Goal: Task Accomplishment & Management: Use online tool/utility

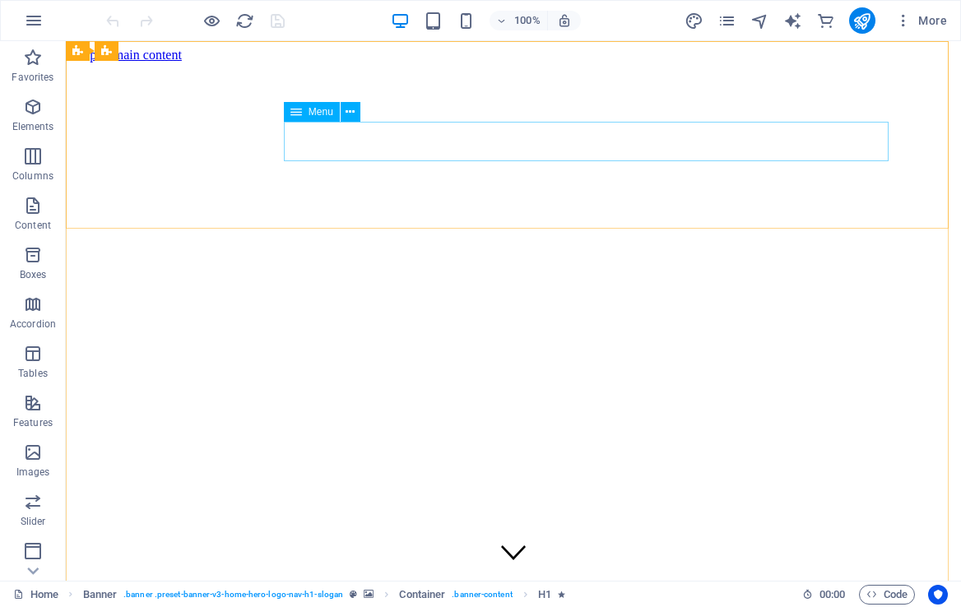
click at [324, 110] on span "Menu" at bounding box center [321, 112] width 25 height 10
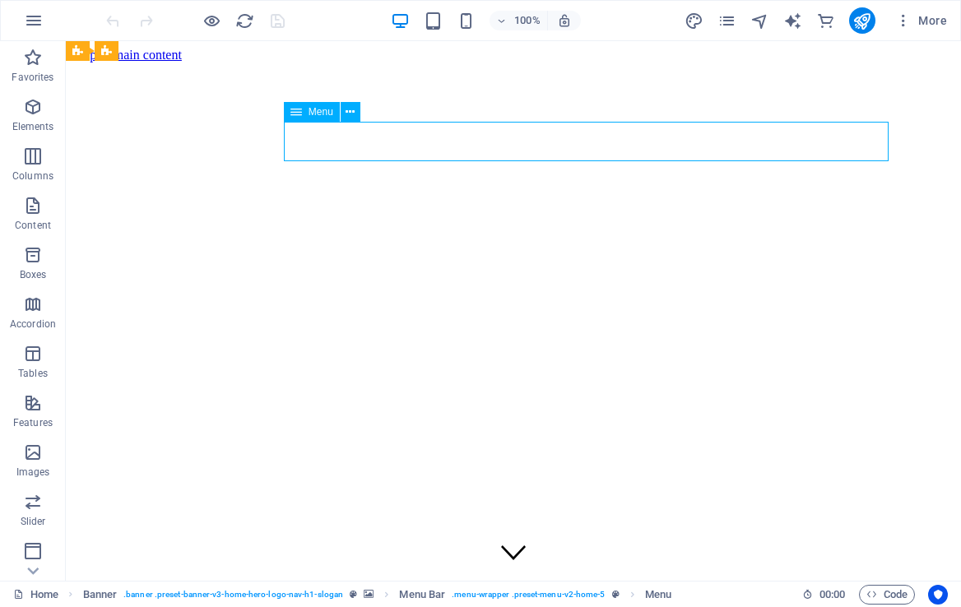
click at [318, 114] on span "Menu" at bounding box center [321, 112] width 25 height 10
select select
select select "default"
select select
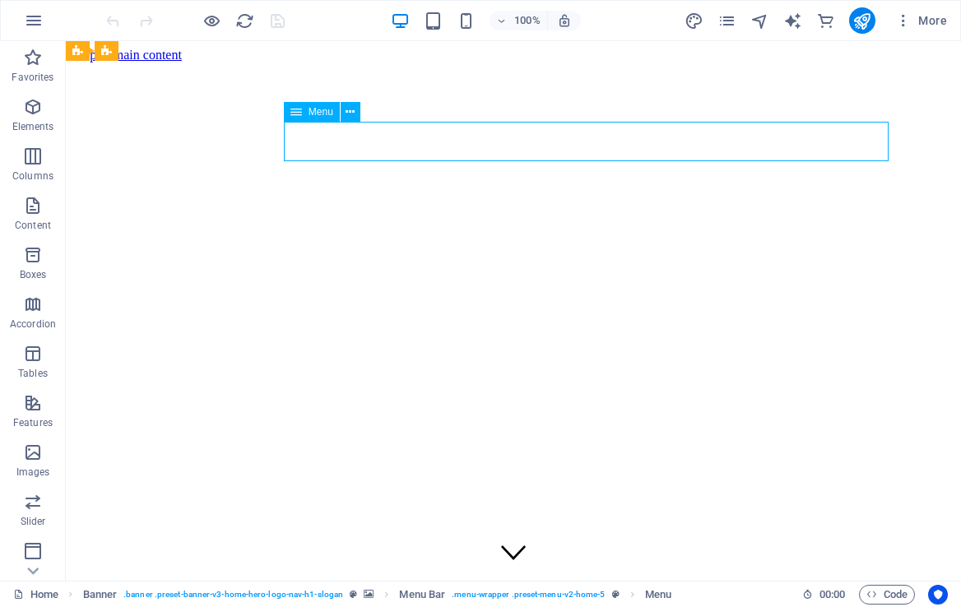
select select
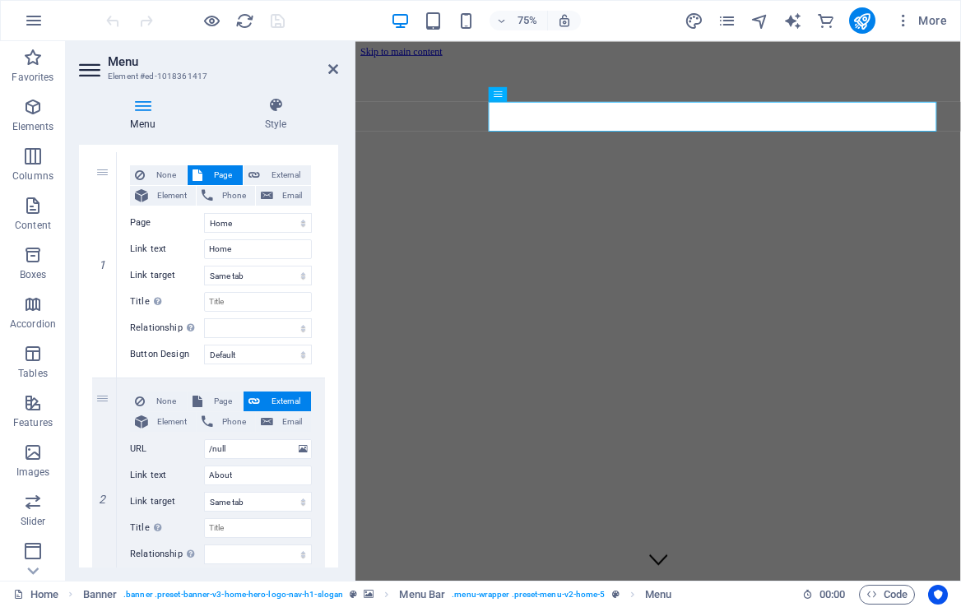
scroll to position [53, 0]
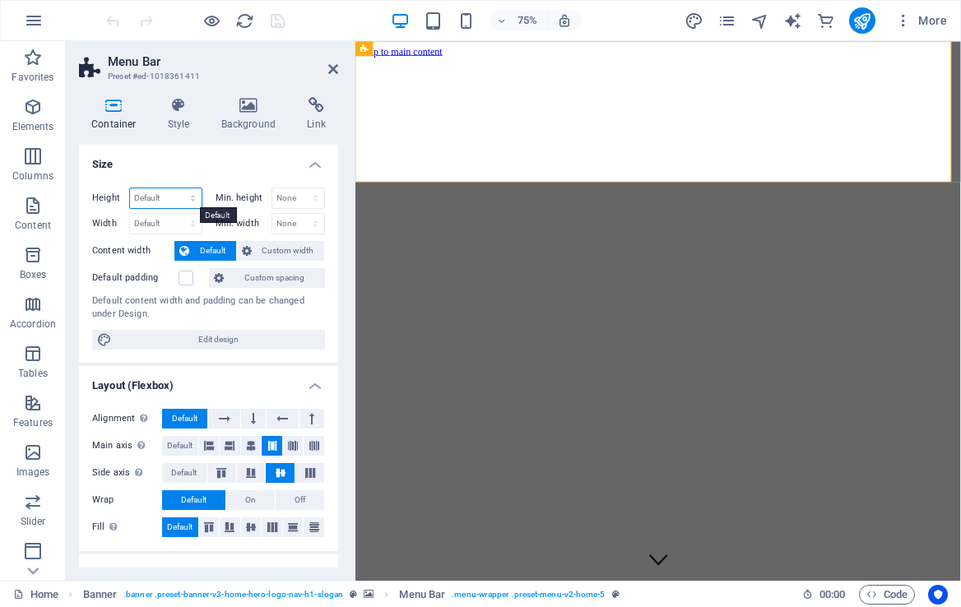
click at [168, 194] on select "Default px rem % vh vw" at bounding box center [166, 198] width 72 height 20
select select "px"
click at [176, 188] on select "Default px rem % vh vw" at bounding box center [166, 198] width 72 height 20
click at [164, 199] on input "150" at bounding box center [166, 198] width 72 height 20
type input "1"
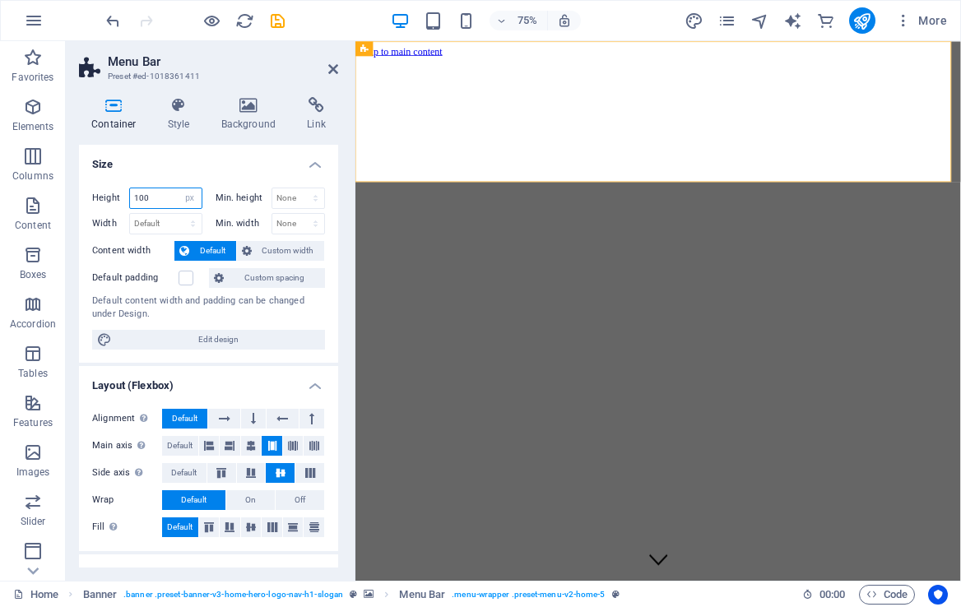
type input "100"
click at [148, 225] on select "Default px rem % em vh vw" at bounding box center [166, 224] width 72 height 20
click at [152, 225] on select "Default px rem % em vh vw" at bounding box center [166, 224] width 72 height 20
select select "px"
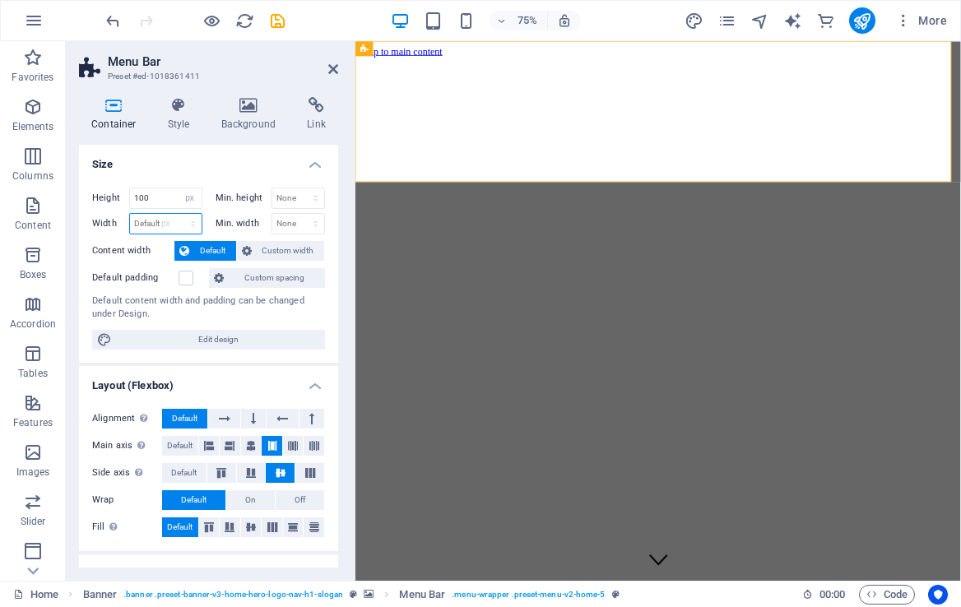
click at [176, 214] on select "Default px rem % em vh vw" at bounding box center [166, 224] width 72 height 20
type input "966"
drag, startPoint x: 339, startPoint y: 219, endPoint x: 350, endPoint y: 298, distance: 79.7
click at [350, 298] on div "Container Style Background Link Size Height 100 Default px rem % vh vw Min. hei…" at bounding box center [209, 332] width 286 height 497
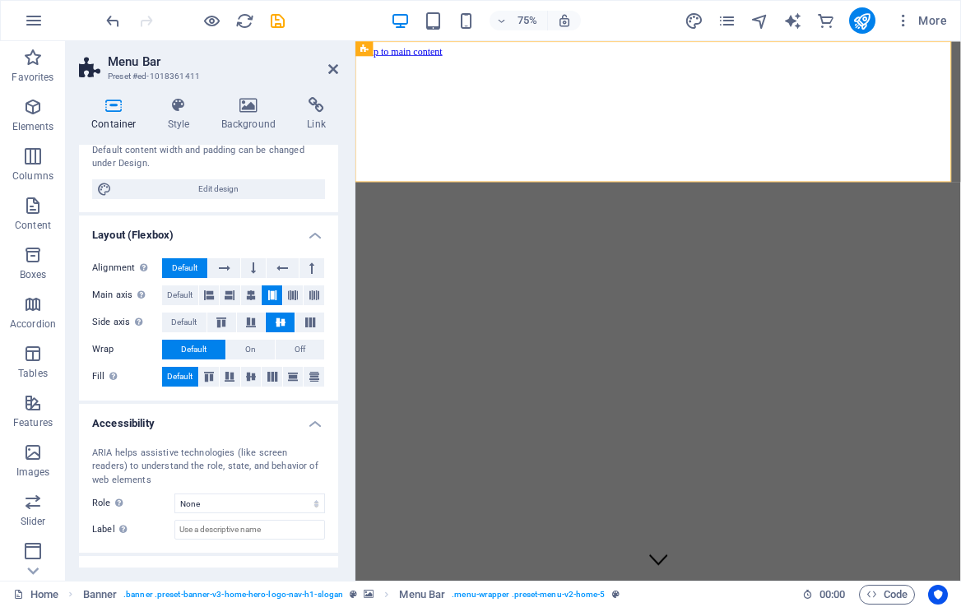
scroll to position [146, 0]
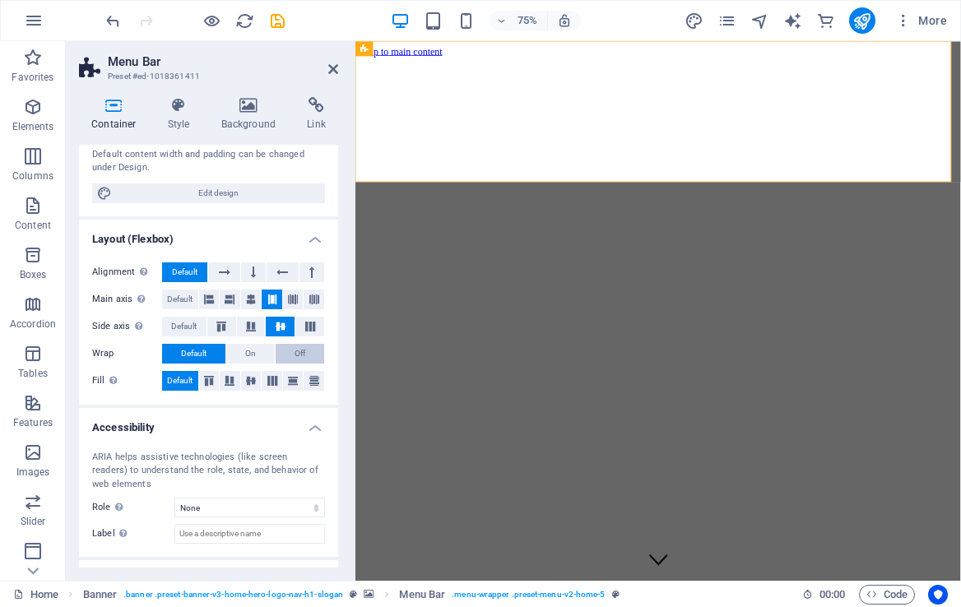
click at [279, 351] on button "Off" at bounding box center [300, 354] width 49 height 20
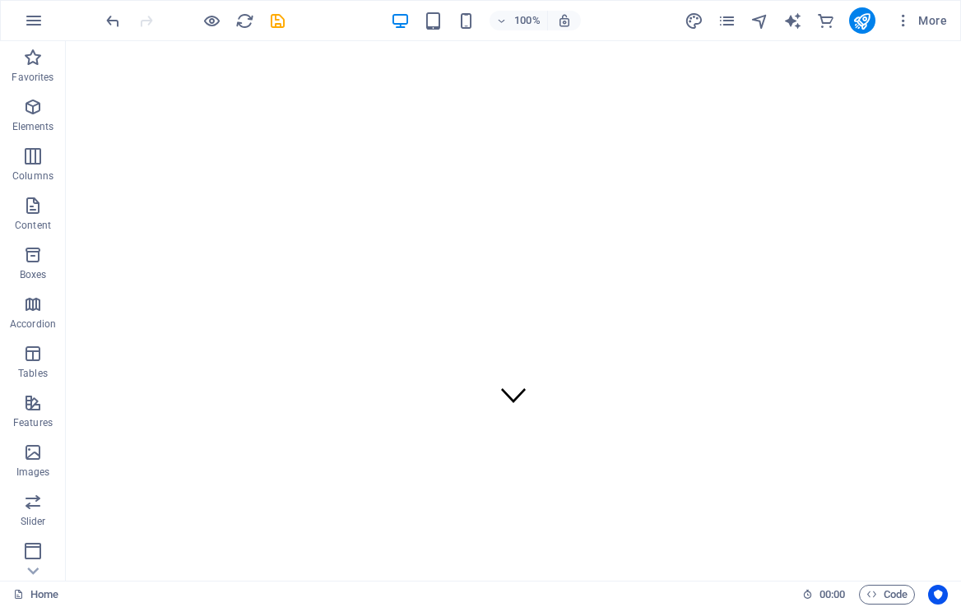
scroll to position [0, 0]
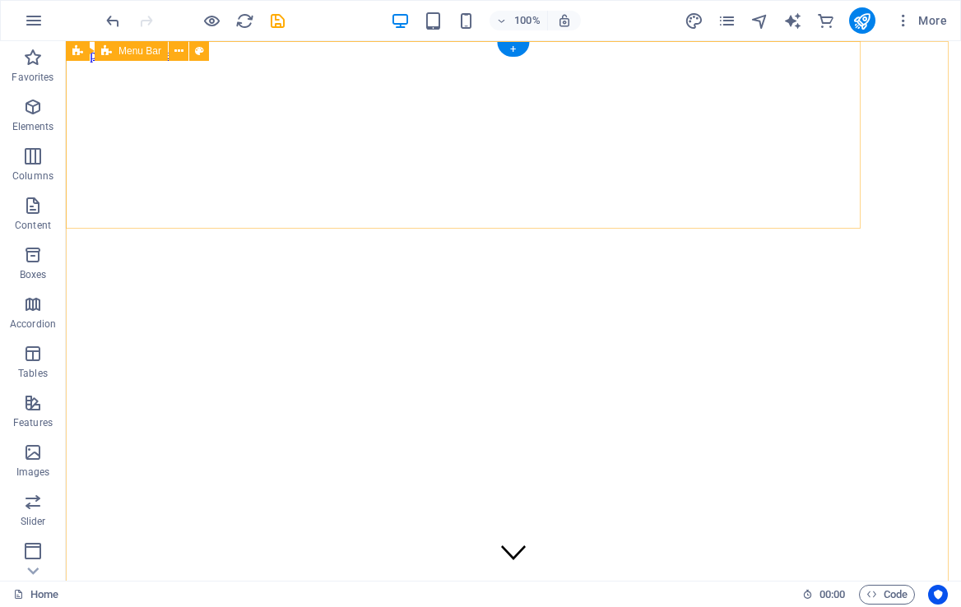
select select "px"
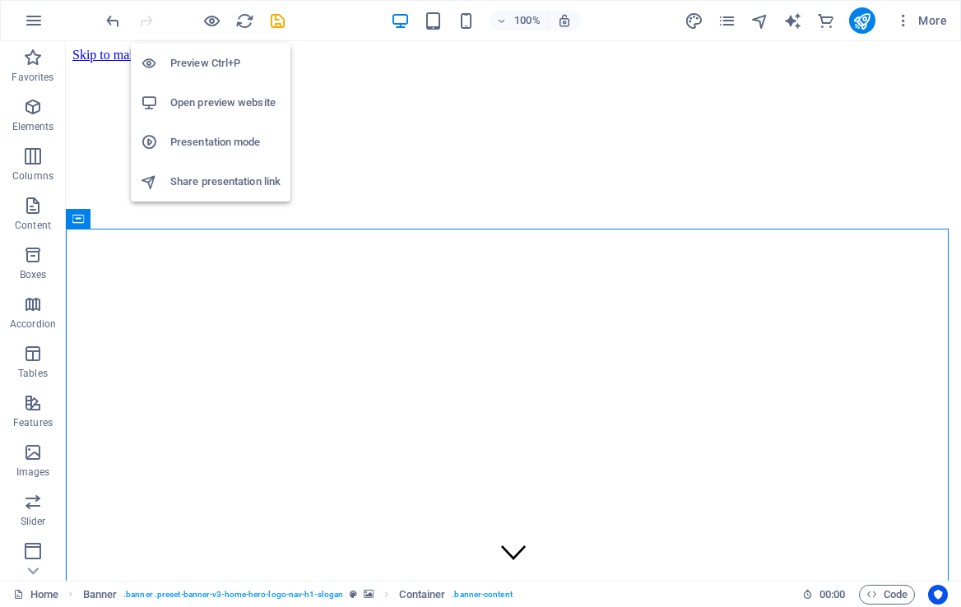
drag, startPoint x: 208, startPoint y: 21, endPoint x: 225, endPoint y: 48, distance: 32.2
click at [225, 48] on body "Khumo Telecoms Home Favorites Elements Columns Content Boxes Accordion Tables F…" at bounding box center [480, 303] width 961 height 607
click at [202, 110] on h6 "Open preview website" at bounding box center [225, 103] width 110 height 20
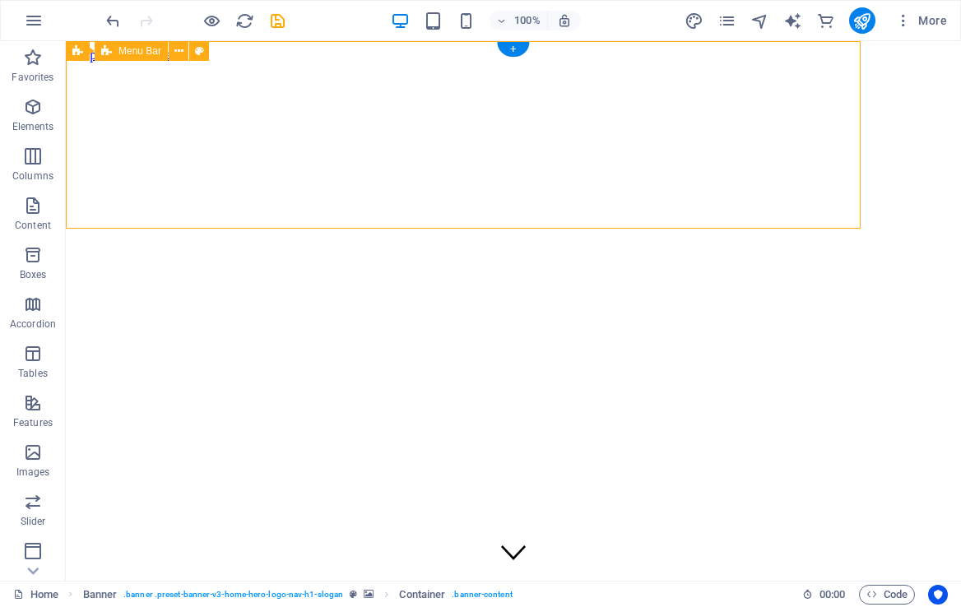
select select "px"
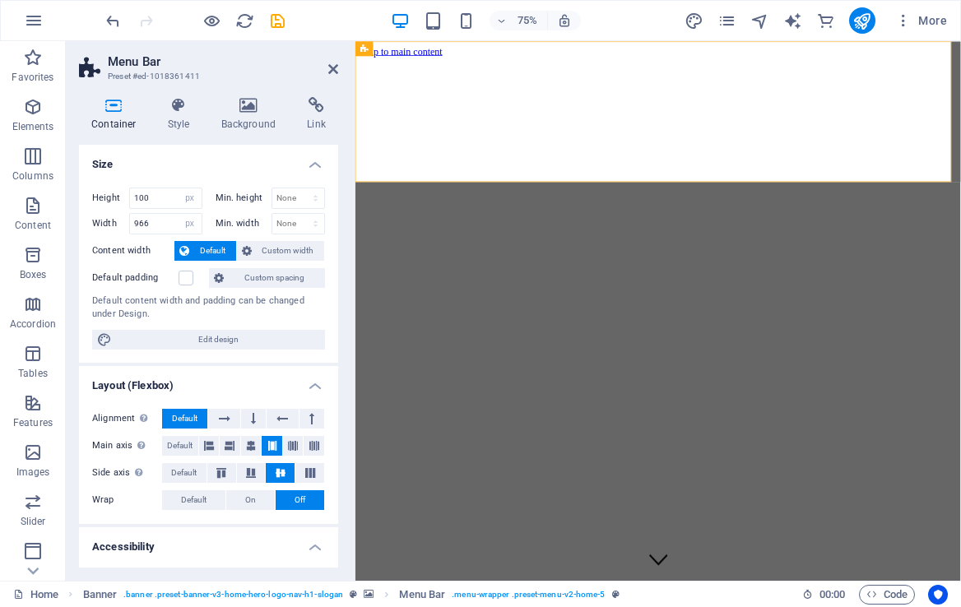
drag, startPoint x: 332, startPoint y: 283, endPoint x: 355, endPoint y: 354, distance: 74.2
click at [355, 354] on aside "Menu Bar Preset #ed-1018361411 Container Style Background Link Size Height 100 …" at bounding box center [211, 311] width 290 height 540
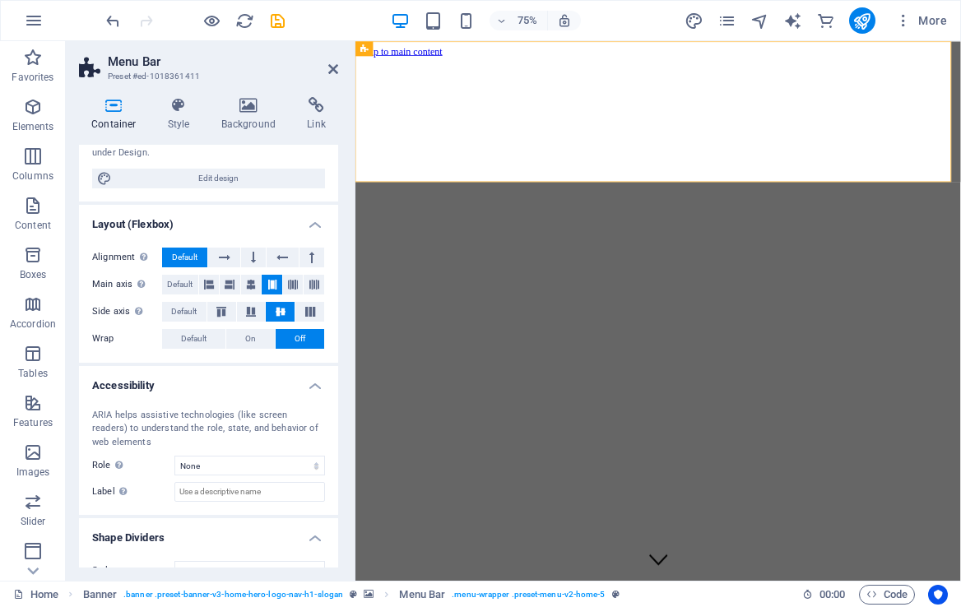
scroll to position [186, 0]
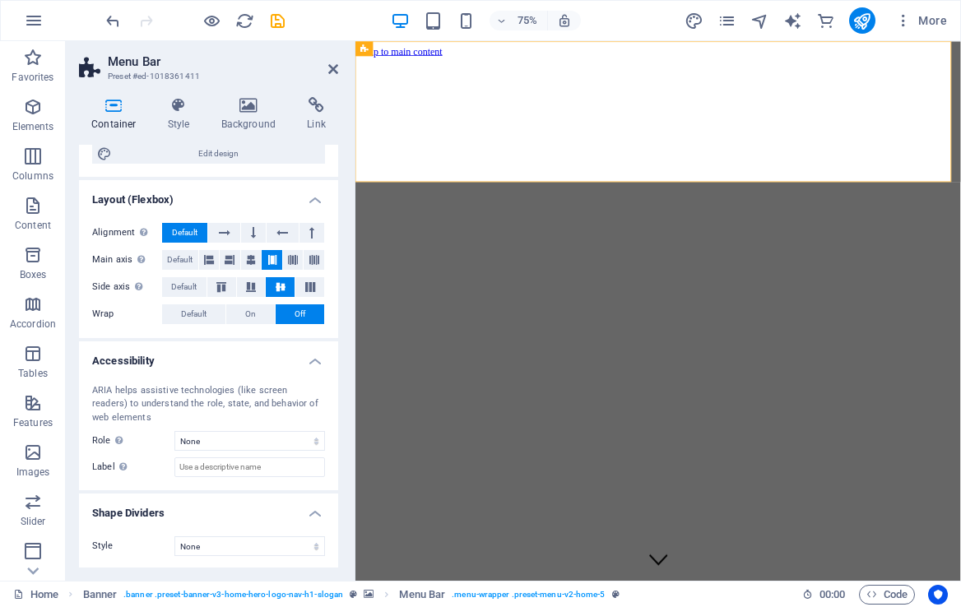
drag, startPoint x: 334, startPoint y: 289, endPoint x: 311, endPoint y: 189, distance: 102.2
click at [311, 189] on li "Layout (Flexbox) Alignment Determines the flex direction. Default Main axis Det…" at bounding box center [208, 259] width 259 height 158
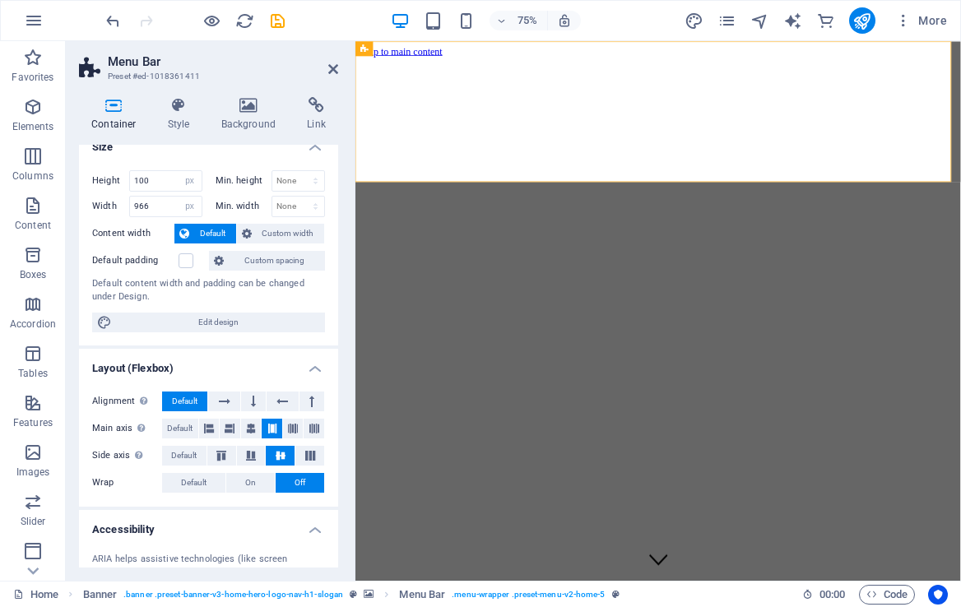
scroll to position [0, 0]
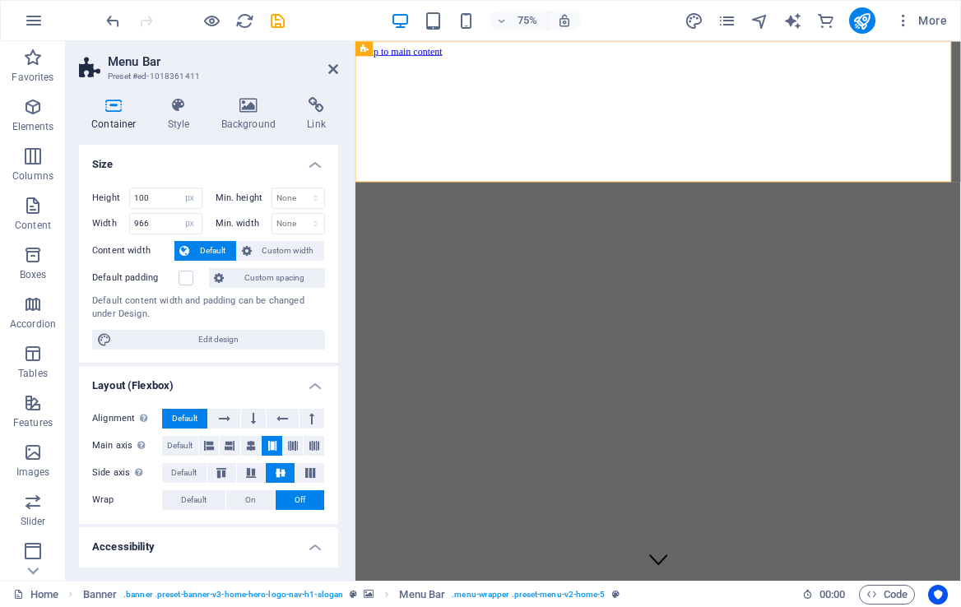
click at [315, 160] on h4 "Size" at bounding box center [208, 160] width 259 height 30
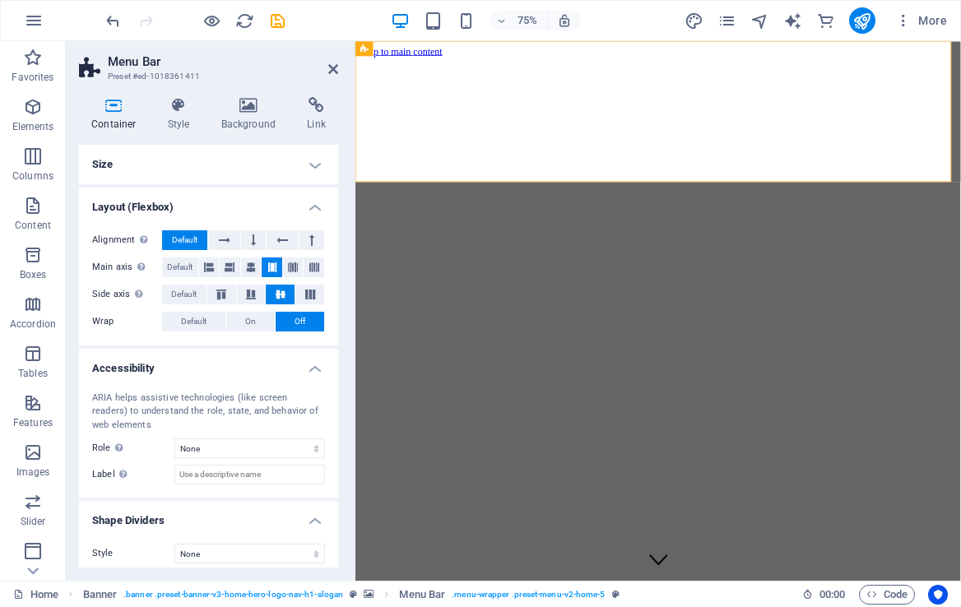
click at [315, 160] on h4 "Size" at bounding box center [208, 165] width 259 height 40
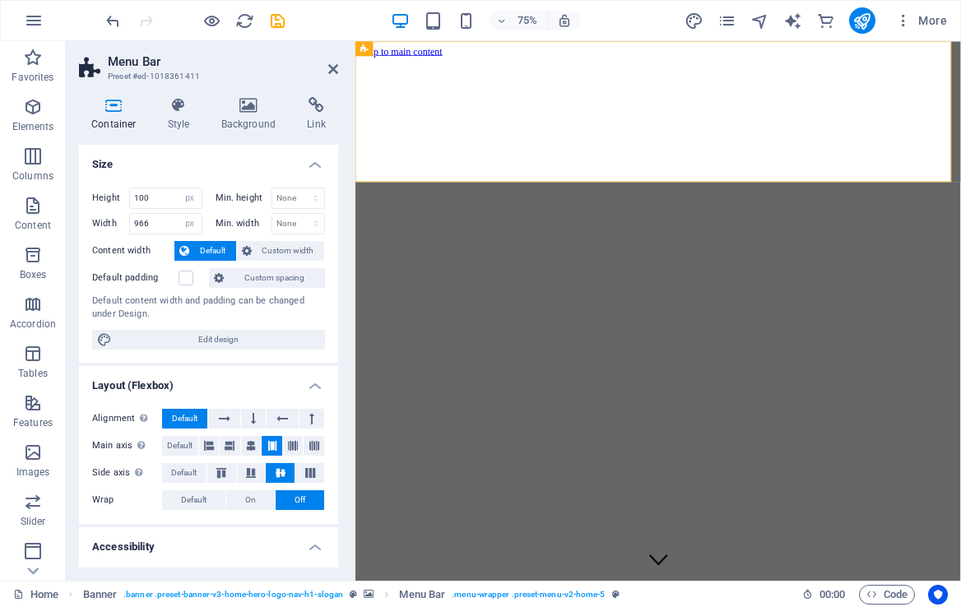
click at [315, 160] on h4 "Size" at bounding box center [208, 160] width 259 height 30
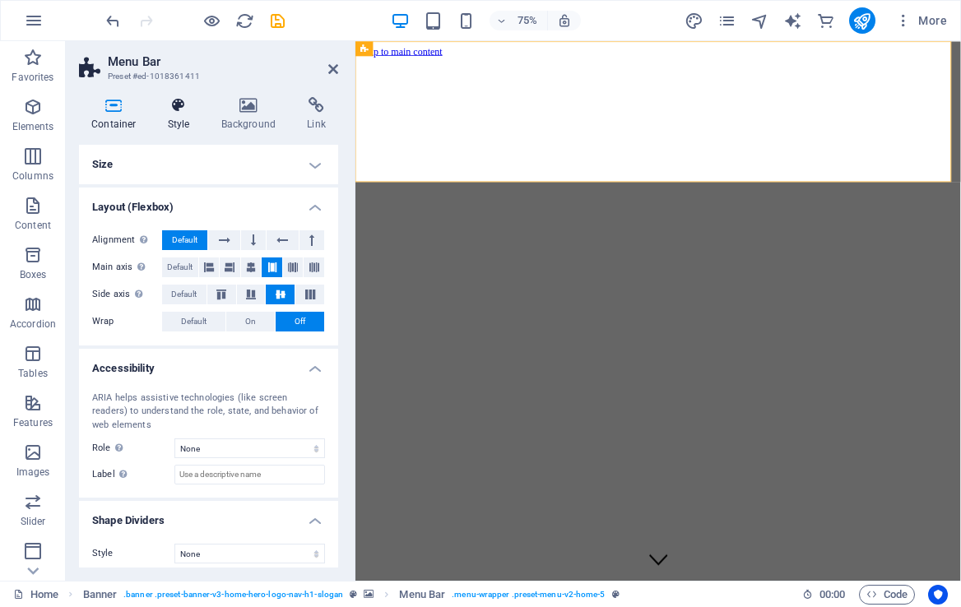
click at [177, 114] on h4 "Style" at bounding box center [182, 114] width 53 height 35
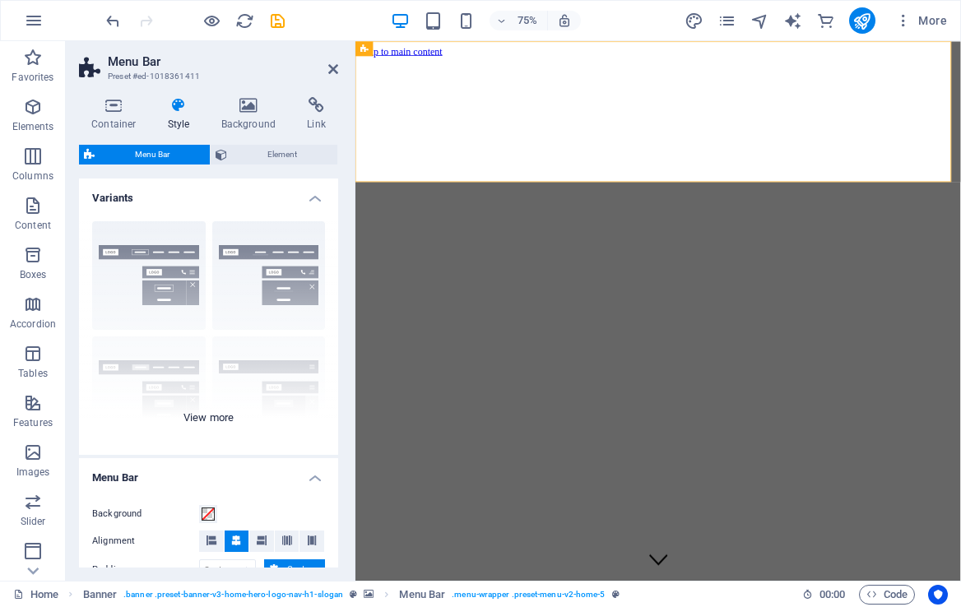
drag, startPoint x: 333, startPoint y: 199, endPoint x: 332, endPoint y: 265, distance: 65.9
click at [332, 265] on li "Variants Border Centered Default Fixed Loki Trigger Wide XXL" at bounding box center [208, 317] width 259 height 277
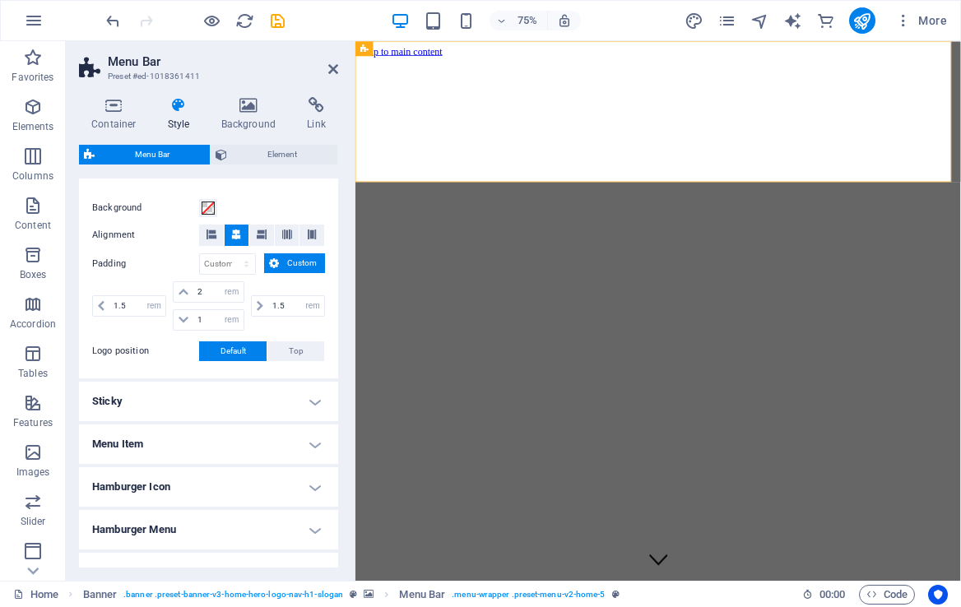
scroll to position [309, 0]
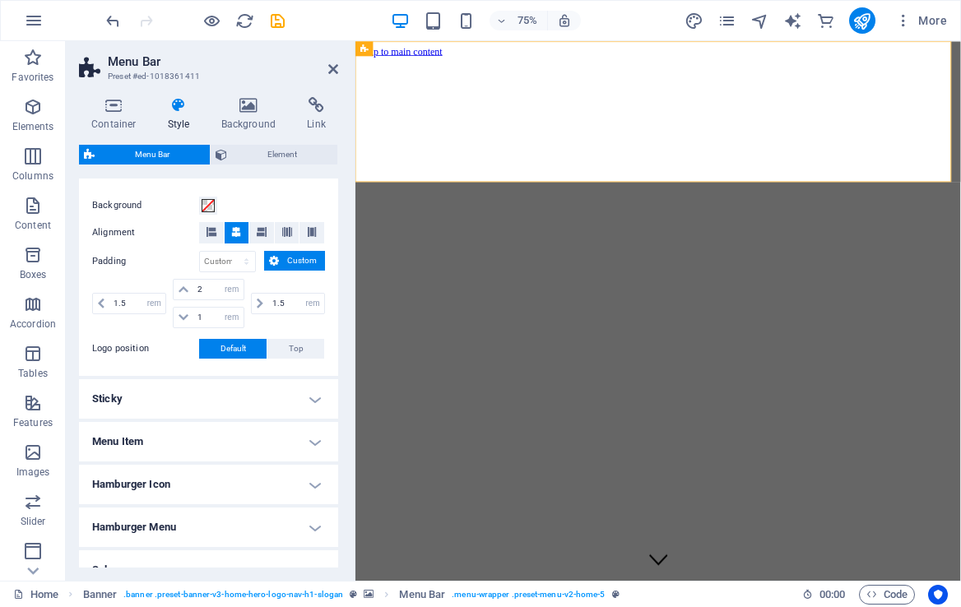
click at [314, 395] on h4 "Sticky" at bounding box center [208, 399] width 259 height 40
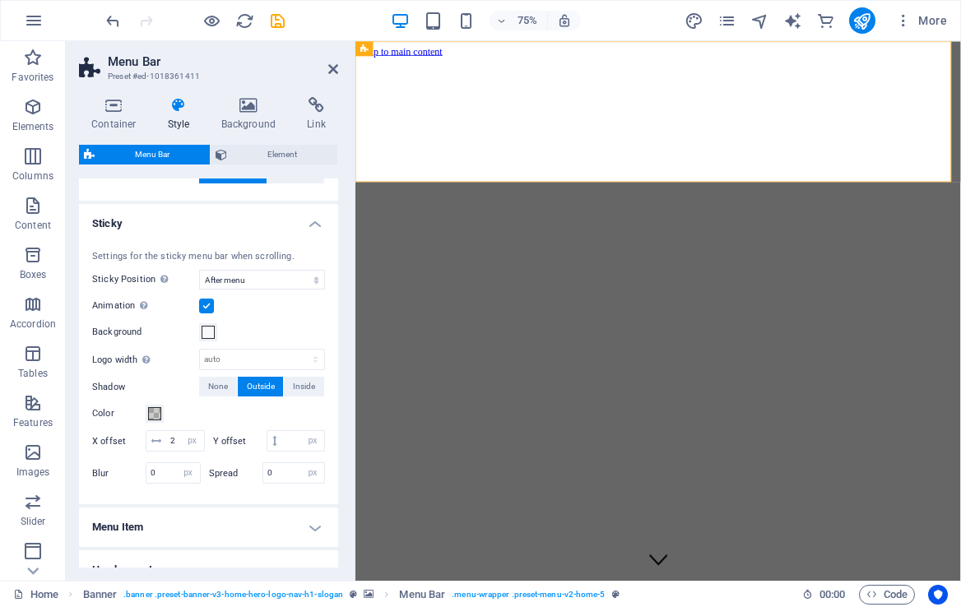
scroll to position [485, 0]
click at [235, 281] on select "Off Instant After menu After banner When scrolling up" at bounding box center [262, 279] width 126 height 20
select select "sticky_reverse"
click at [199, 269] on select "Off Instant After menu After banner When scrolling up" at bounding box center [262, 279] width 126 height 20
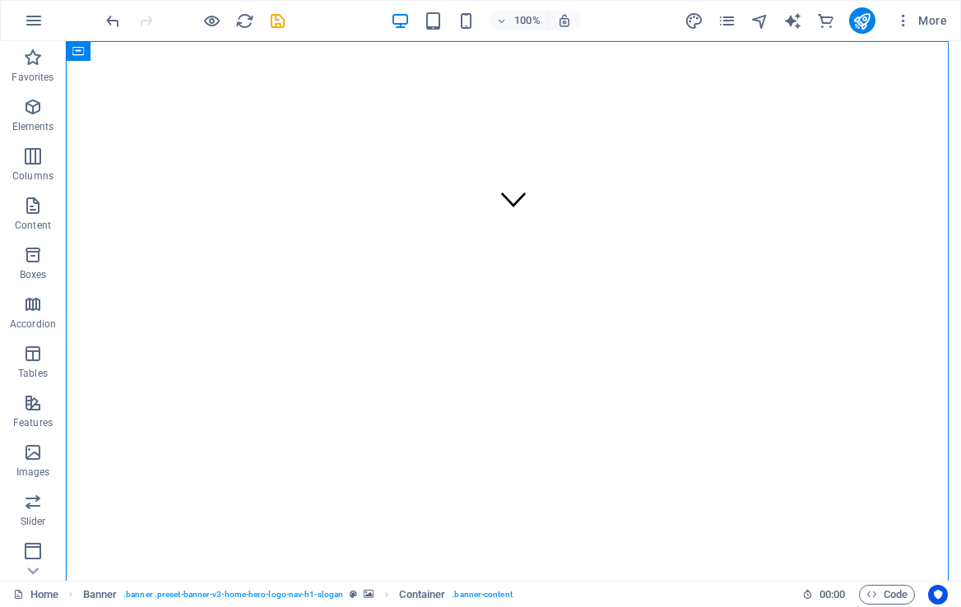
scroll to position [0, 0]
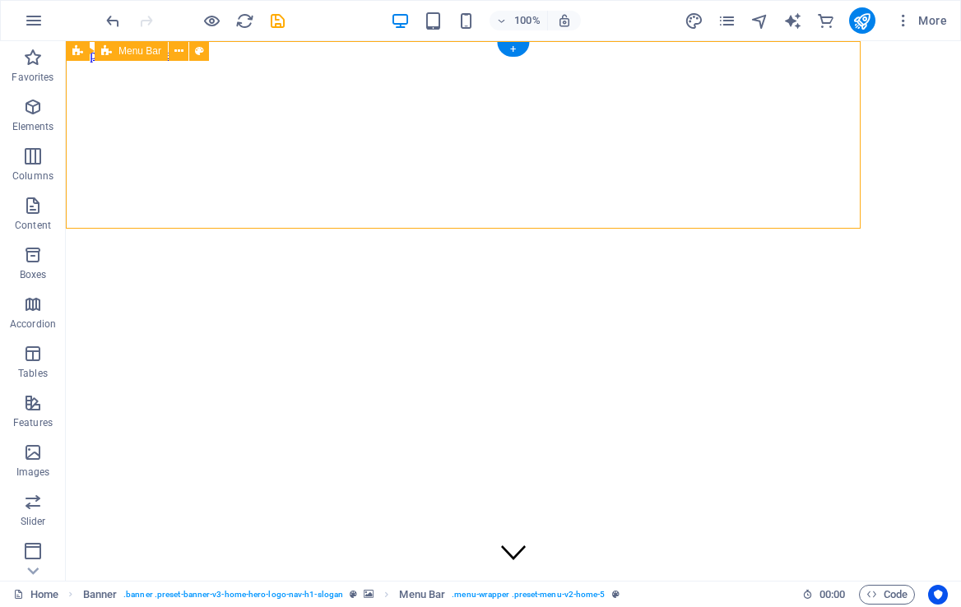
select select "rem"
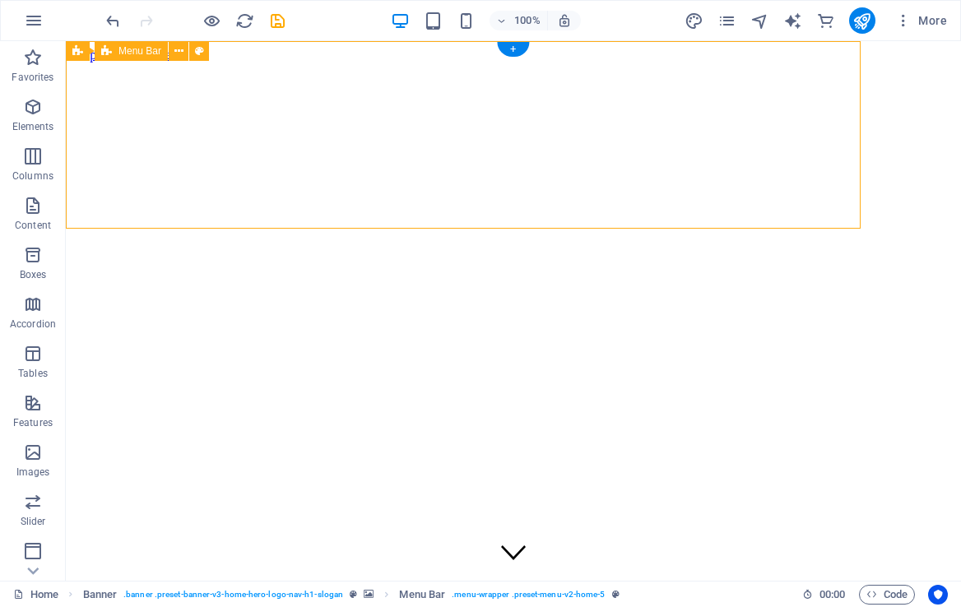
select select "sticky_reverse"
select select "px"
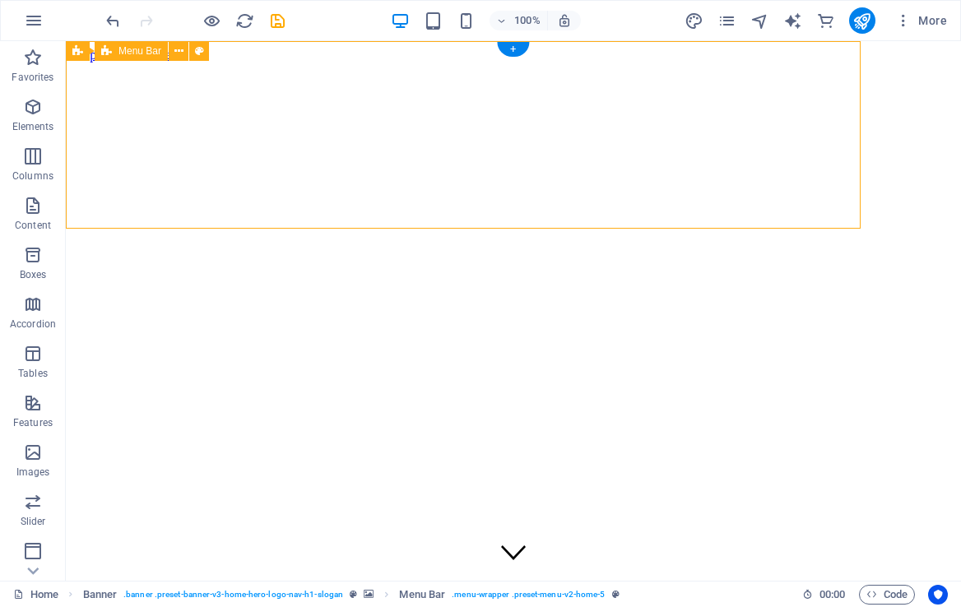
select select "preset-menu-v2-home-5"
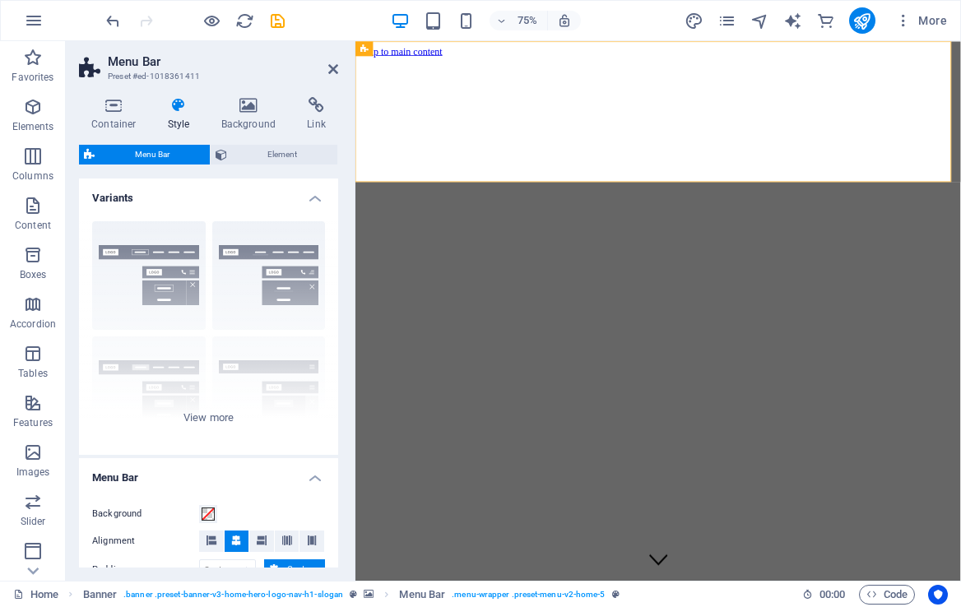
drag, startPoint x: 333, startPoint y: 222, endPoint x: 342, endPoint y: 304, distance: 82.8
click at [342, 304] on div "Container Style Background Link Size Height 100 Default px rem % vh vw Min. hei…" at bounding box center [209, 332] width 286 height 497
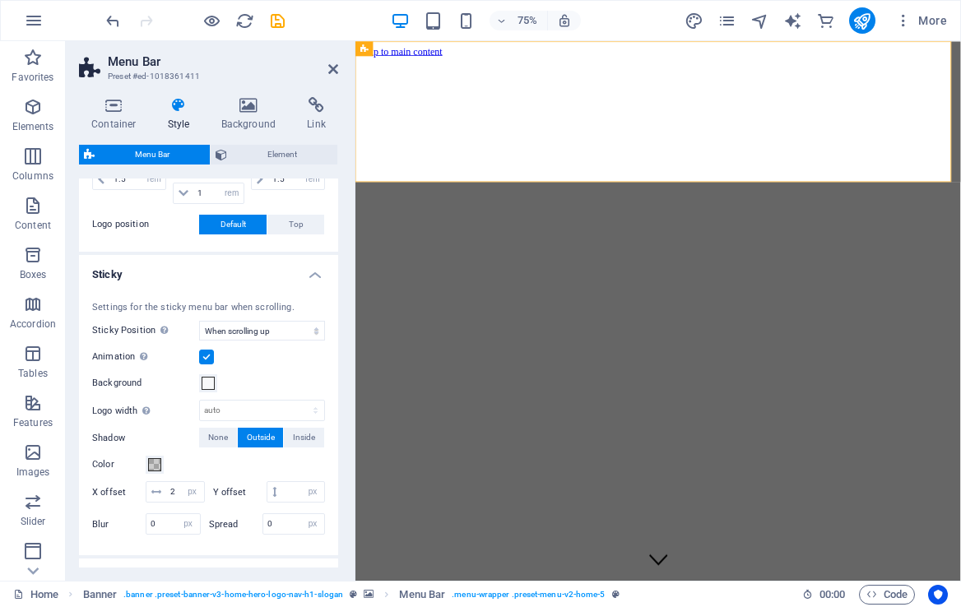
scroll to position [448, 0]
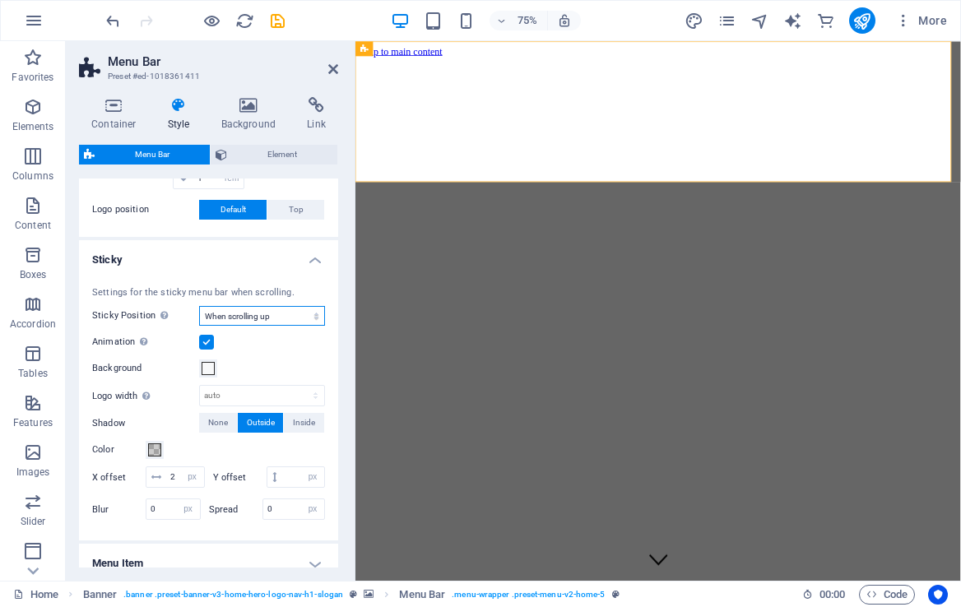
click at [244, 314] on select "Off Instant After menu After banner When scrolling up" at bounding box center [262, 316] width 126 height 20
select select "sticky_none"
click at [199, 306] on select "Off Instant After menu After banner When scrolling up" at bounding box center [262, 316] width 126 height 20
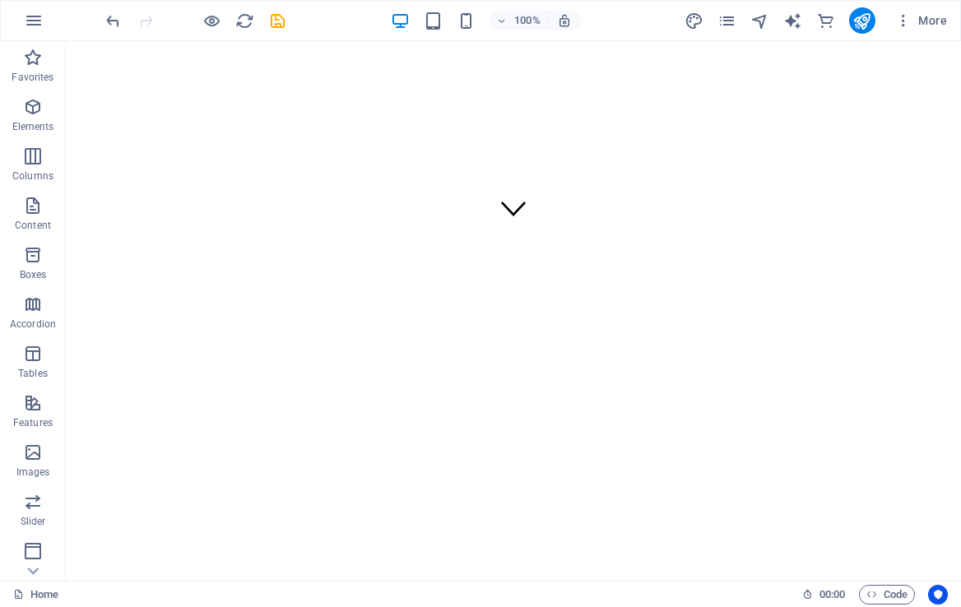
scroll to position [0, 0]
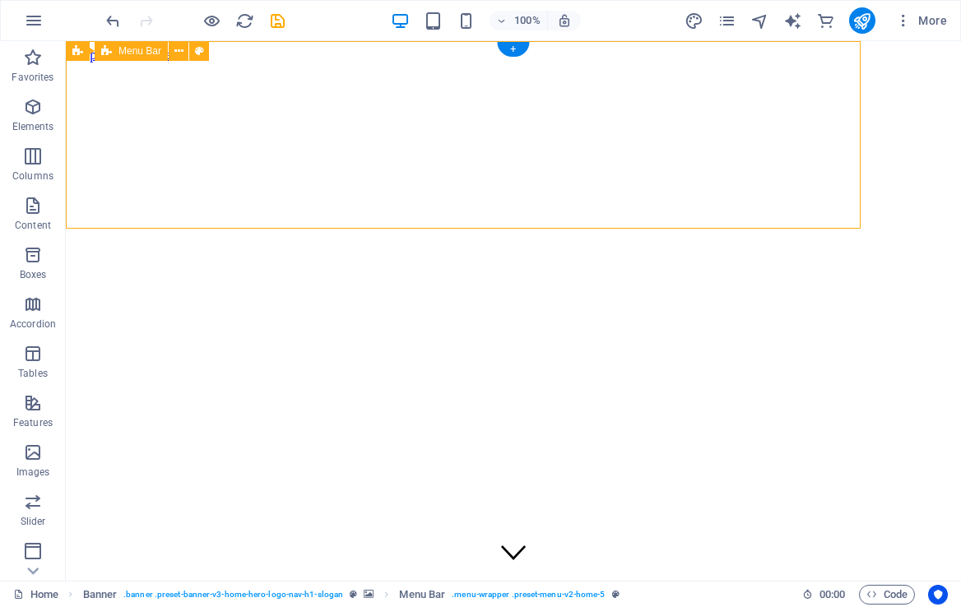
select select "rem"
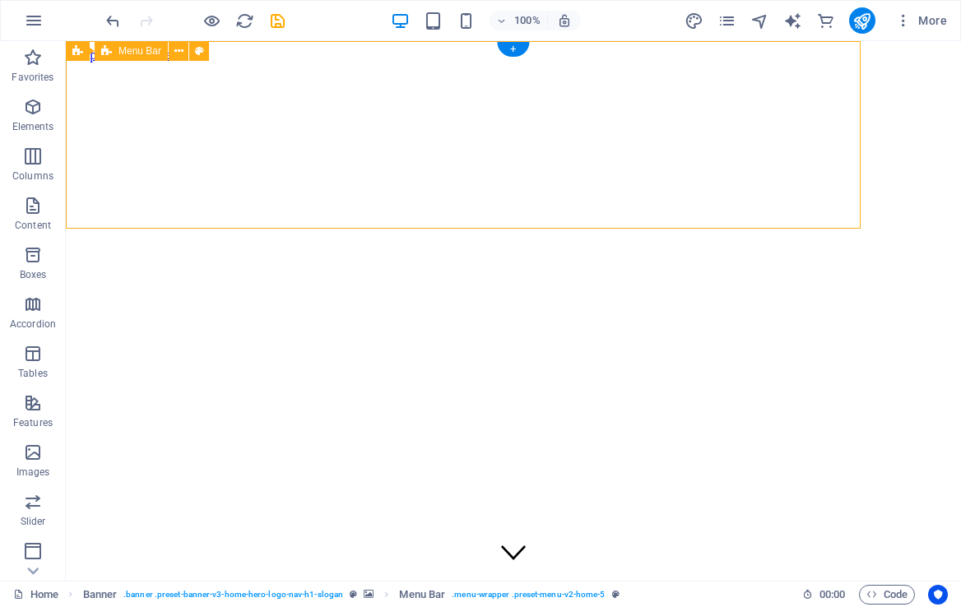
select select "preset-menu-v2-home-5"
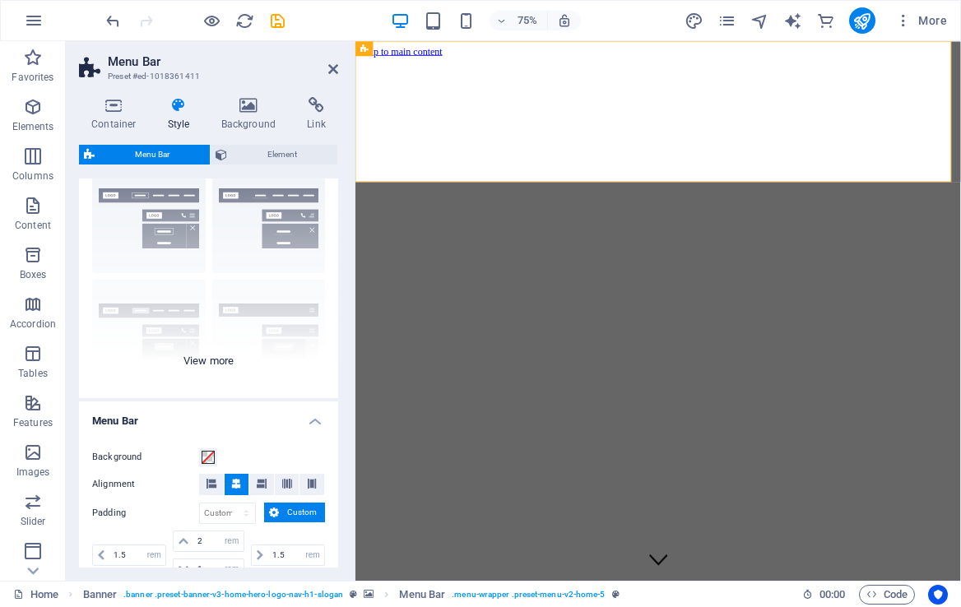
scroll to position [54, 0]
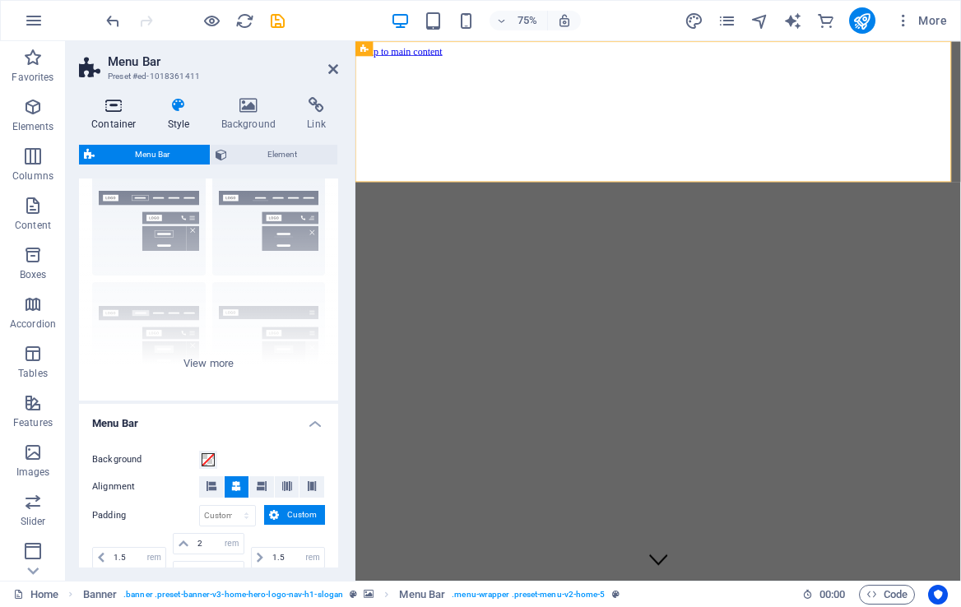
click at [99, 105] on icon at bounding box center [114, 105] width 70 height 16
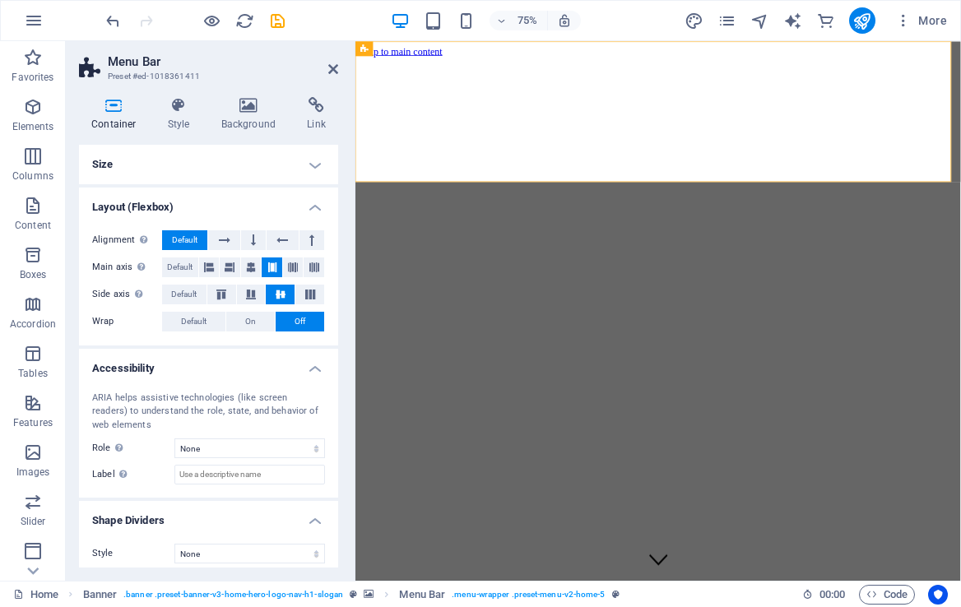
click at [314, 158] on h4 "Size" at bounding box center [208, 165] width 259 height 40
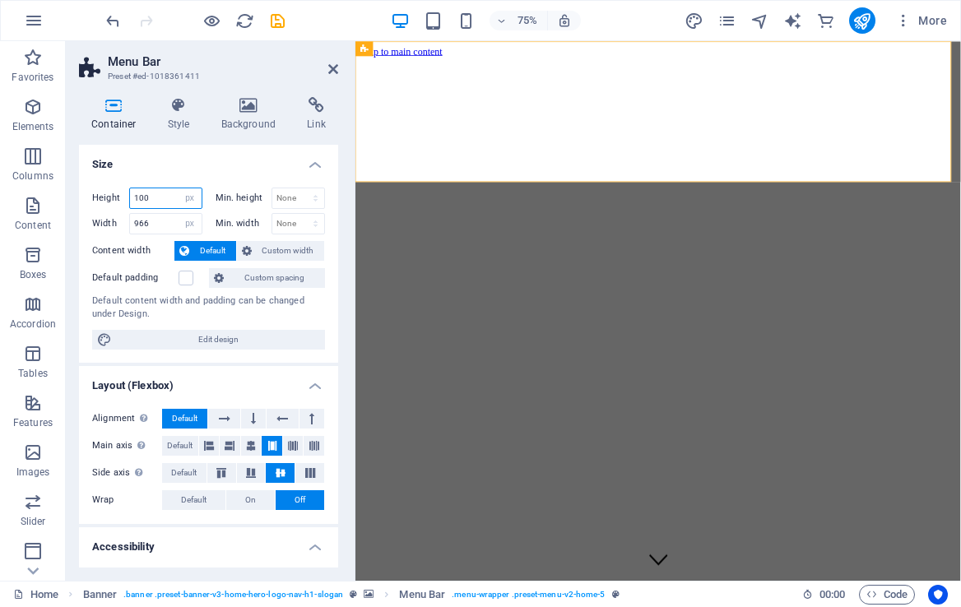
click at [148, 193] on input "100" at bounding box center [166, 198] width 72 height 20
type input "1"
type input "500"
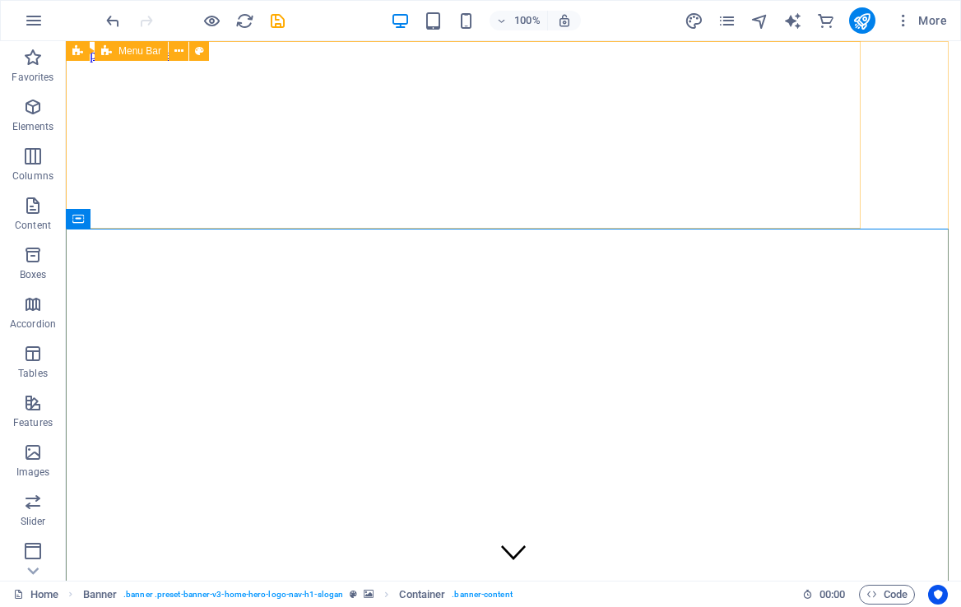
click at [158, 51] on span "Menu Bar" at bounding box center [140, 51] width 43 height 10
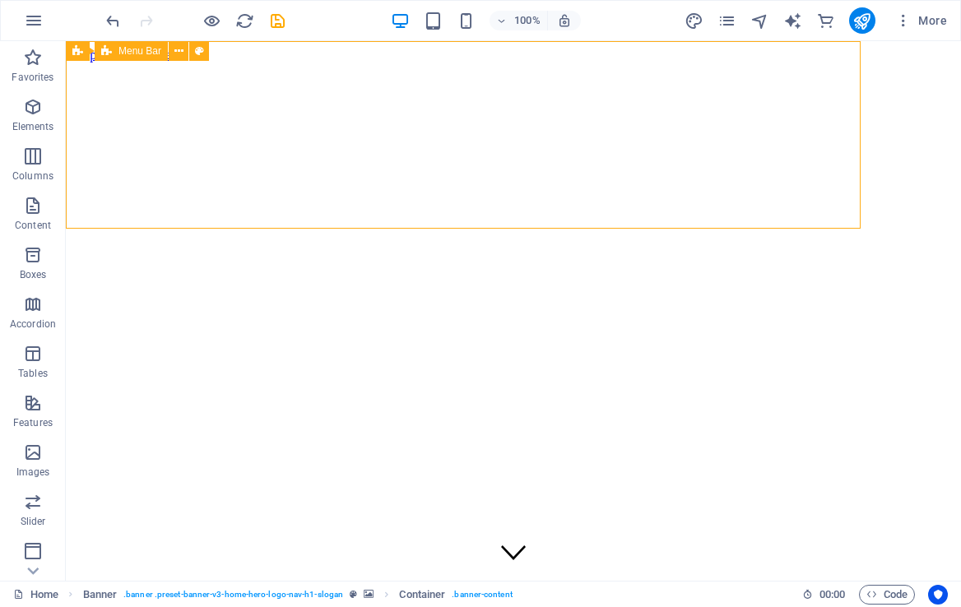
click at [158, 51] on span "Menu Bar" at bounding box center [140, 51] width 43 height 10
select select "px"
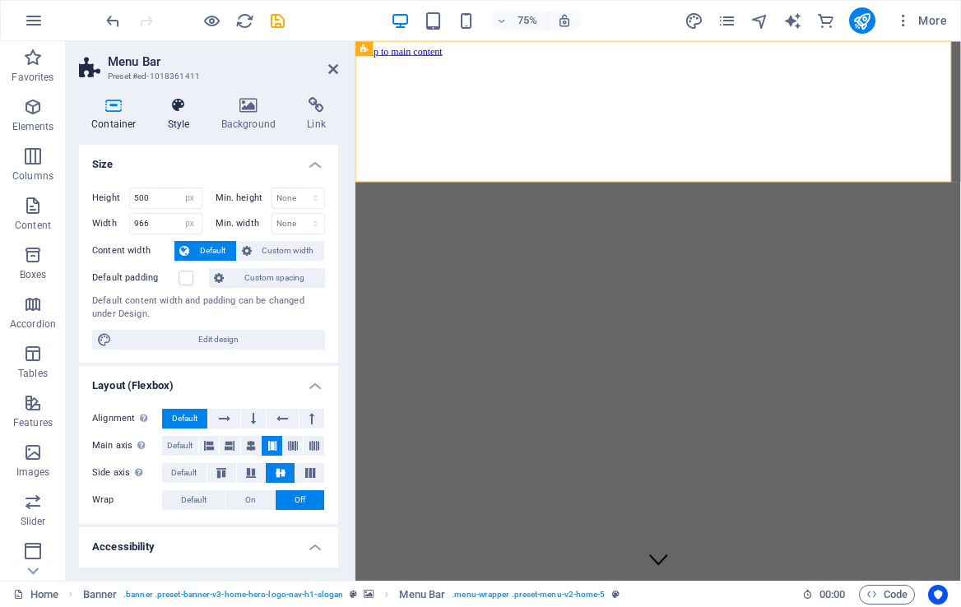
click at [175, 106] on icon at bounding box center [179, 105] width 47 height 16
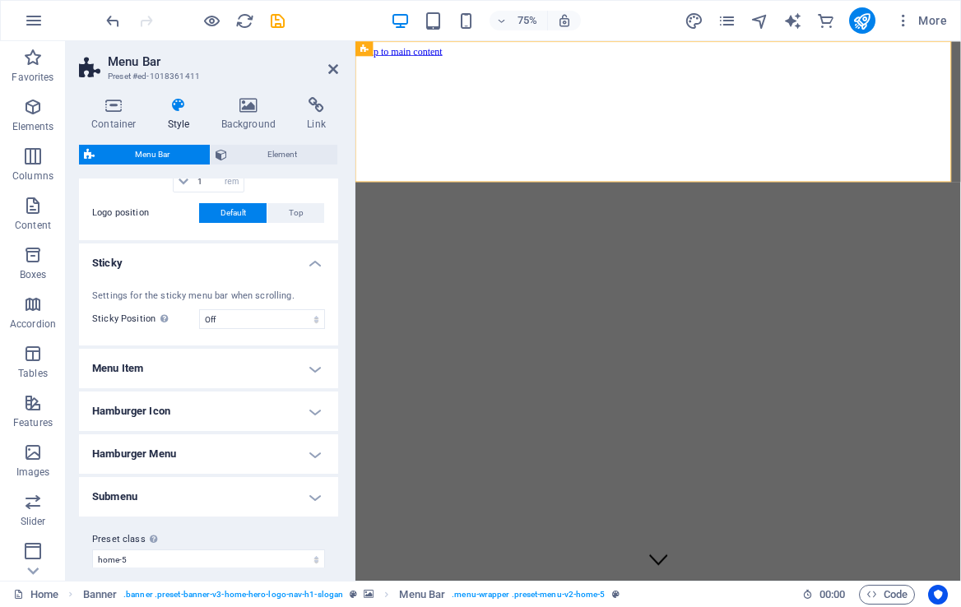
scroll to position [458, 0]
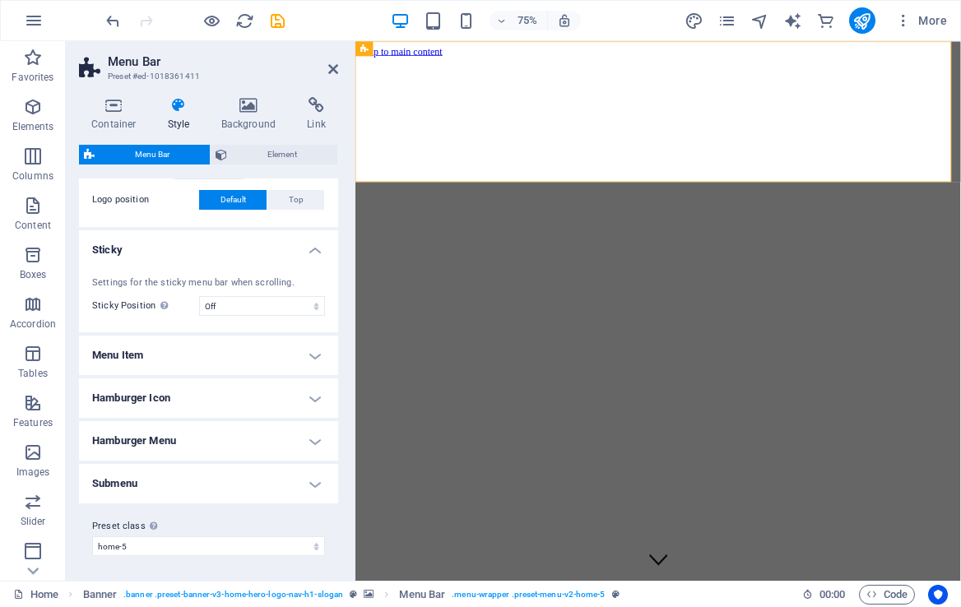
click at [301, 355] on h4 "Menu Item" at bounding box center [208, 356] width 259 height 40
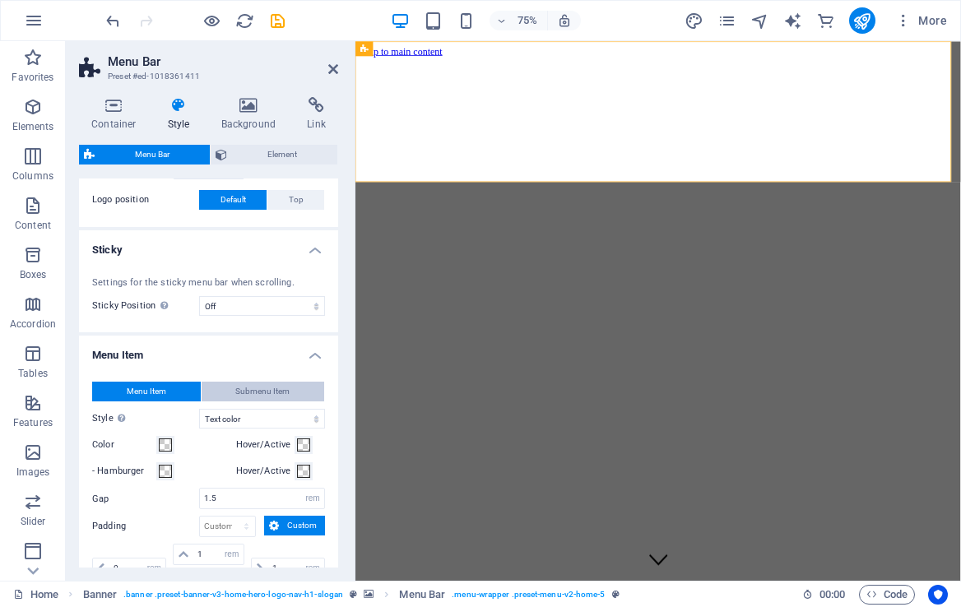
click at [263, 393] on span "Submenu Item" at bounding box center [262, 392] width 54 height 20
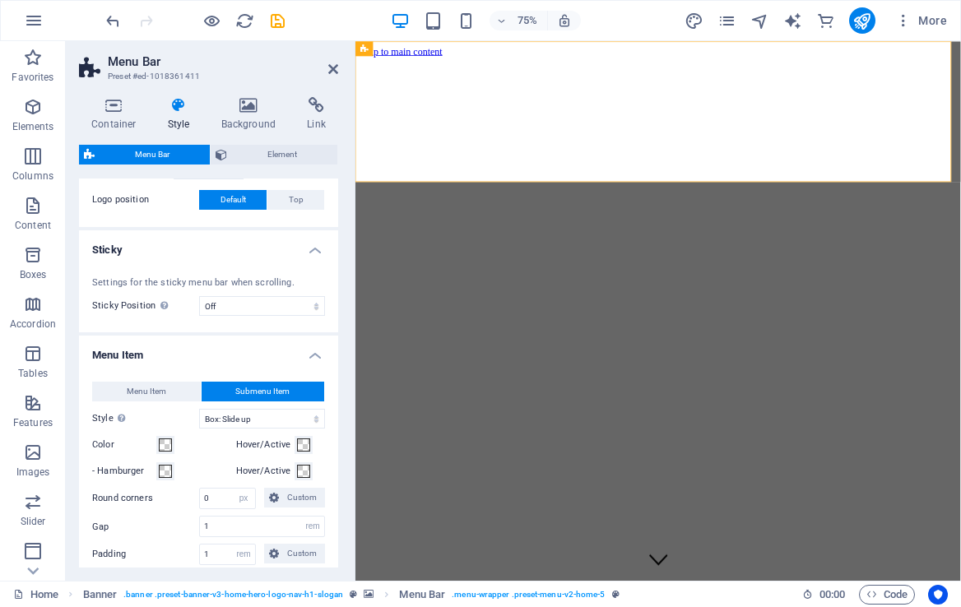
click at [316, 248] on h4 "Sticky" at bounding box center [208, 245] width 259 height 30
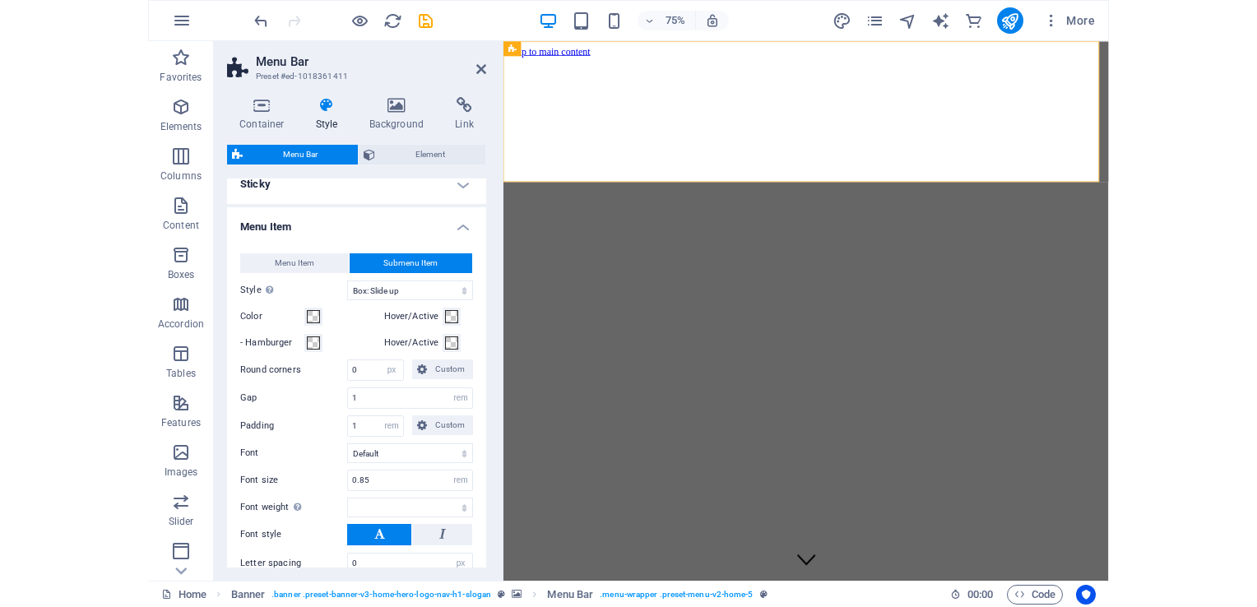
scroll to position [441, 0]
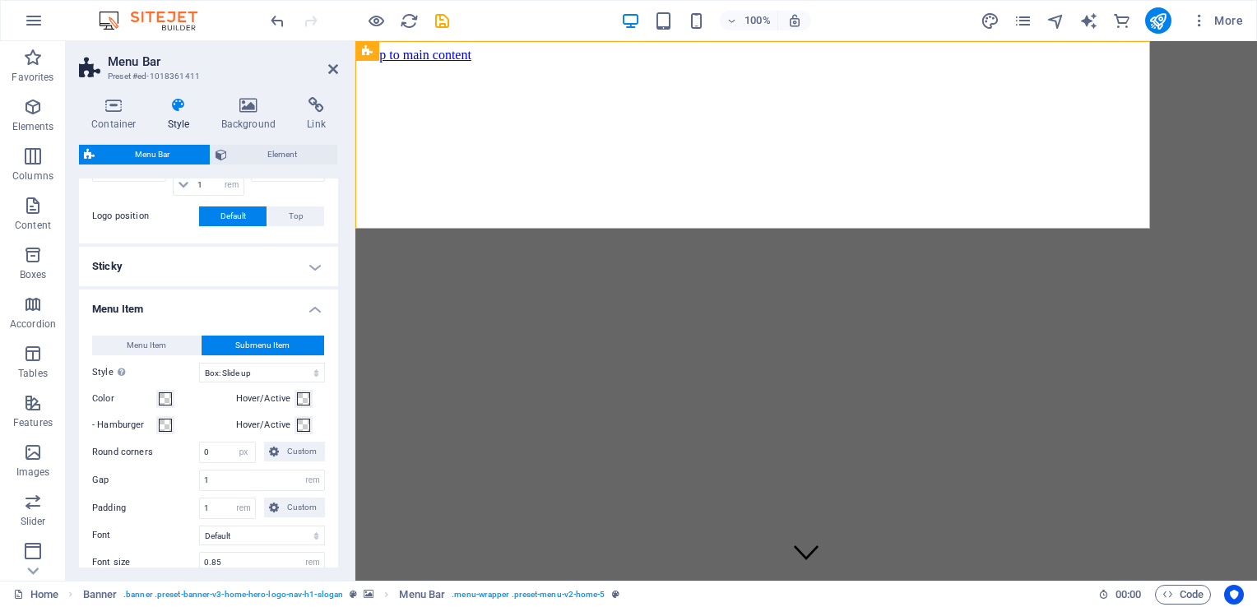
click at [306, 302] on h4 "Menu Item" at bounding box center [208, 305] width 259 height 30
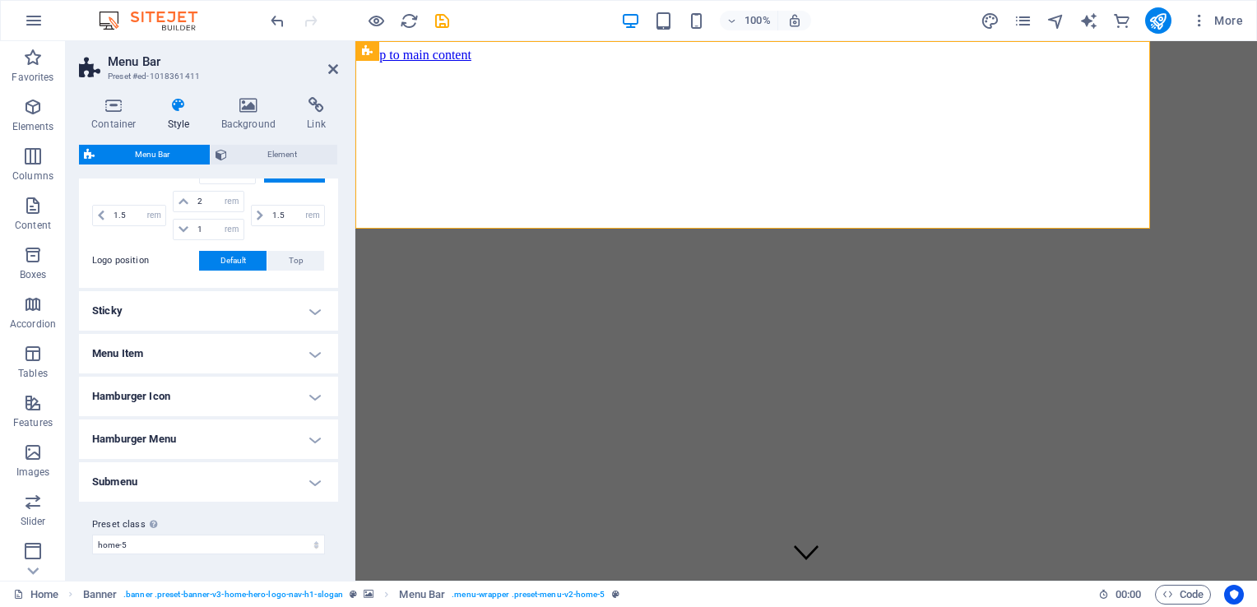
scroll to position [395, 0]
drag, startPoint x: 334, startPoint y: 409, endPoint x: 315, endPoint y: 258, distance: 151.8
click at [315, 258] on ul "Menu Bar Background Alignment Padding px rem % vh vw Custom Custom 1.5 px rem %…" at bounding box center [208, 283] width 259 height 440
click at [282, 486] on h4 "Submenu" at bounding box center [208, 484] width 259 height 40
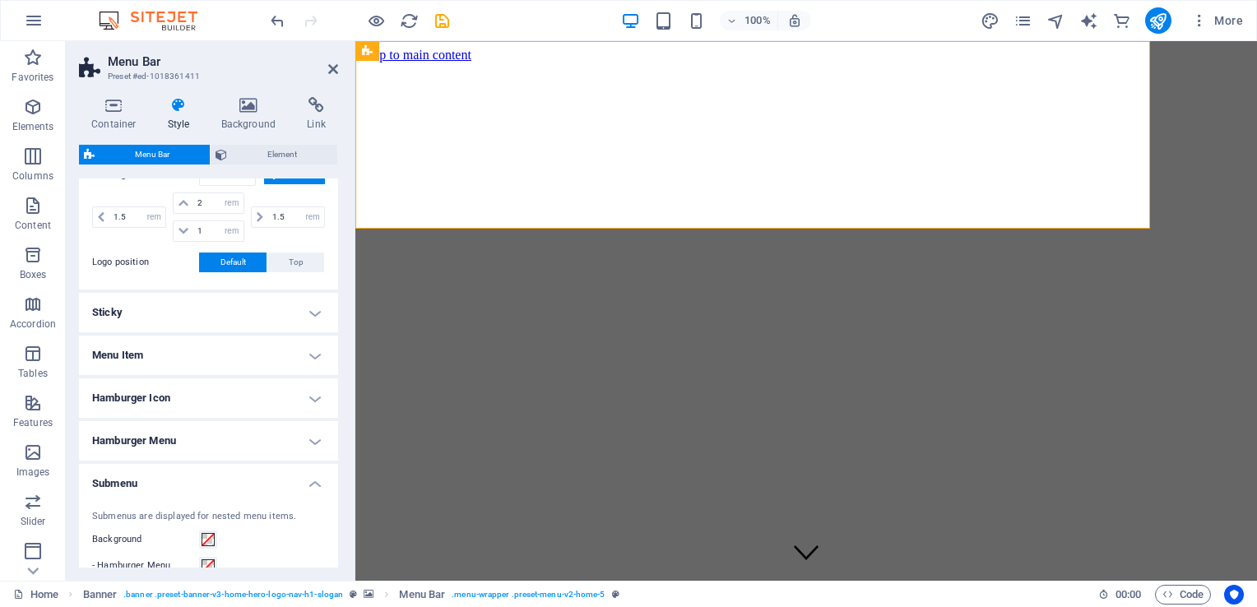
click at [282, 486] on h4 "Submenu" at bounding box center [208, 479] width 259 height 30
click at [316, 437] on h4 "Hamburger Menu" at bounding box center [208, 441] width 259 height 40
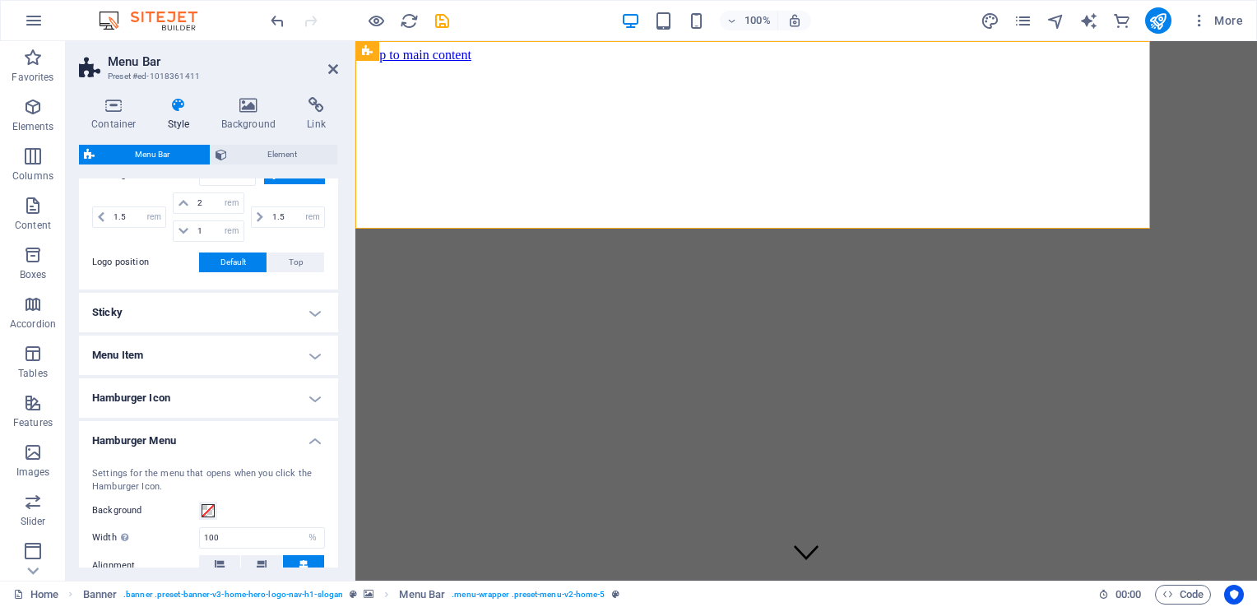
click at [316, 437] on h4 "Hamburger Menu" at bounding box center [208, 436] width 259 height 30
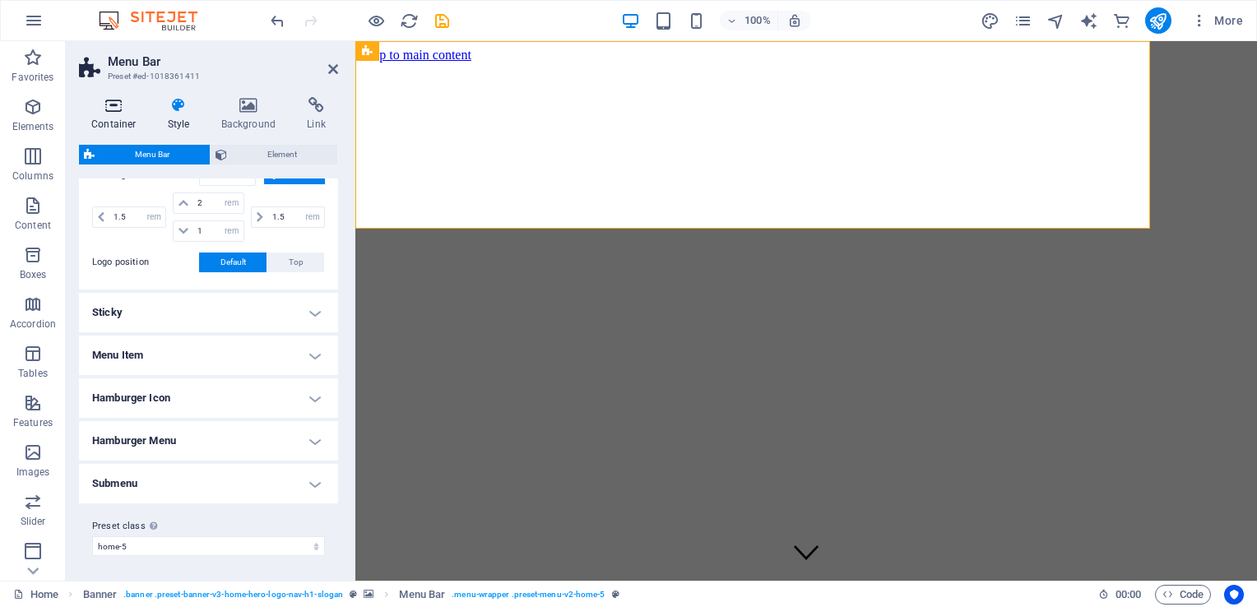
click at [107, 105] on icon at bounding box center [114, 105] width 70 height 16
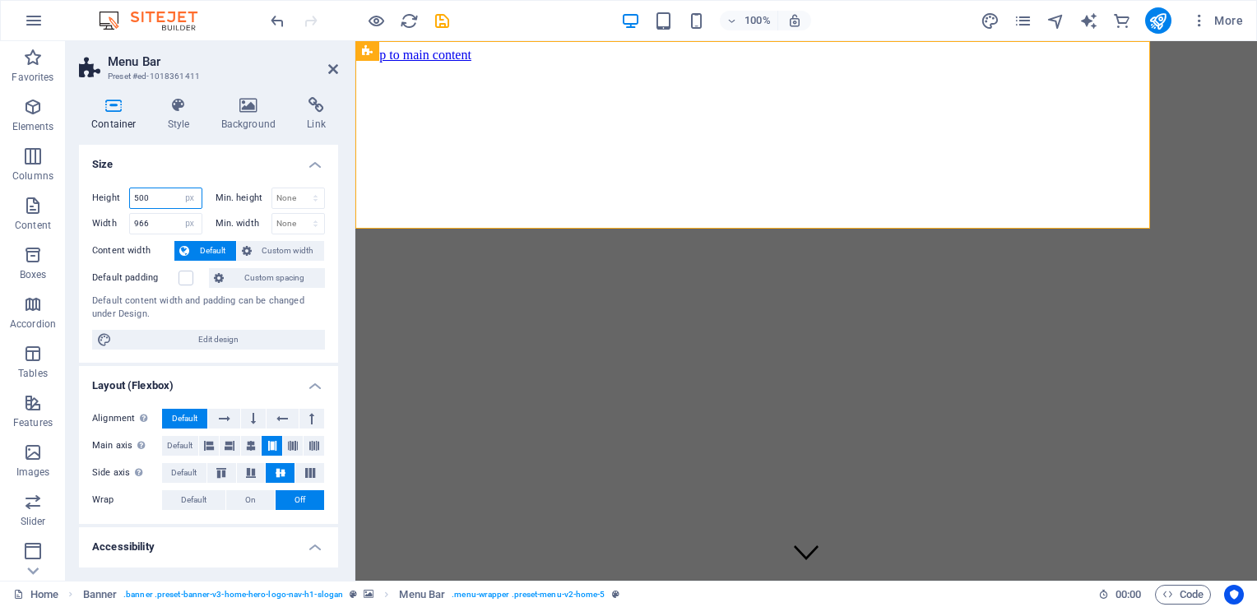
click at [165, 201] on input "500" at bounding box center [166, 198] width 72 height 20
type input "5"
click at [164, 225] on input "966" at bounding box center [166, 224] width 72 height 20
type input "9"
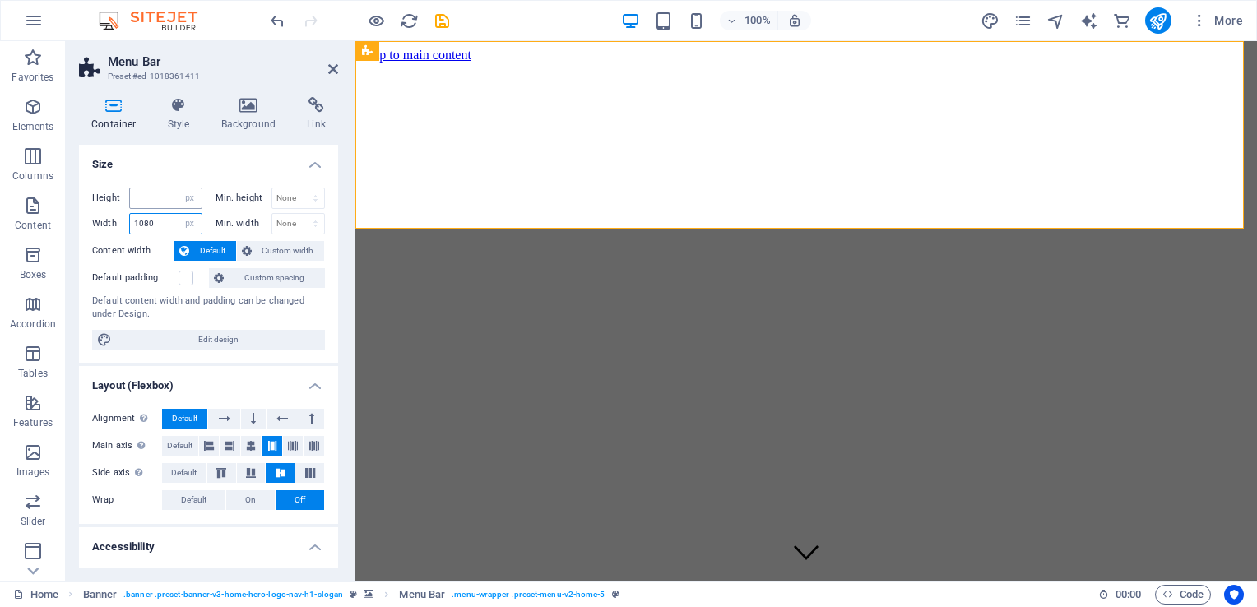
type input "1080"
click at [156, 191] on input "number" at bounding box center [166, 198] width 72 height 20
type input "2"
type input "5"
type input "500"
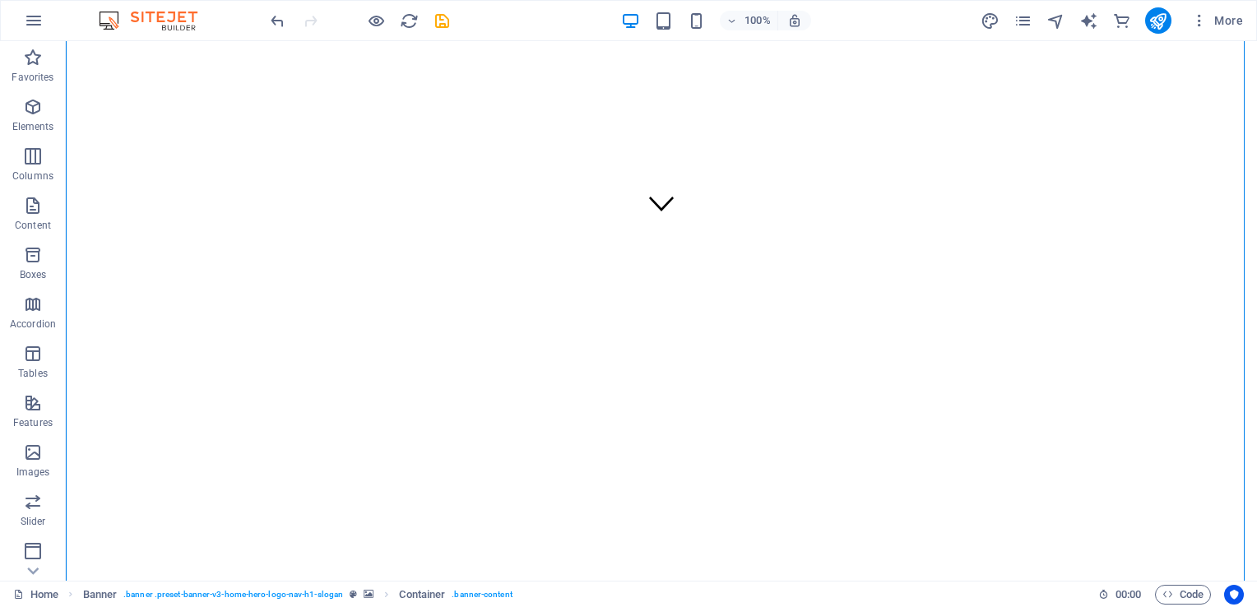
scroll to position [339, 0]
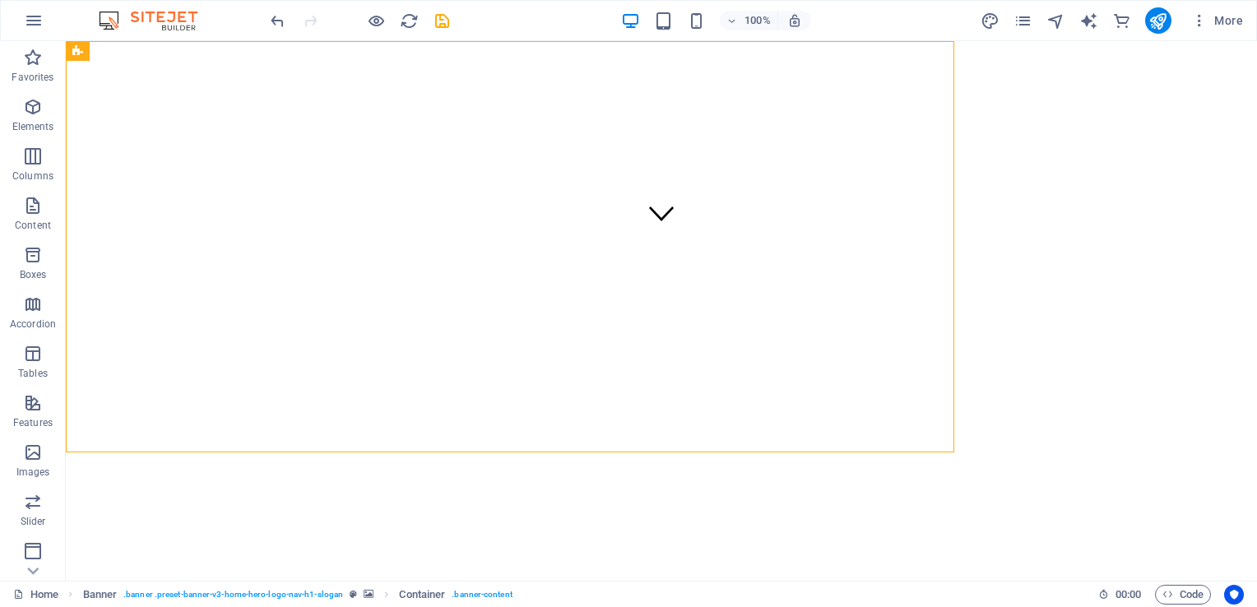
select select "px"
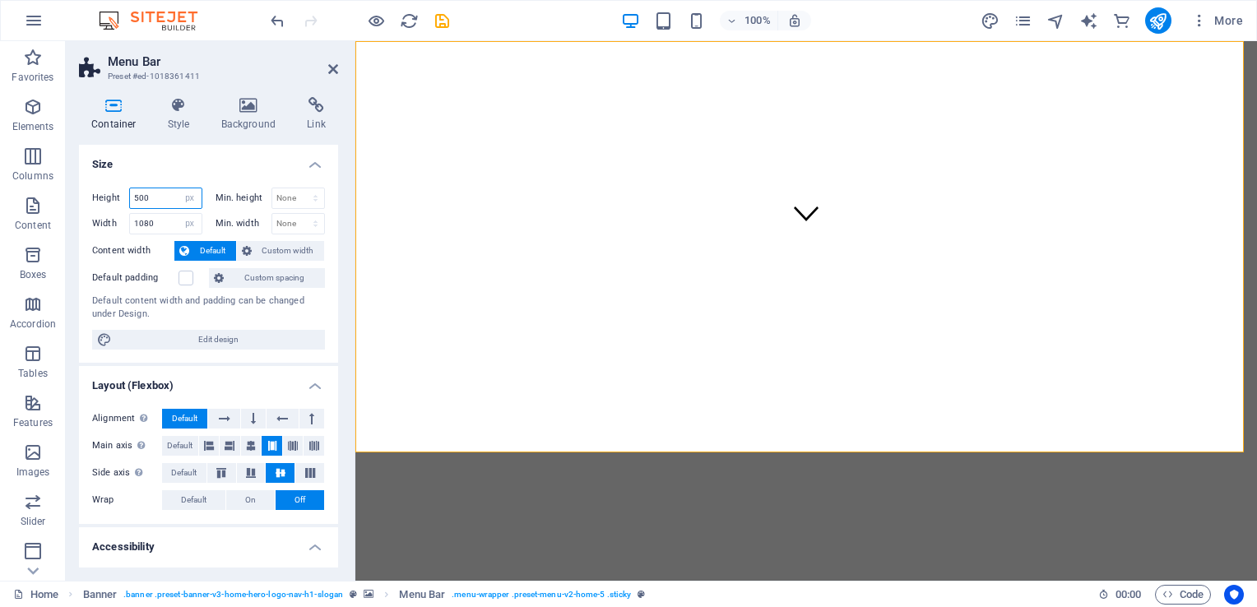
click at [164, 196] on input "500" at bounding box center [166, 198] width 72 height 20
type input "5"
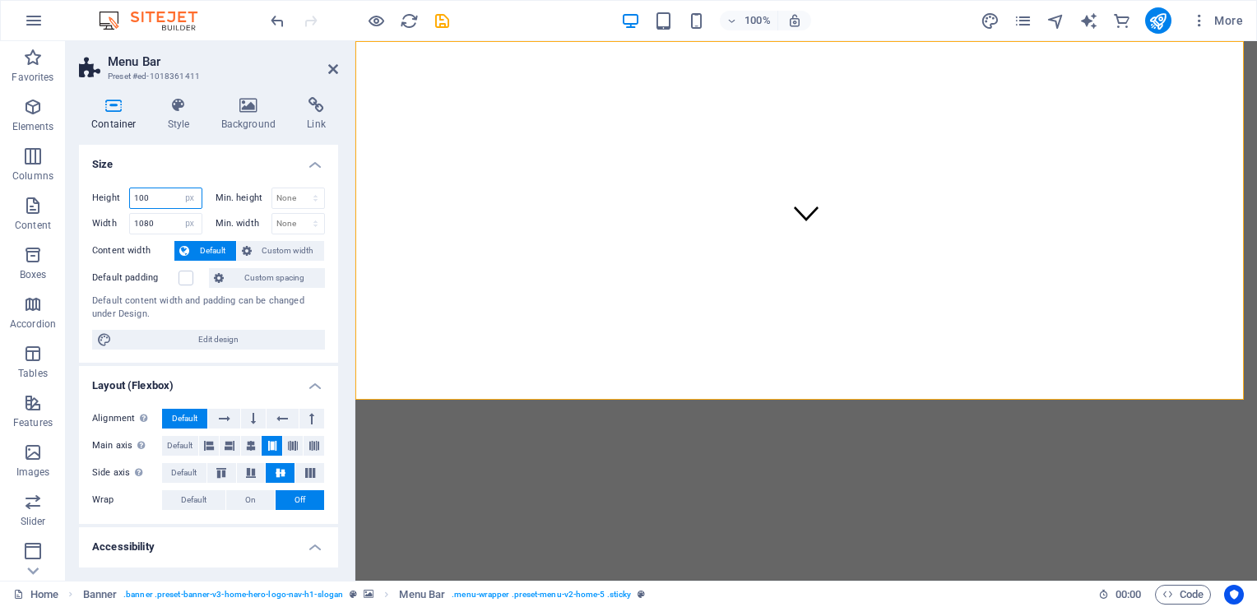
type input "100"
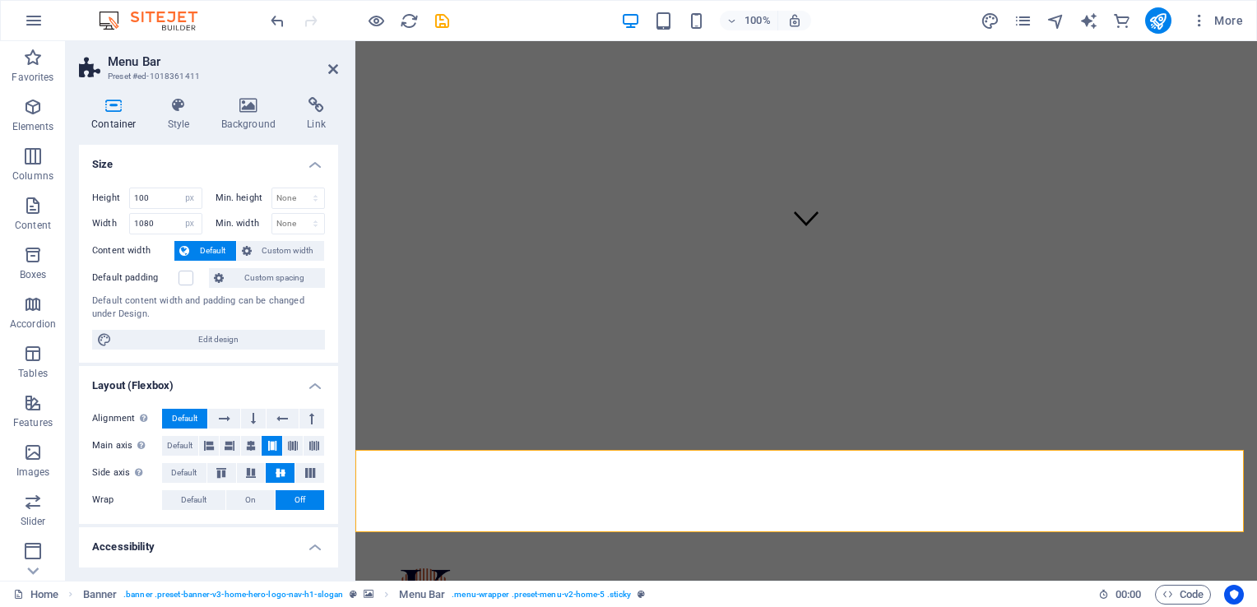
scroll to position [0, 0]
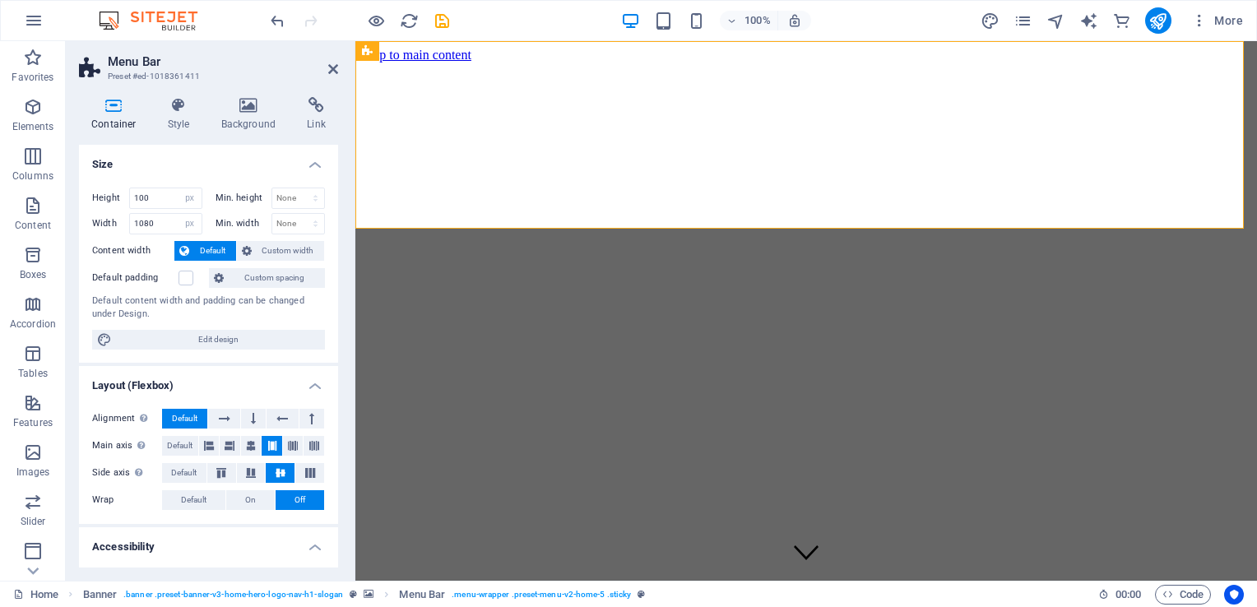
drag, startPoint x: 1248, startPoint y: 126, endPoint x: 1586, endPoint y: 75, distance: 342.1
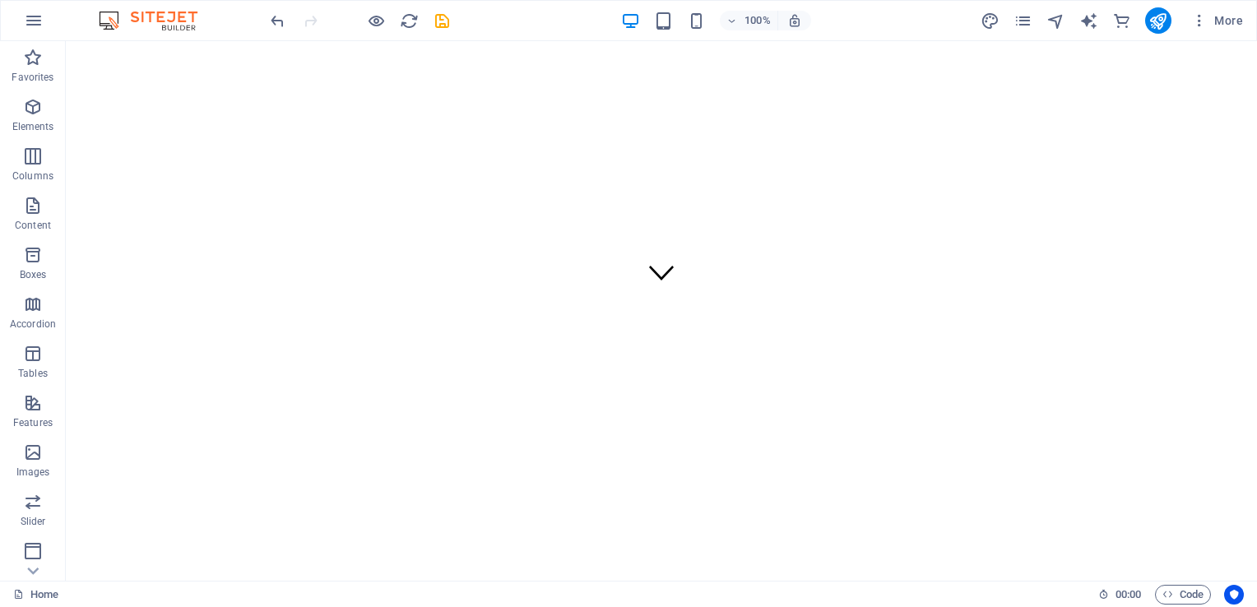
scroll to position [290, 0]
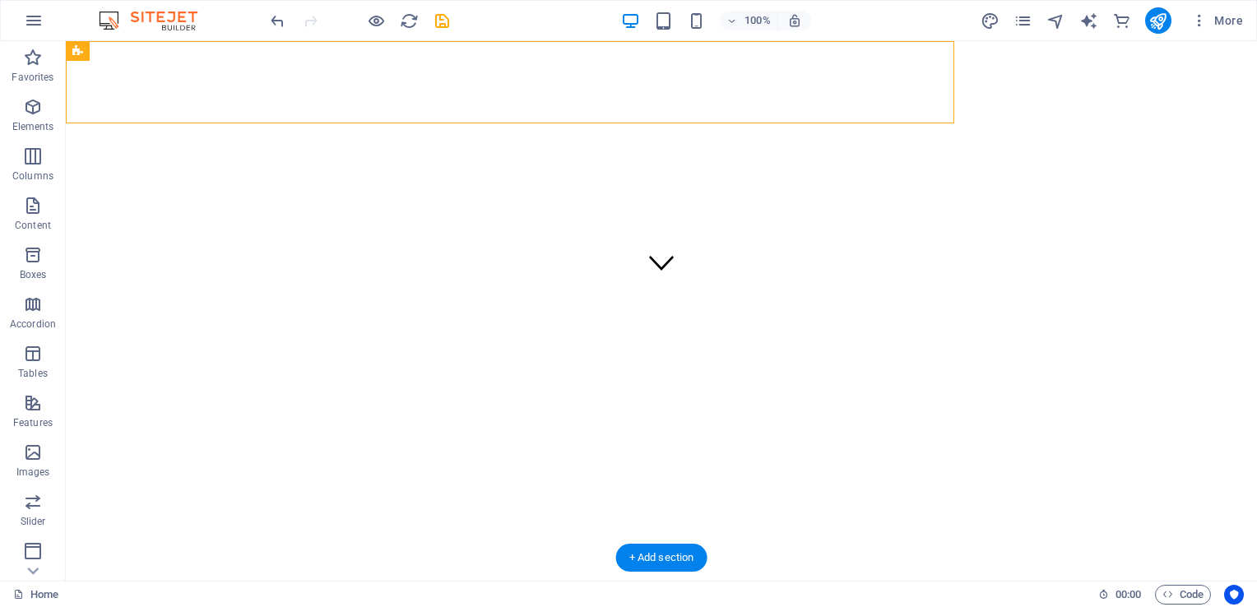
select select "px"
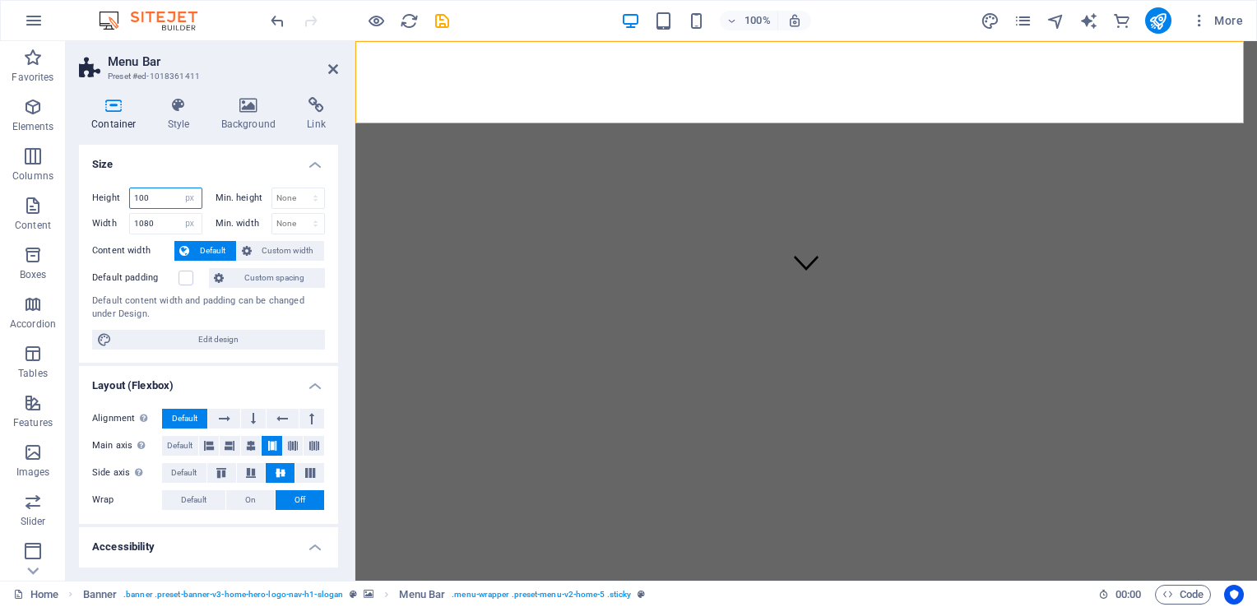
click at [152, 193] on input "100" at bounding box center [166, 198] width 72 height 20
type input "1"
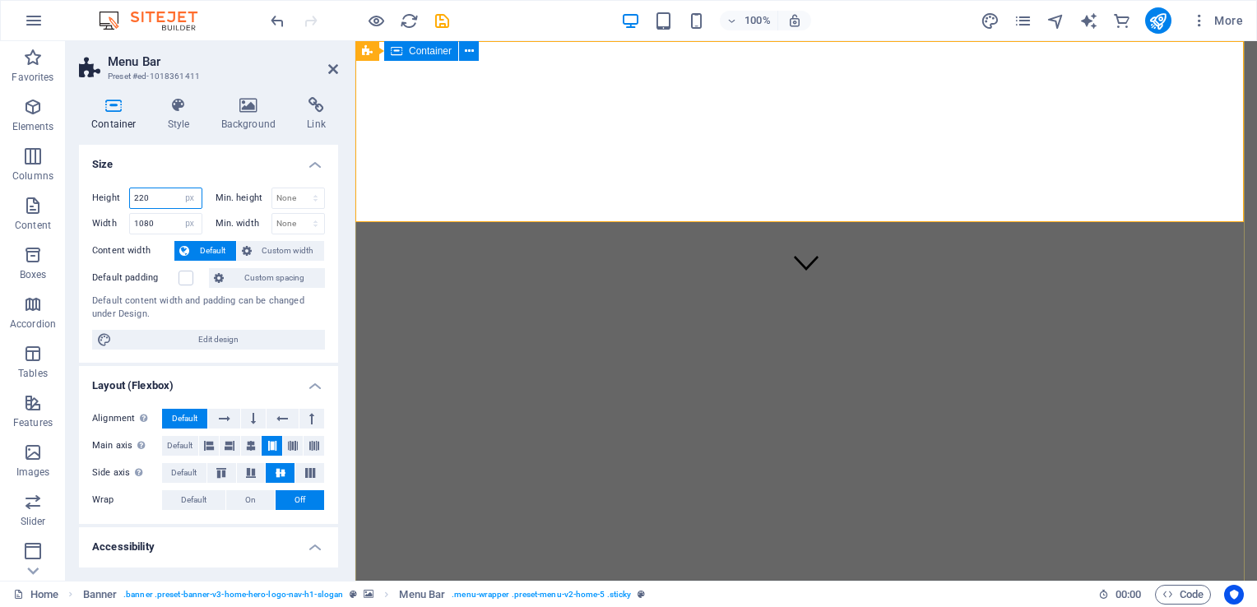
type input "220"
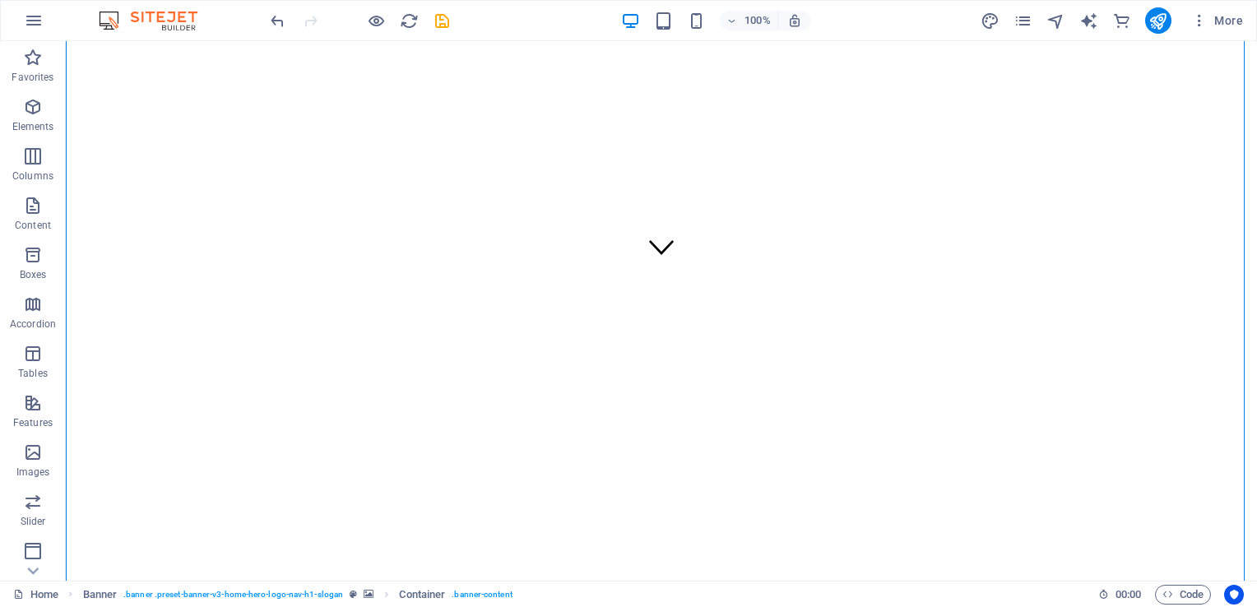
scroll to position [316, 0]
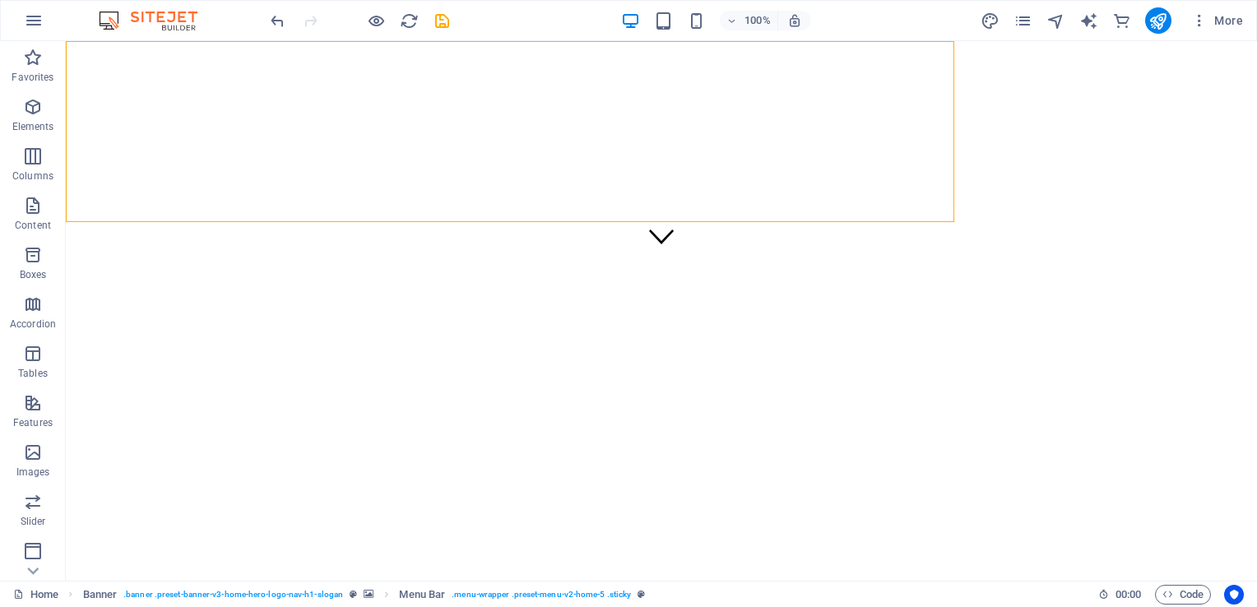
select select "px"
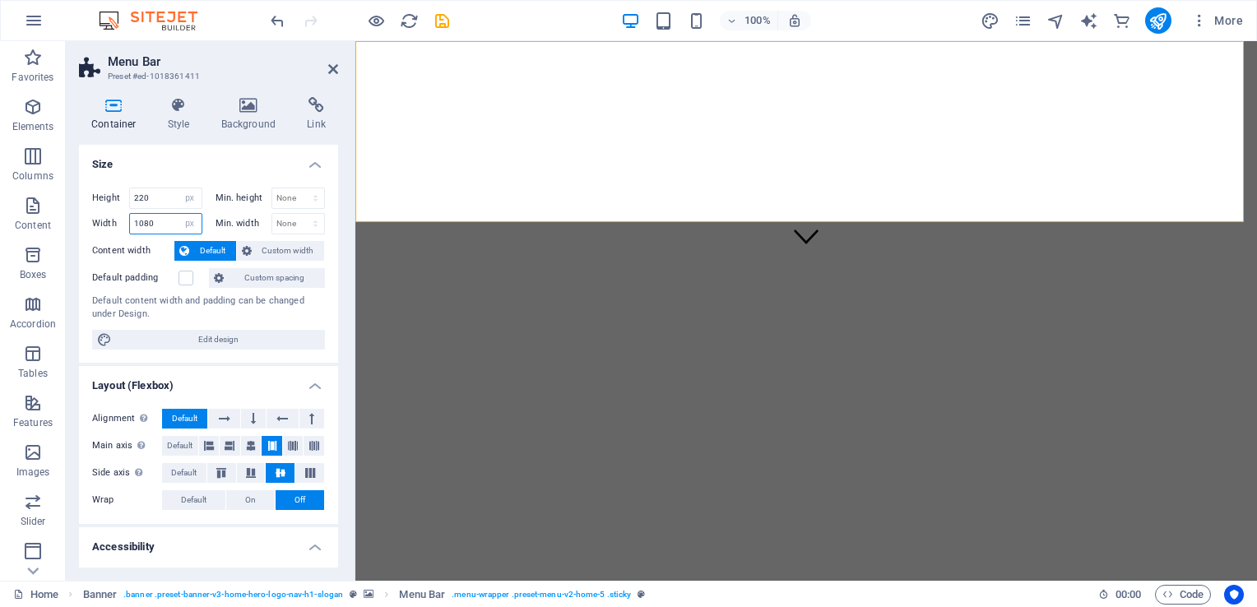
click at [165, 223] on input "1080" at bounding box center [166, 224] width 72 height 20
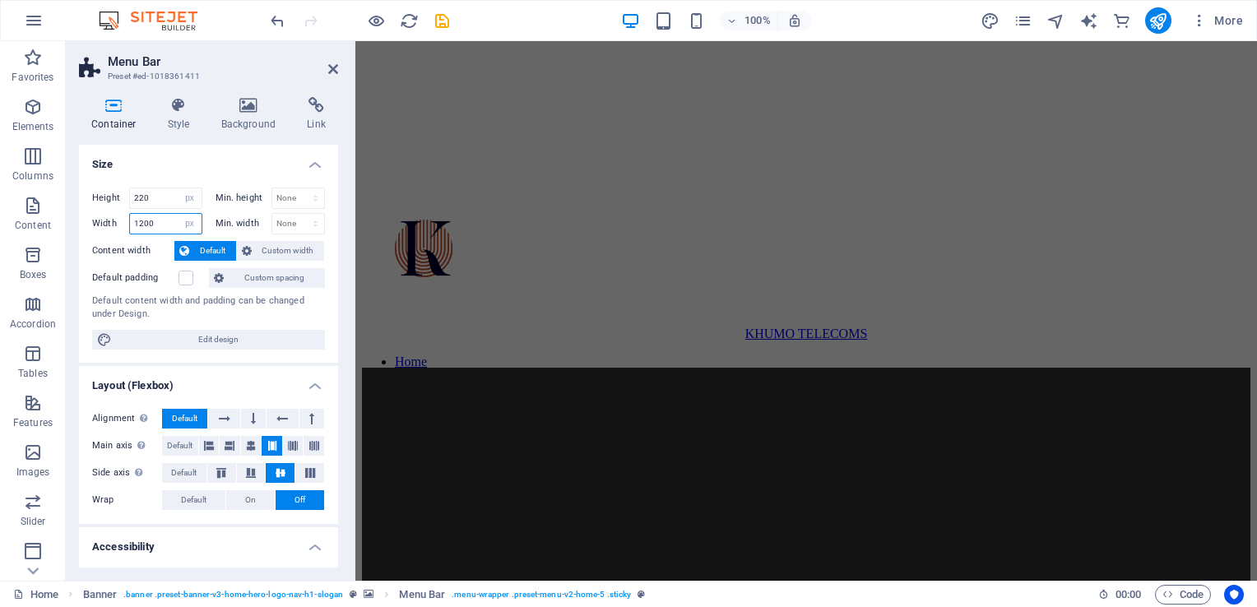
scroll to position [1255, 0]
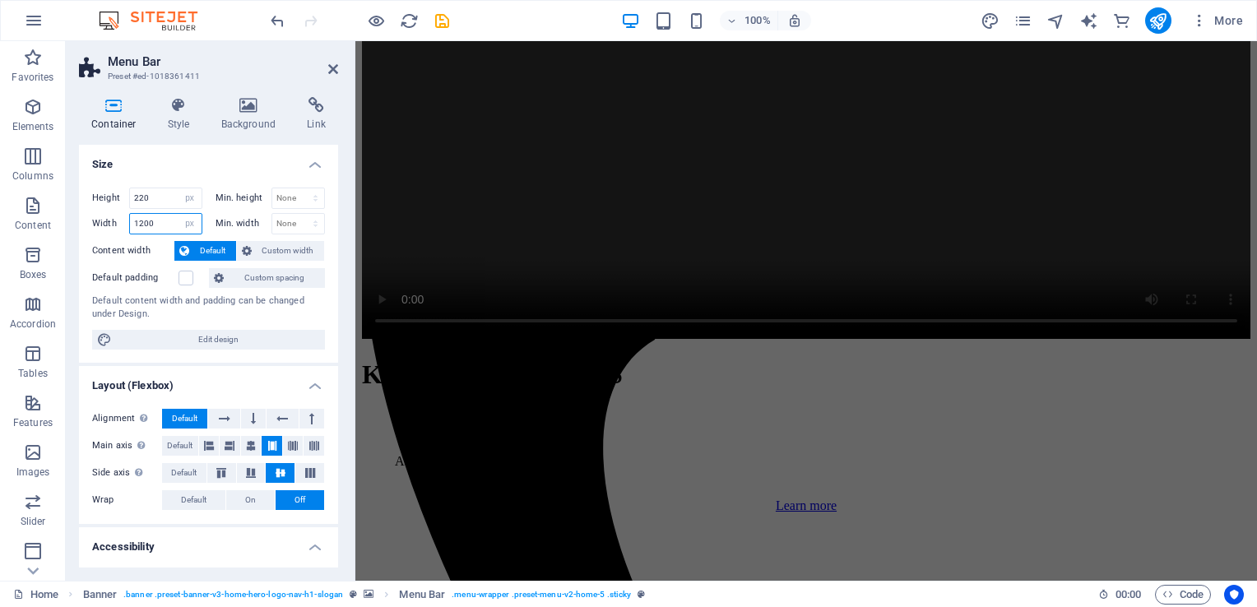
type input "1200"
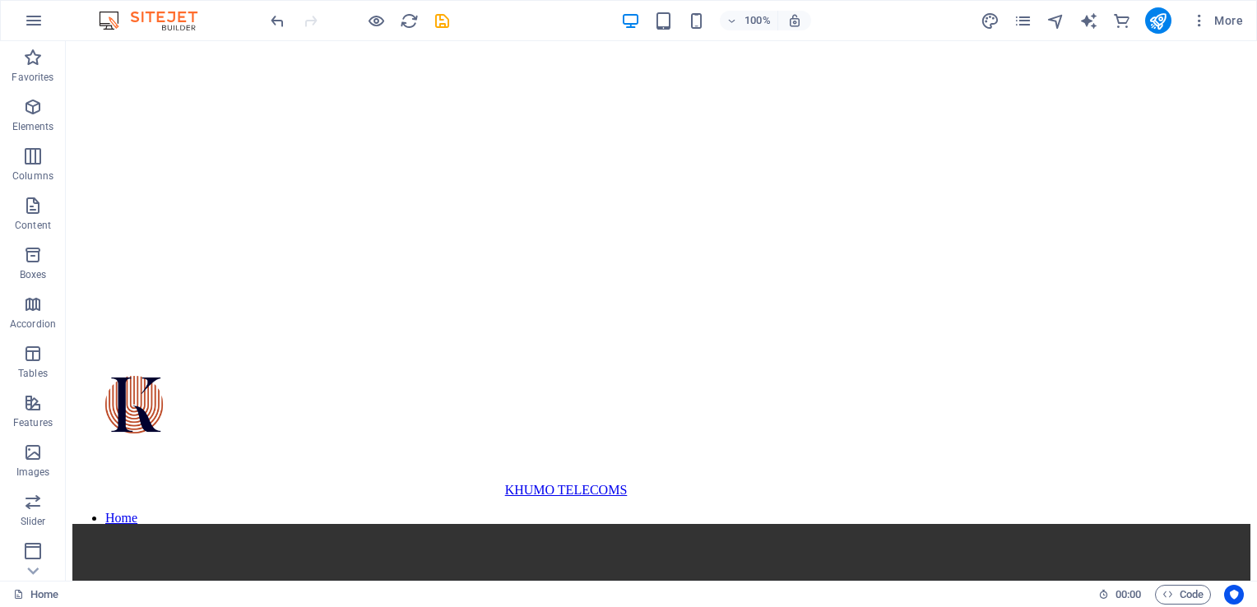
scroll to position [616, 0]
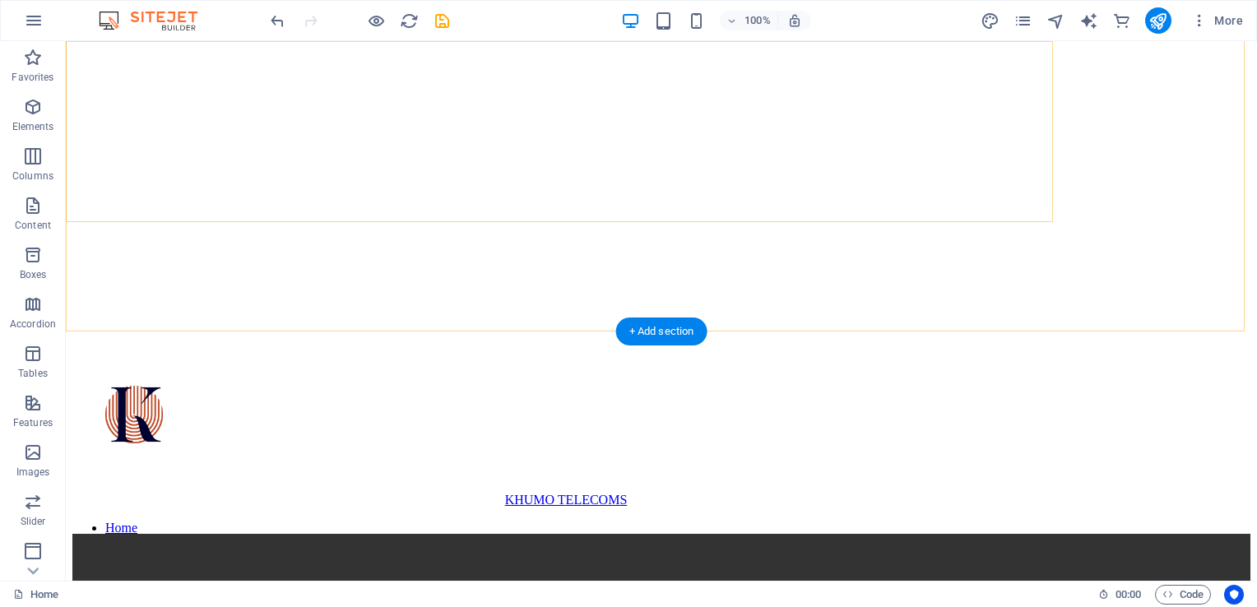
click at [960, 353] on div "KHUMO TELECOMS Home About Service Contact Menu" at bounding box center [566, 443] width 988 height 181
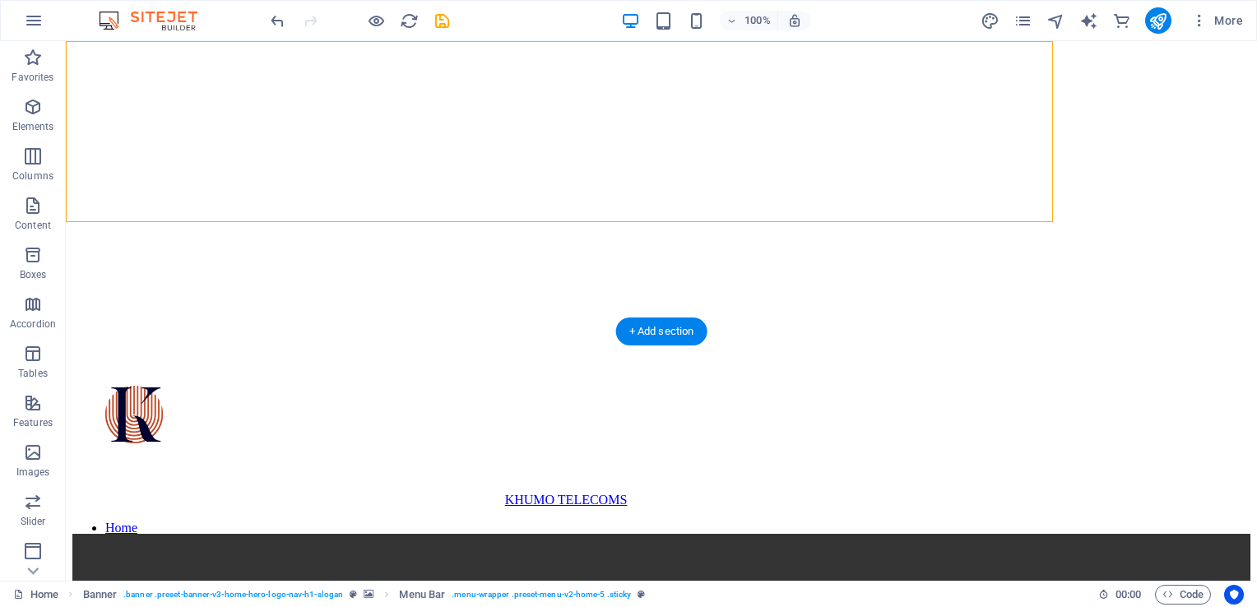
click at [960, 353] on div "KHUMO TELECOMS Home About Service Contact Menu" at bounding box center [566, 443] width 988 height 181
select select "px"
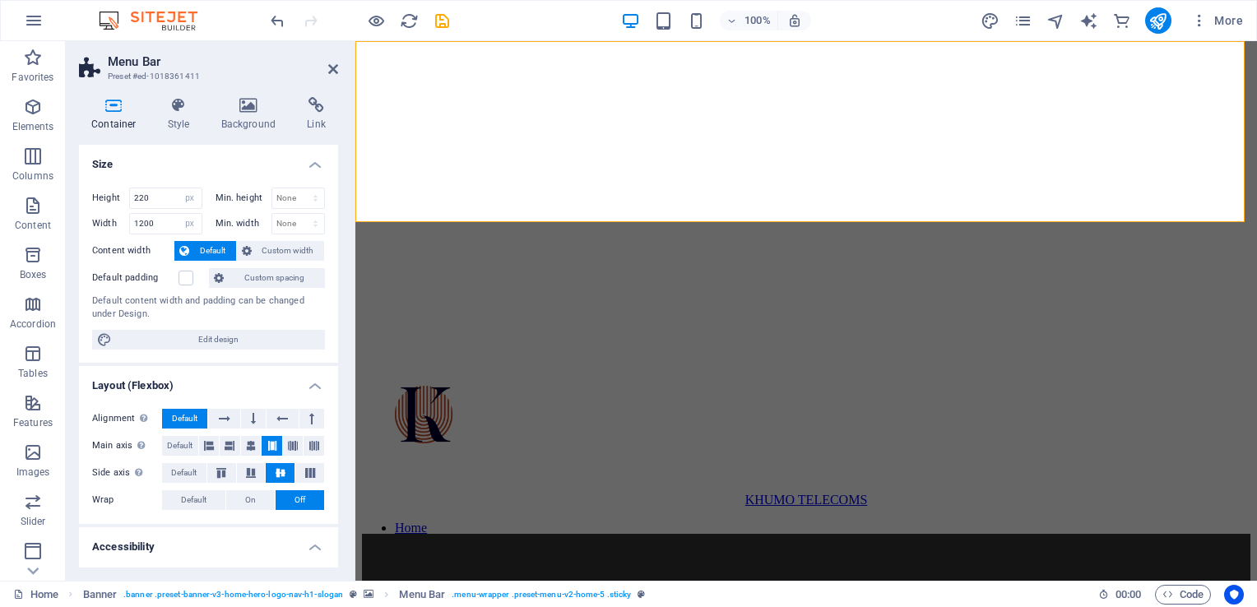
drag, startPoint x: 333, startPoint y: 211, endPoint x: 339, endPoint y: 310, distance: 98.9
click at [339, 310] on div "Container Style Background Link Size Height 220 Default px rem % vh vw Min. hei…" at bounding box center [209, 332] width 286 height 497
click at [168, 111] on icon at bounding box center [179, 105] width 47 height 16
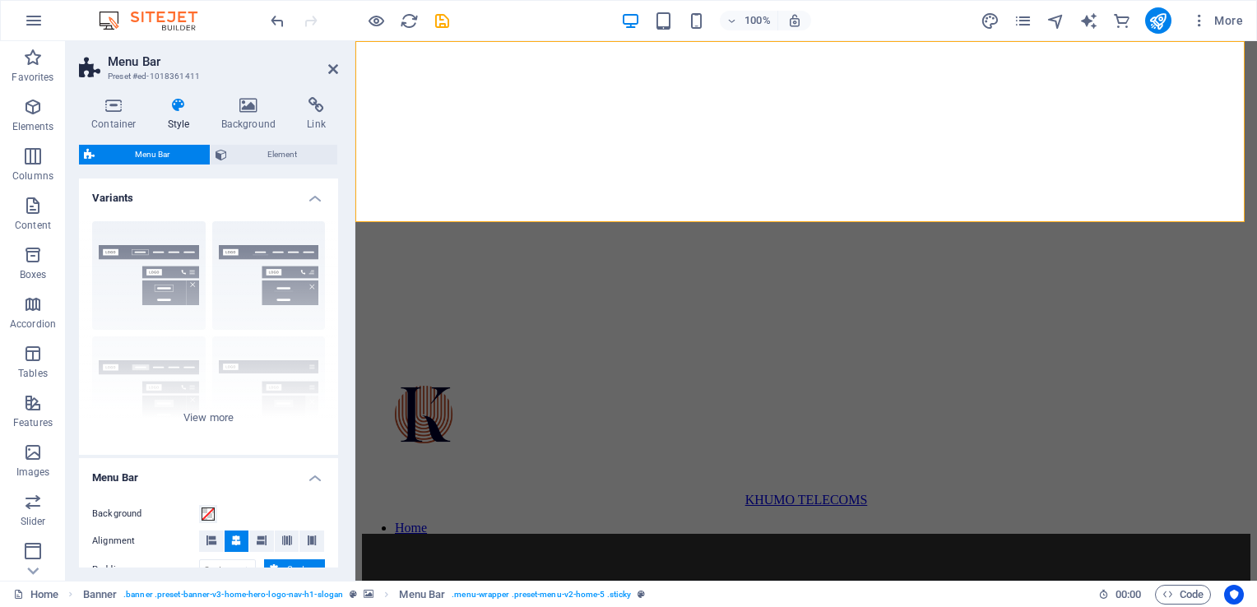
drag, startPoint x: 338, startPoint y: 239, endPoint x: 338, endPoint y: 295, distance: 56.0
click at [338, 295] on div "Container Style Background Link Size Height 220 Default px rem % vh vw Min. hei…" at bounding box center [209, 332] width 286 height 497
click at [207, 420] on div "Border Centered Default Fixed Loki Trigger Wide XXL" at bounding box center [208, 331] width 259 height 247
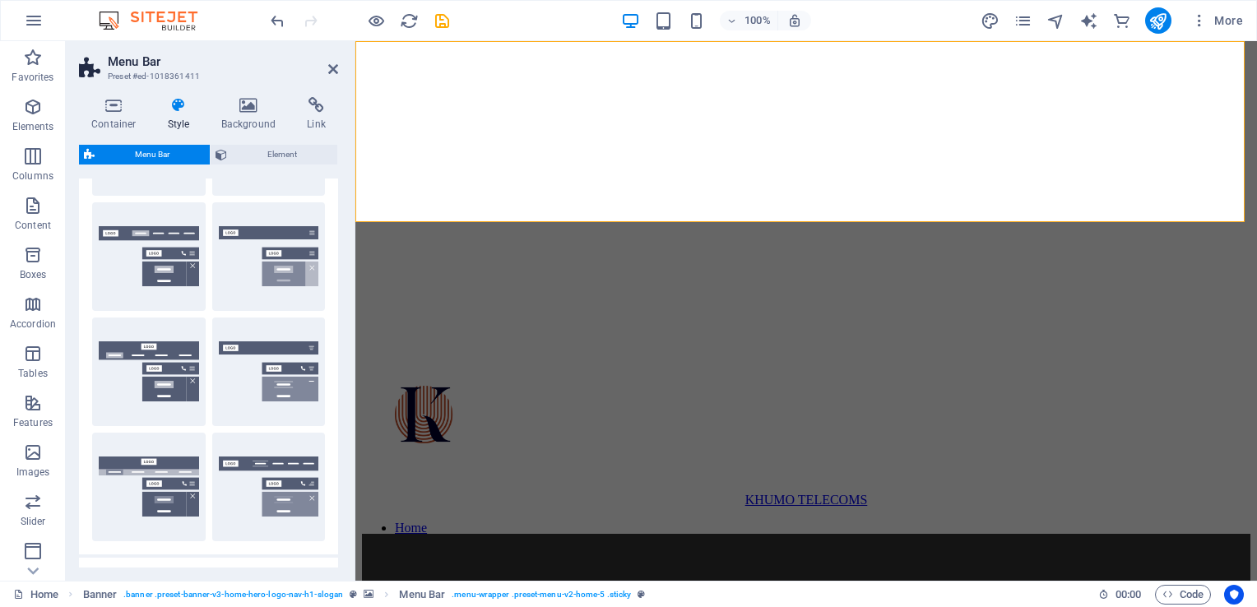
scroll to position [155, 0]
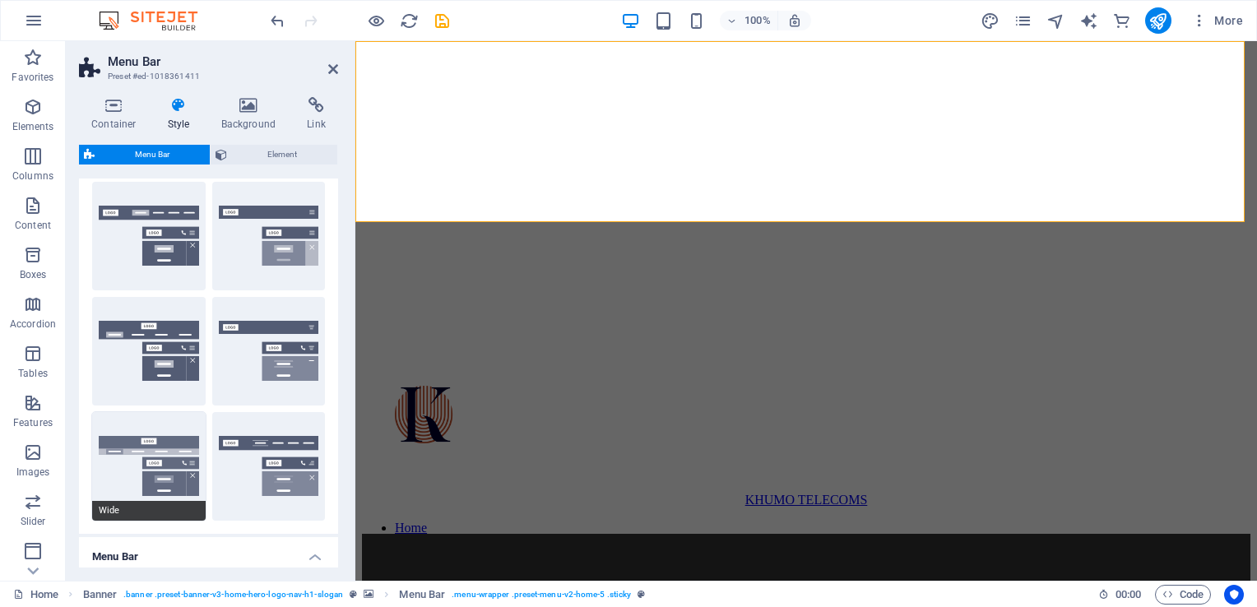
click at [137, 470] on button "Wide" at bounding box center [149, 466] width 114 height 109
type input "0"
select select "rem"
type input "0"
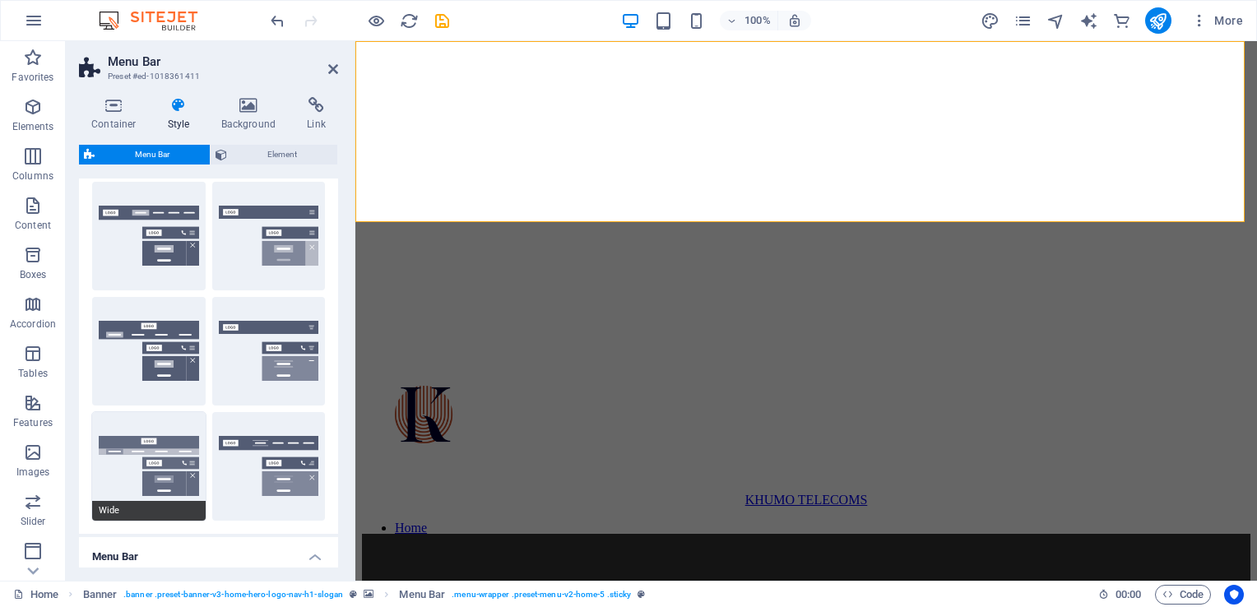
type input "0"
type input "2"
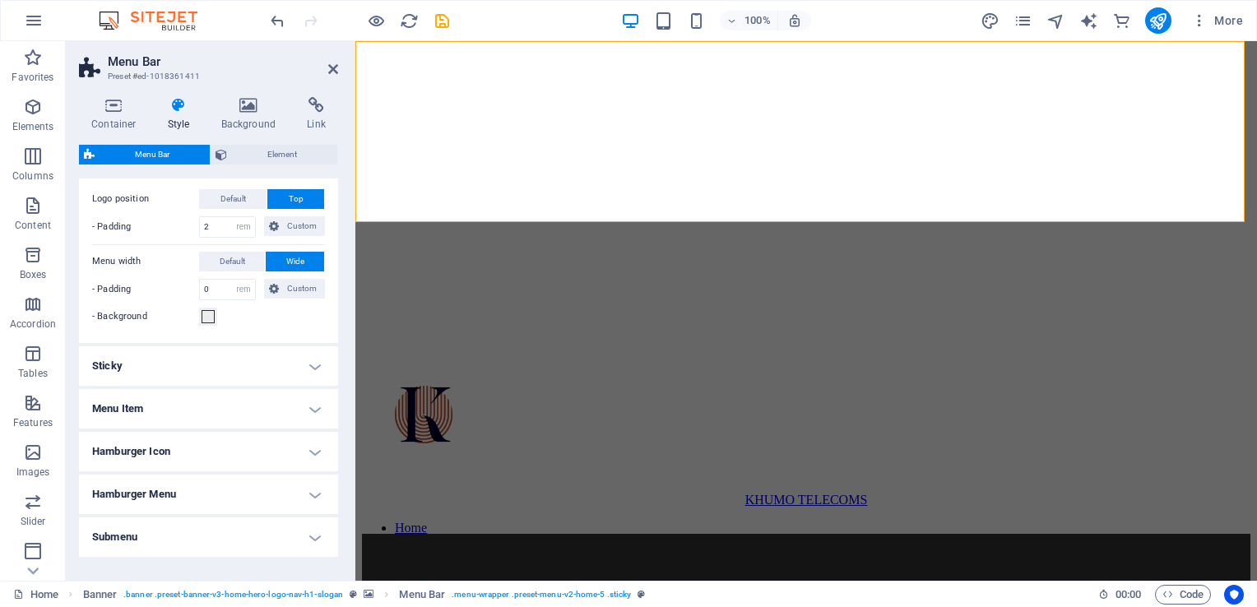
scroll to position [700, 0]
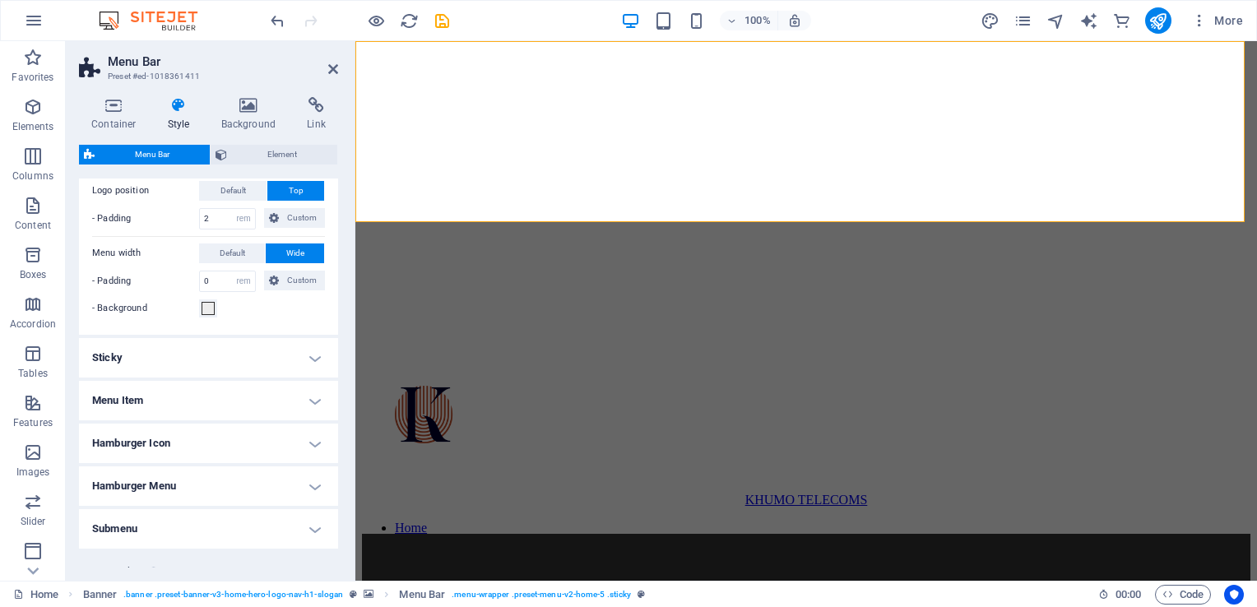
click at [293, 356] on h4 "Sticky" at bounding box center [208, 358] width 259 height 40
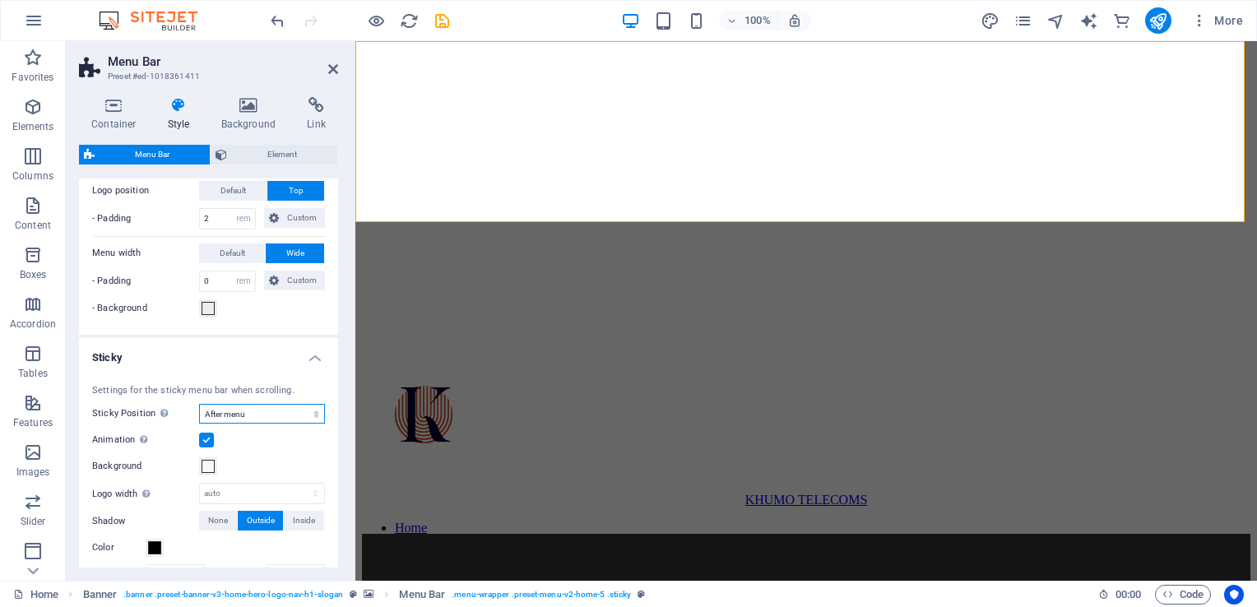
click at [267, 413] on select "Off Instant After menu After banner When scrolling up" at bounding box center [262, 414] width 126 height 20
select select "sticky_banner"
click at [199, 404] on select "Off Instant After menu After banner When scrolling up" at bounding box center [262, 414] width 126 height 20
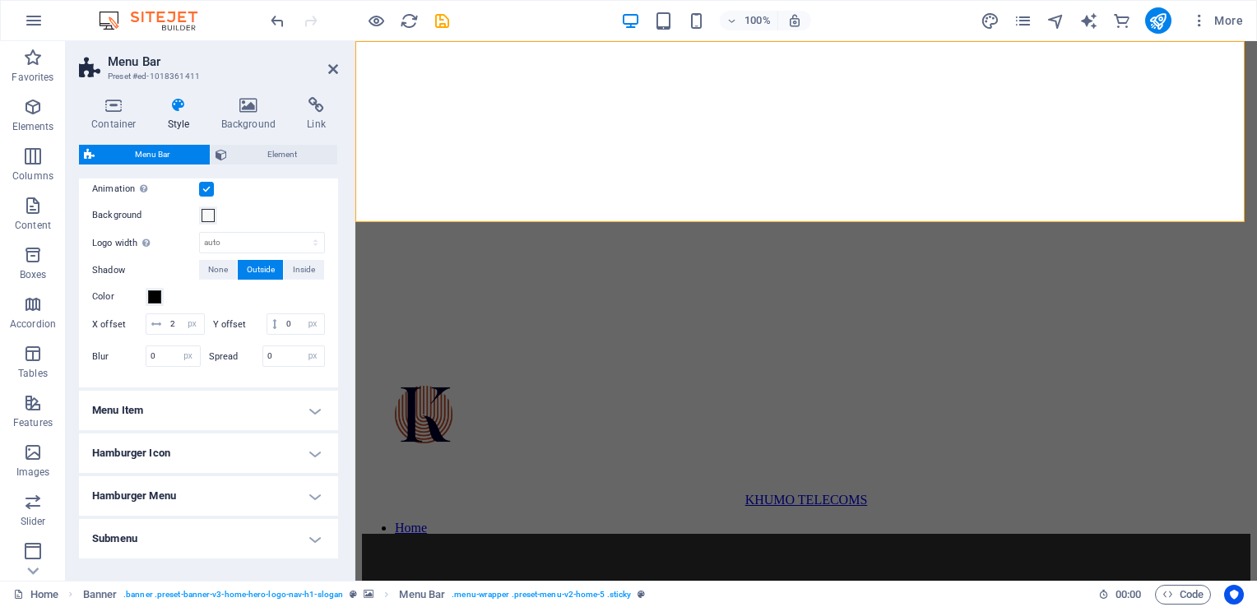
scroll to position [1025, 0]
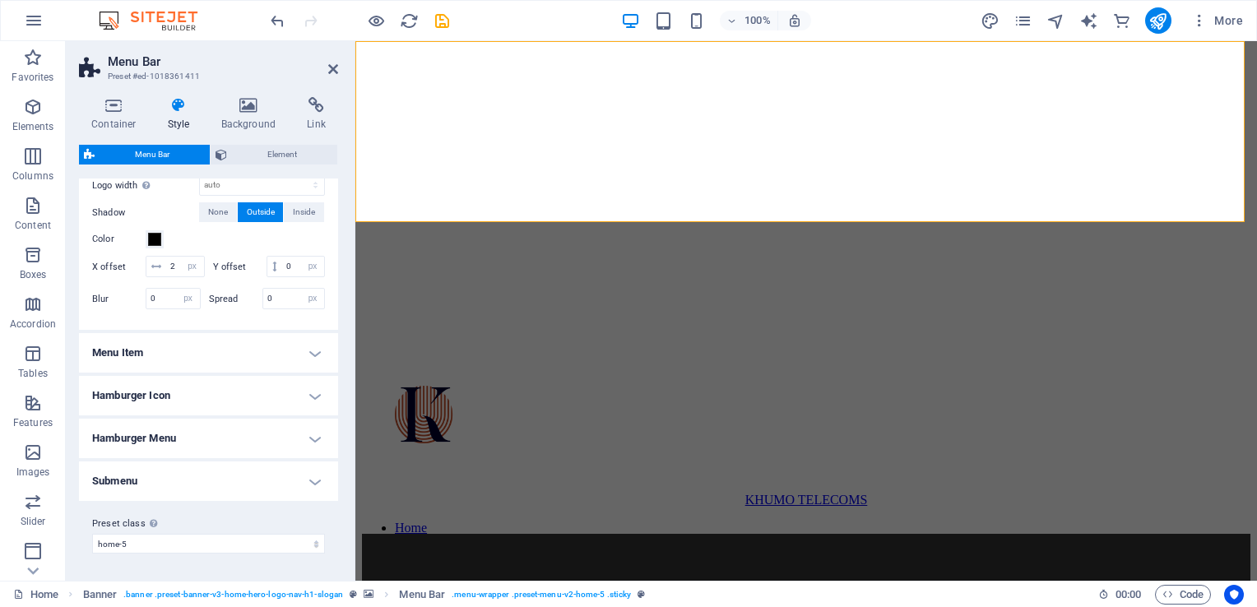
click at [298, 351] on h4 "Menu Item" at bounding box center [208, 353] width 259 height 40
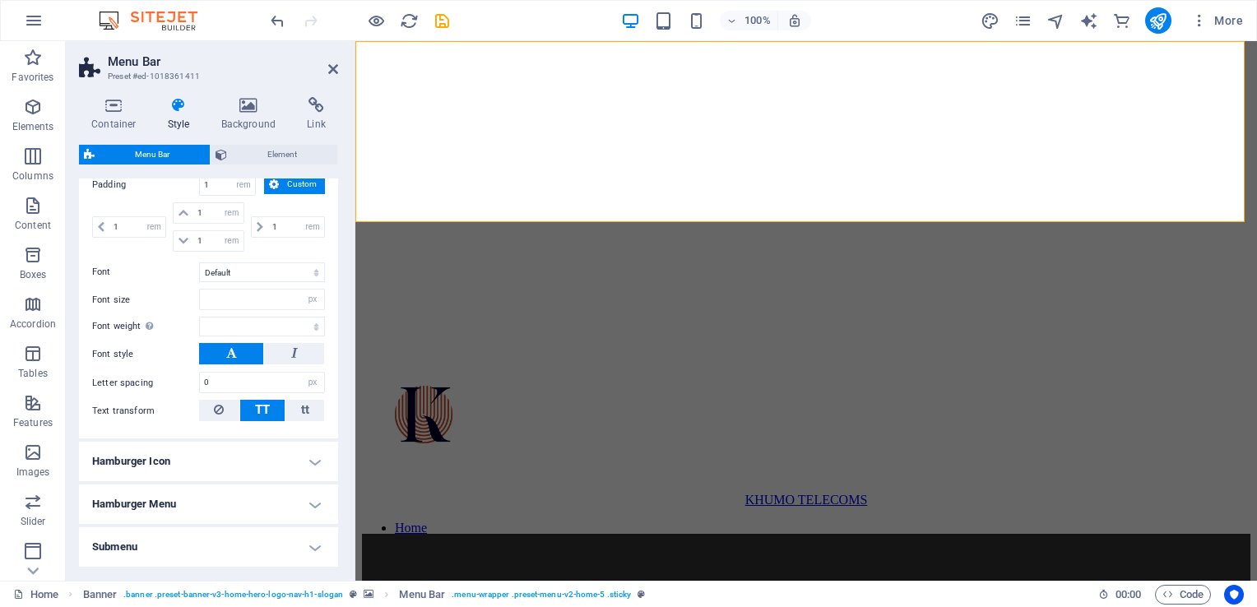
scroll to position [1393, 0]
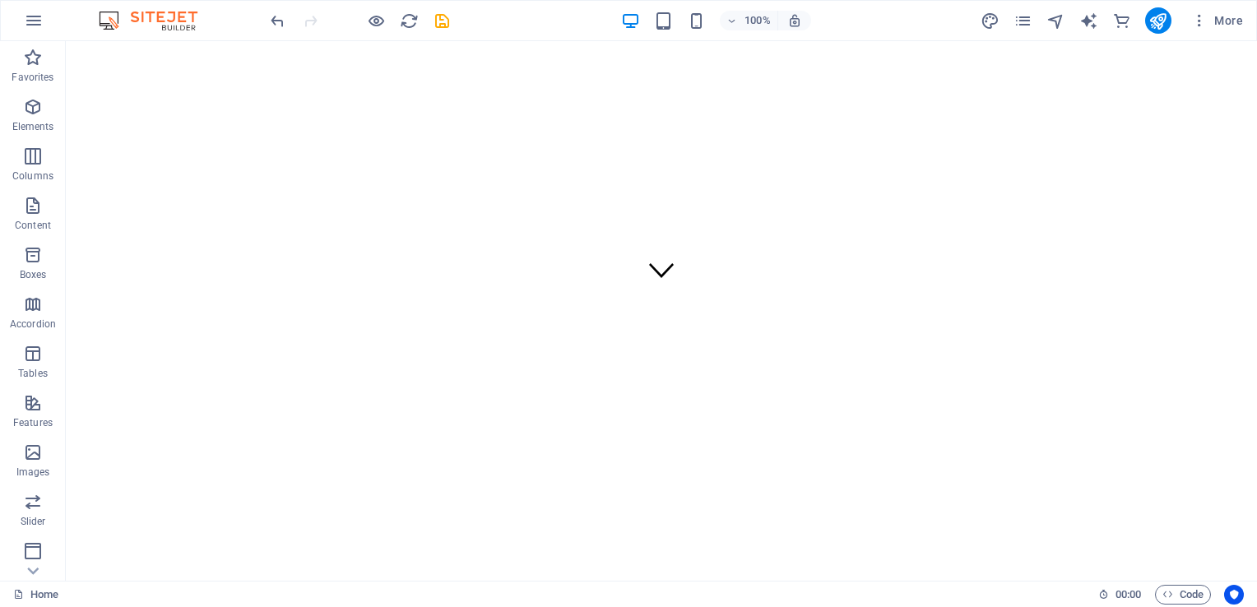
scroll to position [297, 0]
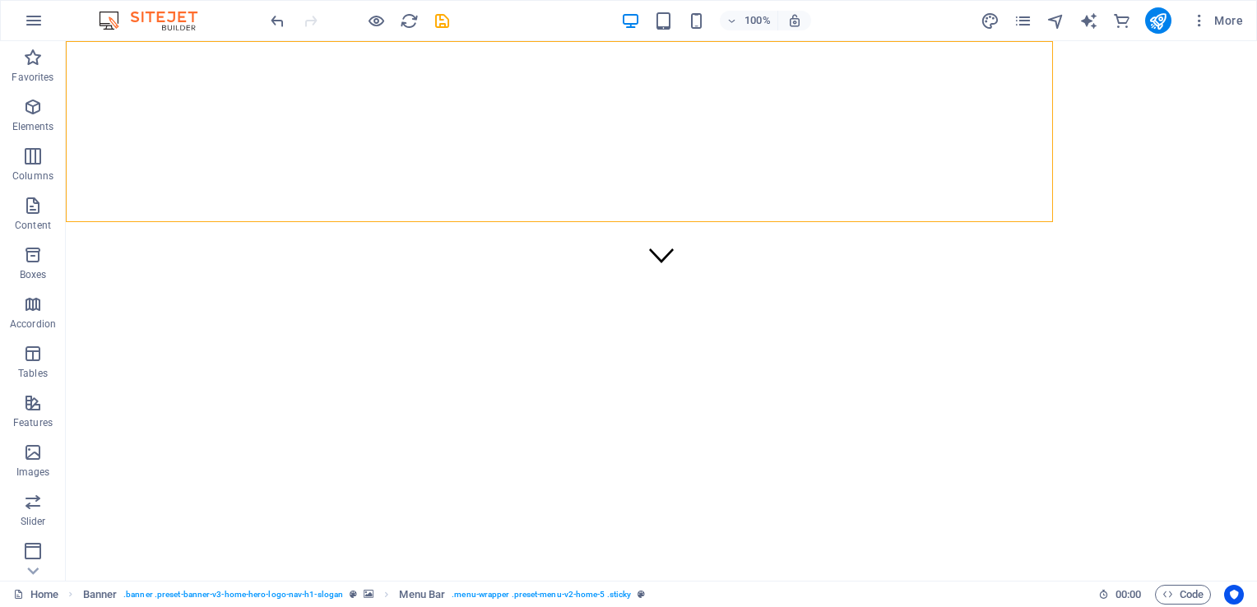
select select "rem"
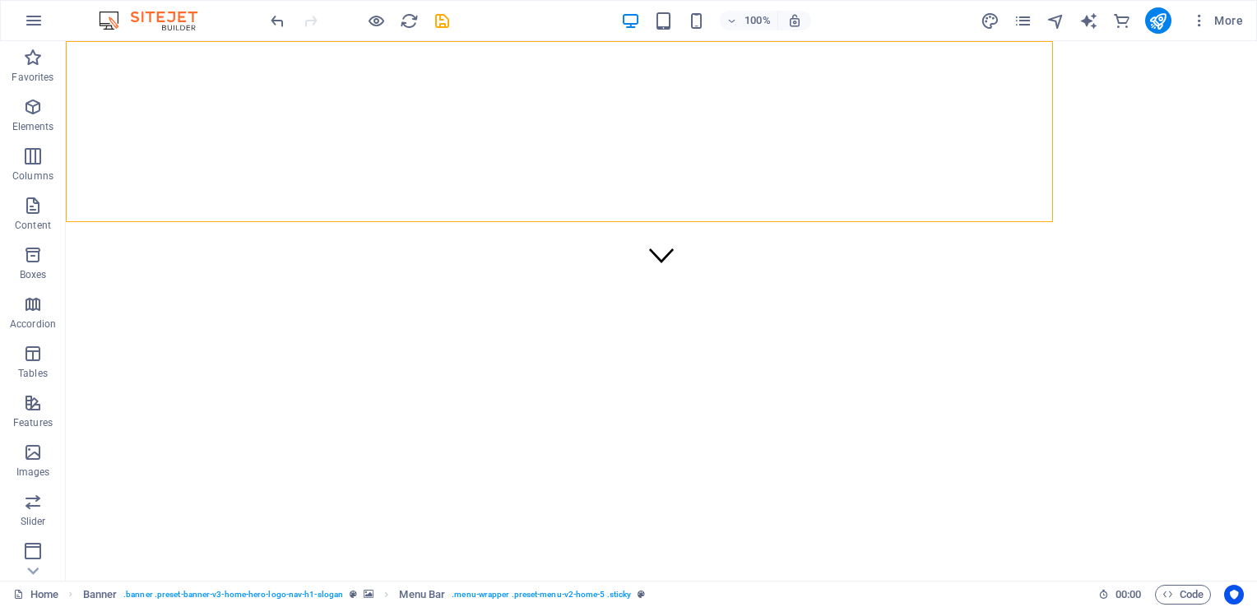
select select "rem"
select select "sticky_banner"
select select "px"
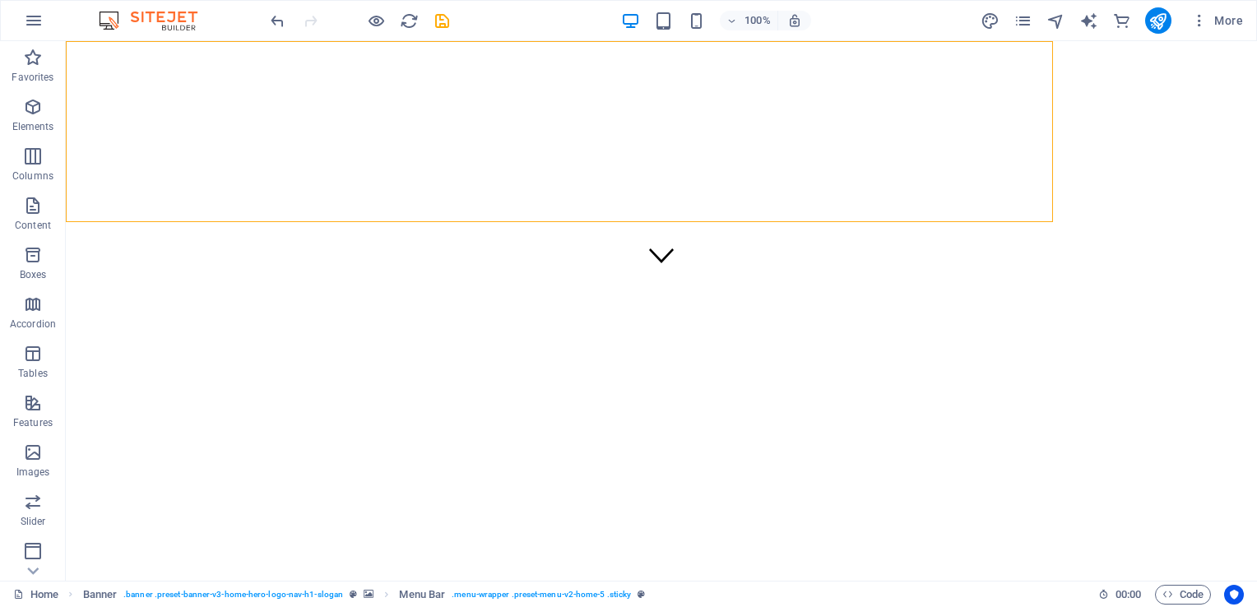
select select "px"
select select "hover_box_bottom"
select select "px"
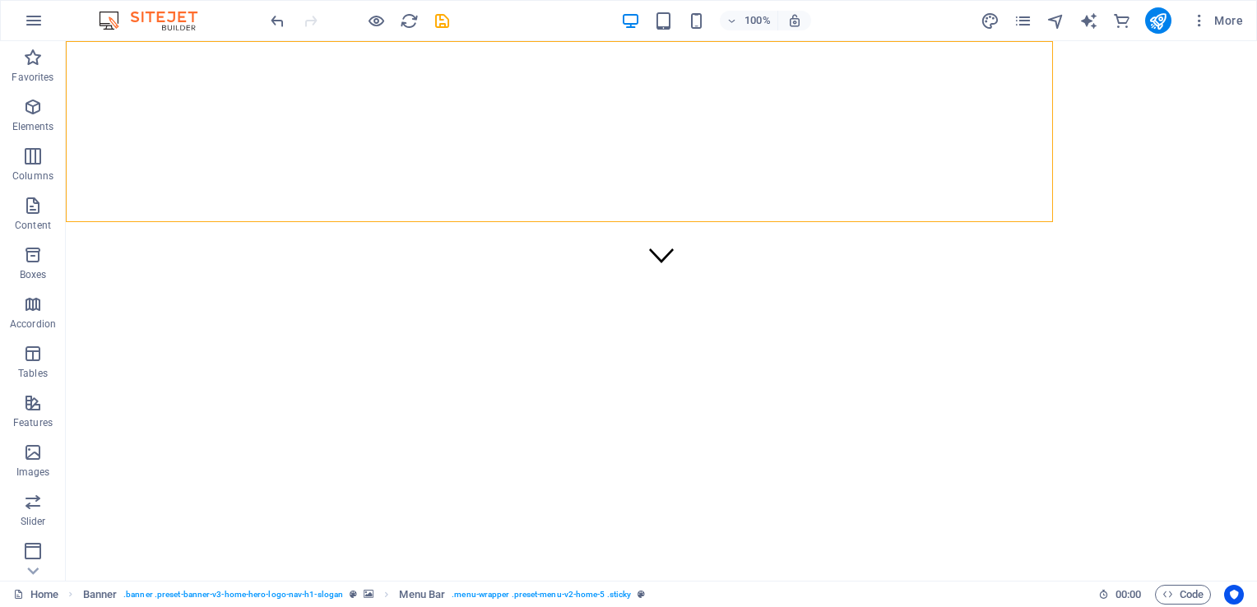
select select "rem"
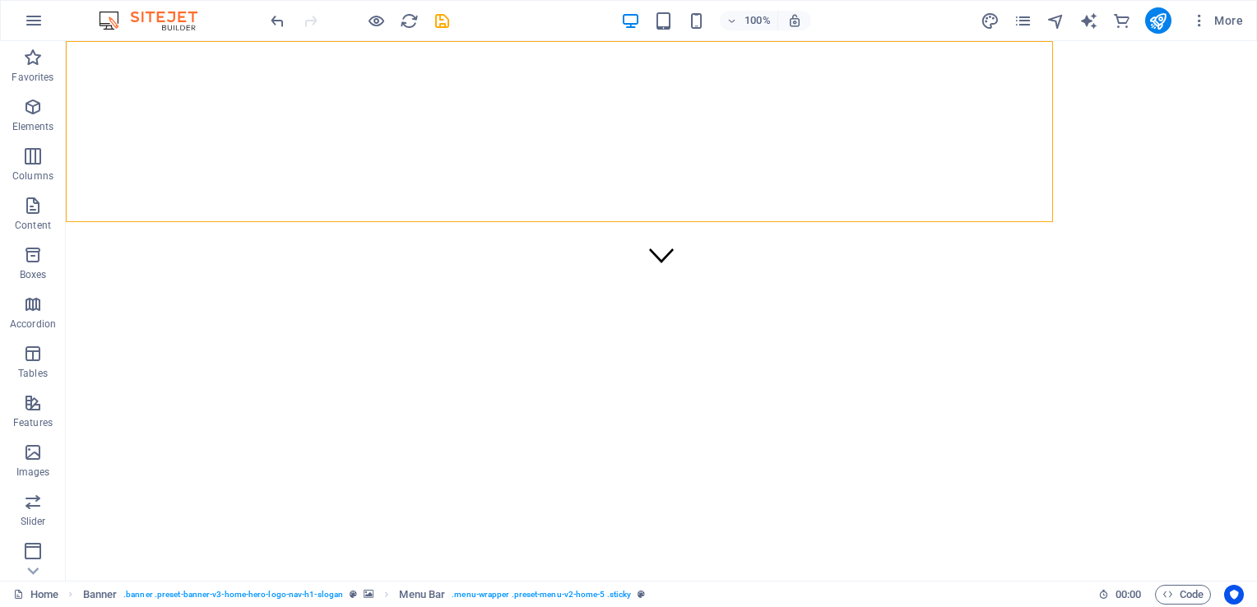
select select "rem"
select select "px"
select select
select select "px"
select select "preset-menu-v2-home-5"
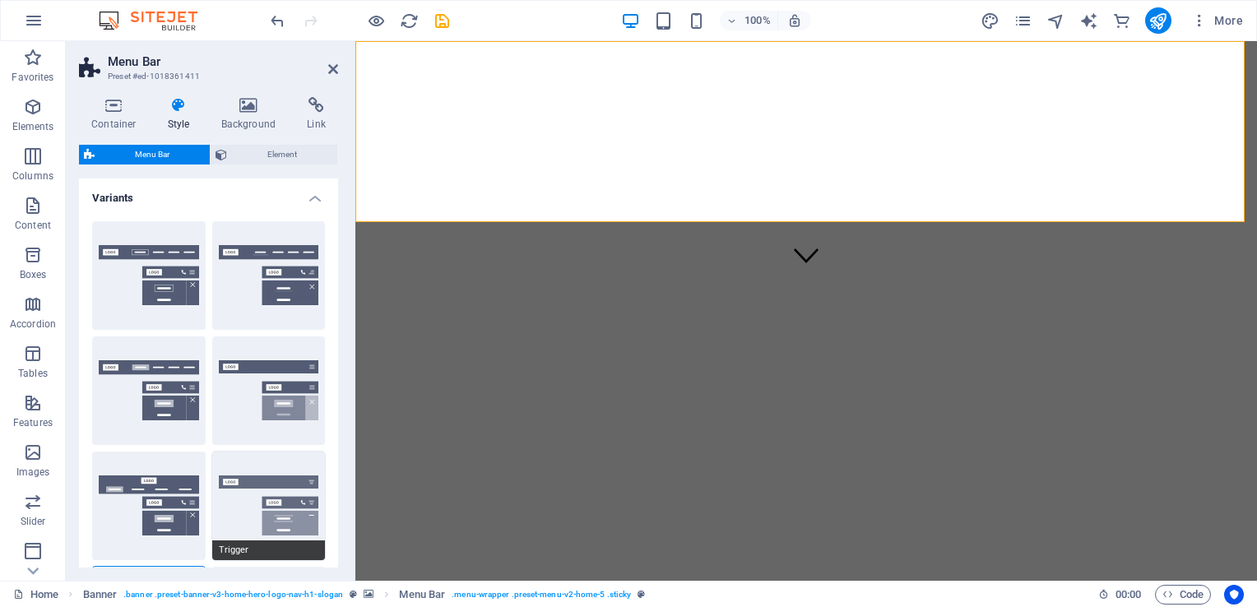
click at [247, 490] on button "Trigger" at bounding box center [269, 506] width 114 height 109
type input "1"
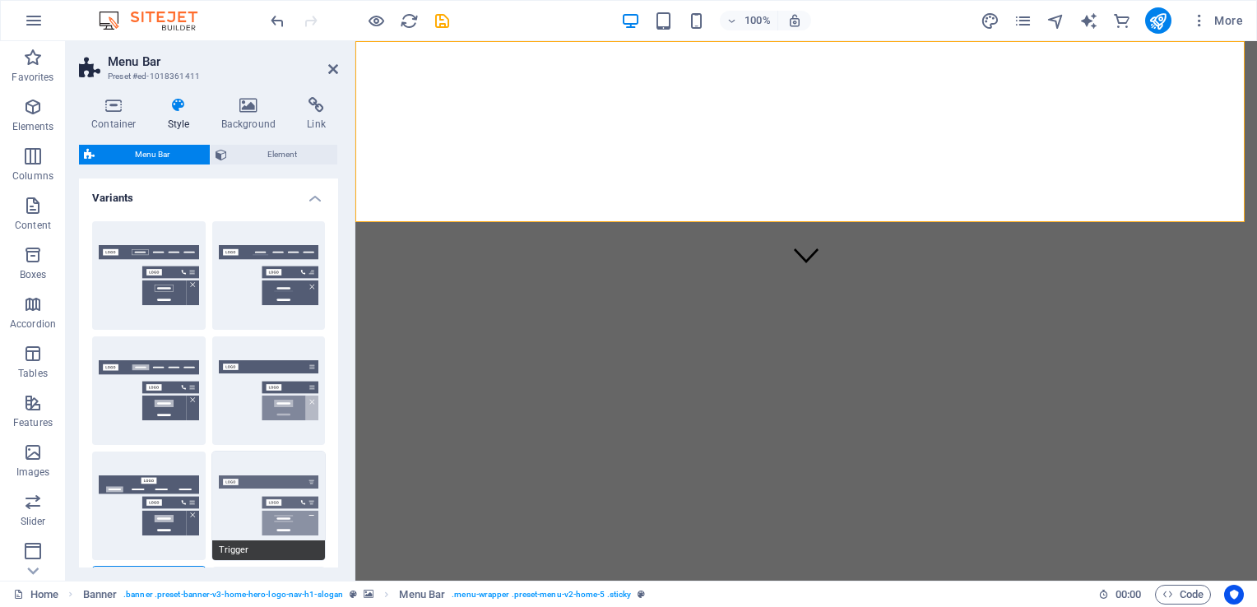
type input "1"
select select "sticky_menu"
select select "hover_border_vertical"
type input "1"
select select "link-special-font"
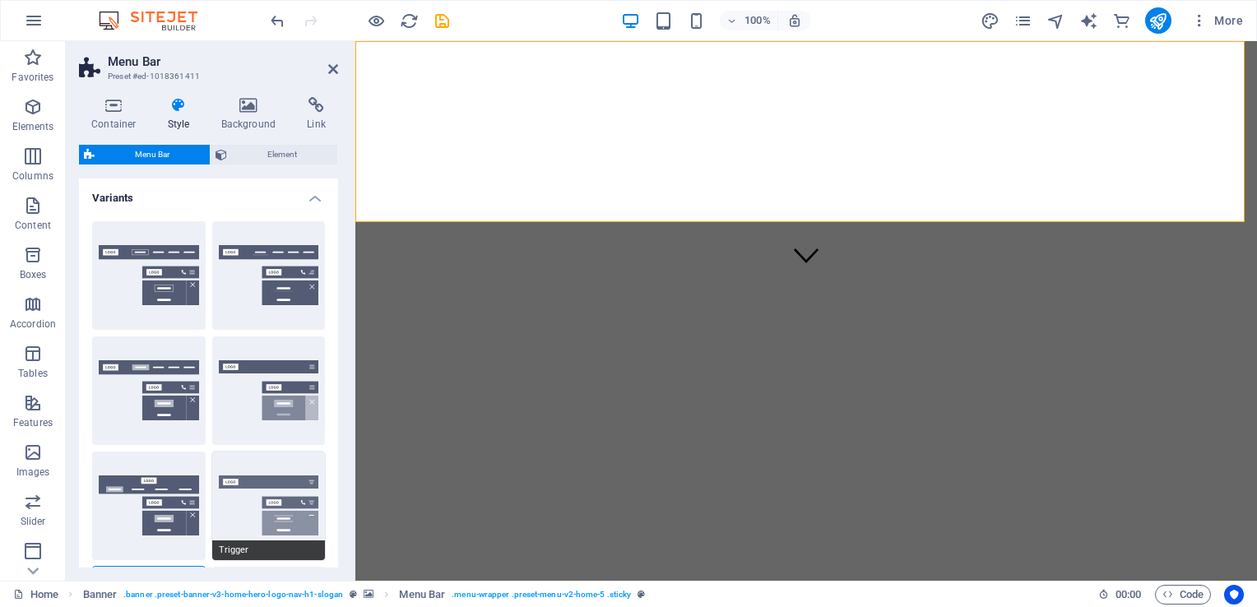
type input "1.5"
select select "rem"
select select "700"
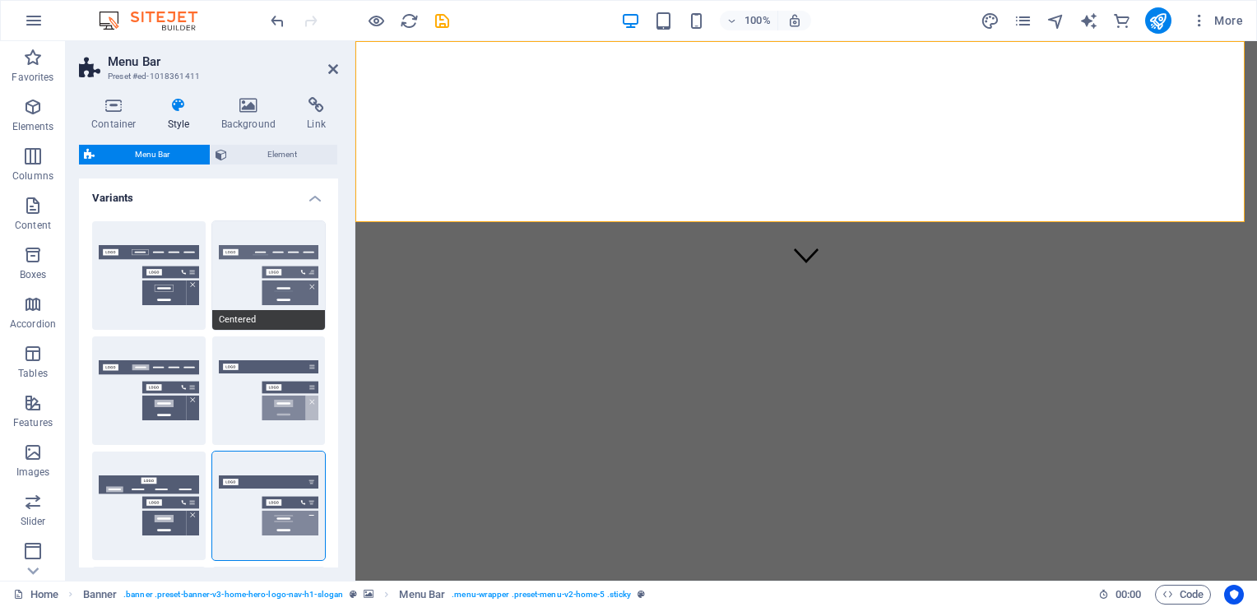
click at [235, 255] on button "Centered" at bounding box center [269, 275] width 114 height 109
select select "hover_border_bottom"
type input "1"
select select "DISABLED_OPTION_VALUE"
type input "0"
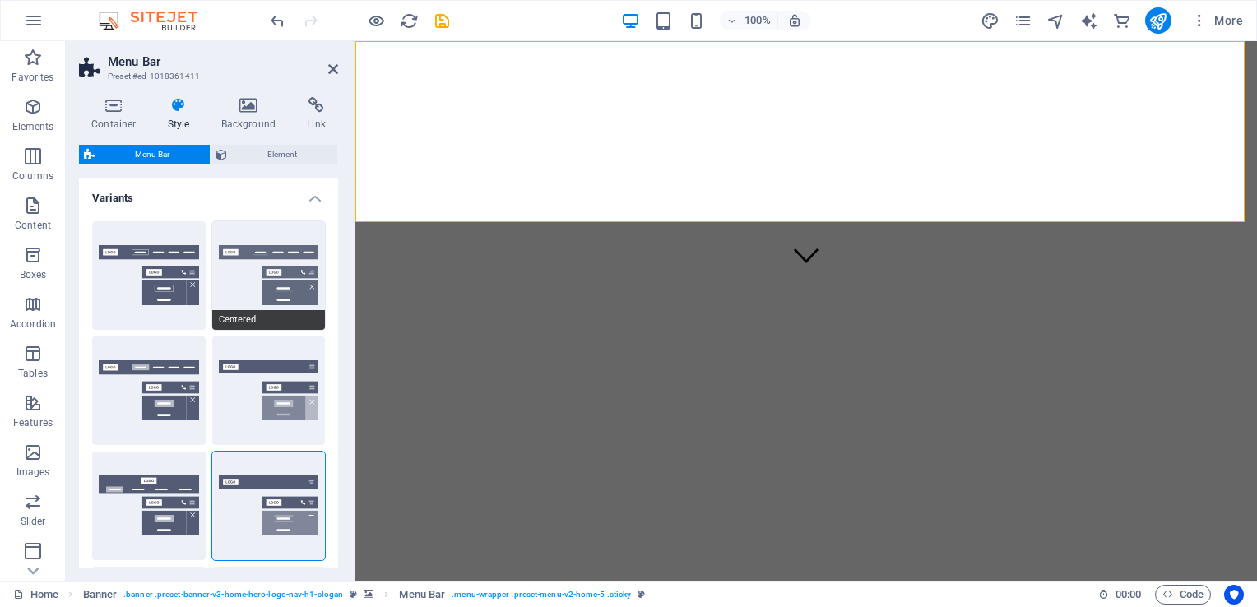
type input "0"
select select "link-special-font"
type input "1.5"
select select "rem"
select select
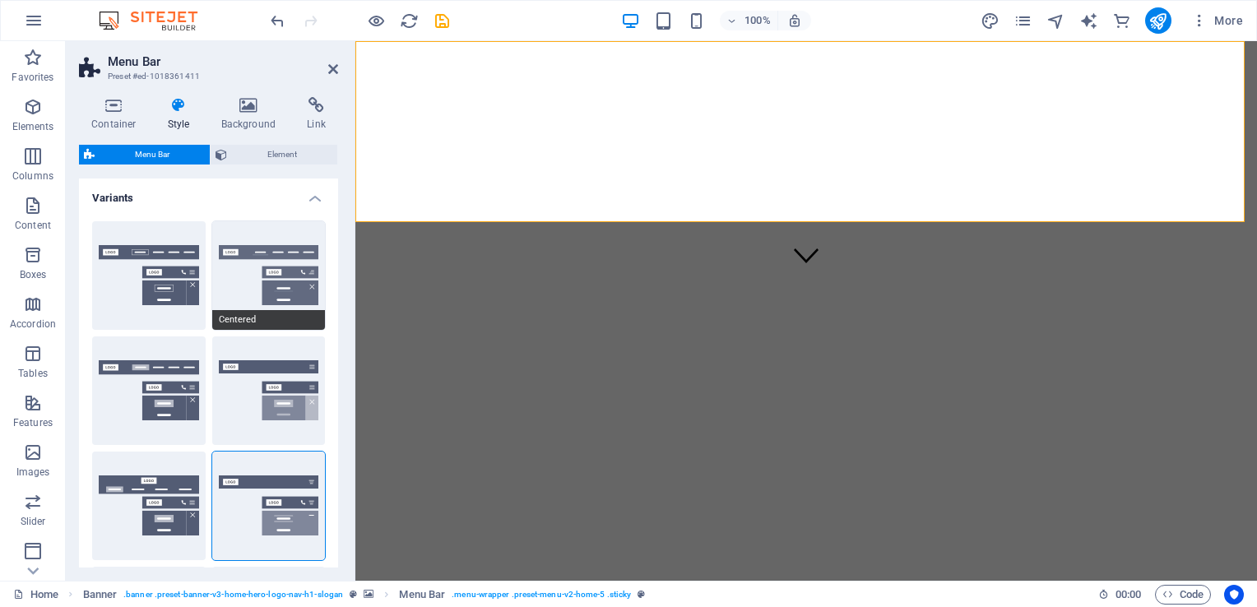
type input "2"
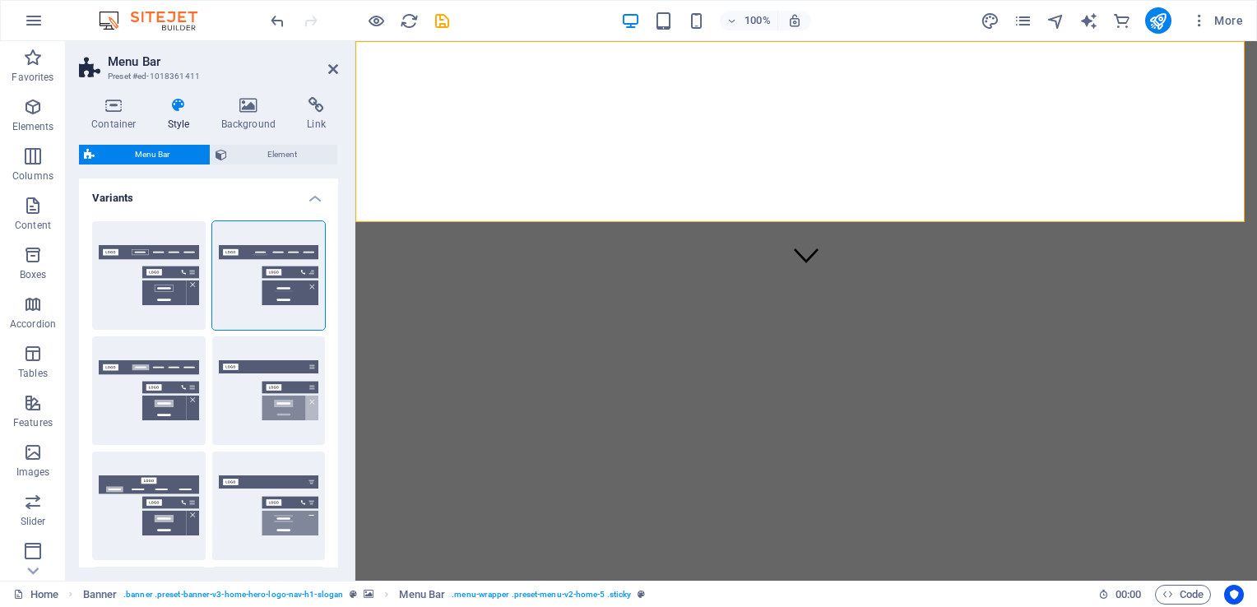
drag, startPoint x: 342, startPoint y: 194, endPoint x: 352, endPoint y: 249, distance: 55.4
click at [352, 249] on aside "Menu Bar Preset #ed-1018361411 Container Style Background Link Size Height 220 …" at bounding box center [211, 311] width 290 height 540
drag, startPoint x: 334, startPoint y: 213, endPoint x: 337, endPoint y: 298, distance: 84.8
click at [337, 298] on div "Variants Border Centered Default Fixed Loki Trigger Wide XXL Menu Bar Backgroun…" at bounding box center [208, 373] width 259 height 389
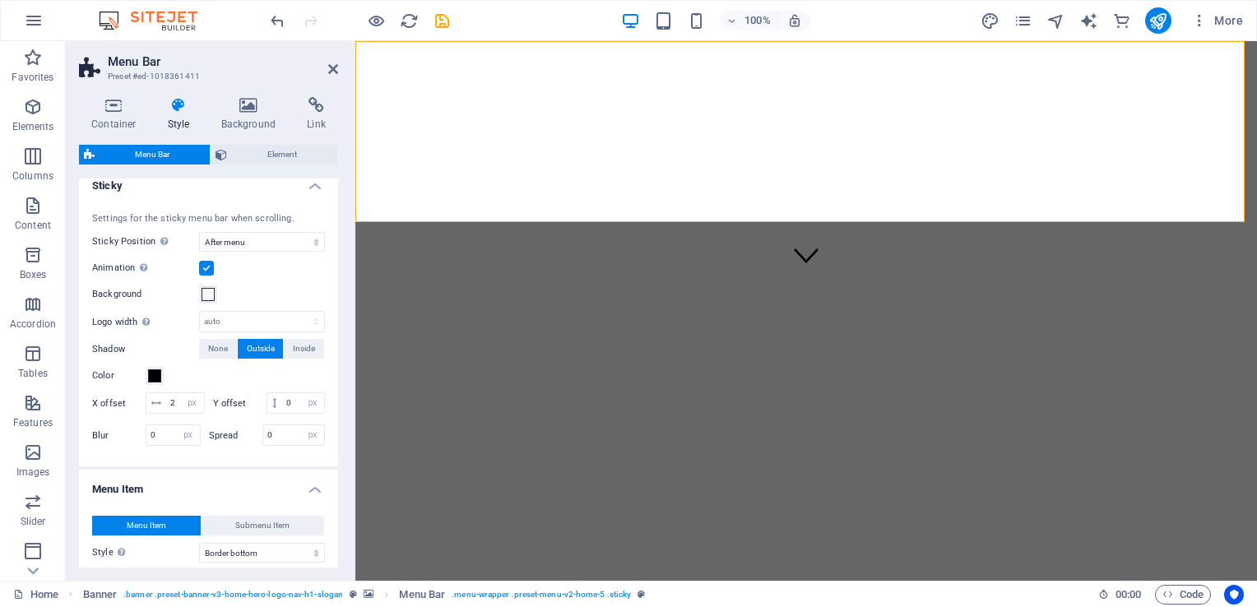
scroll to position [786, 0]
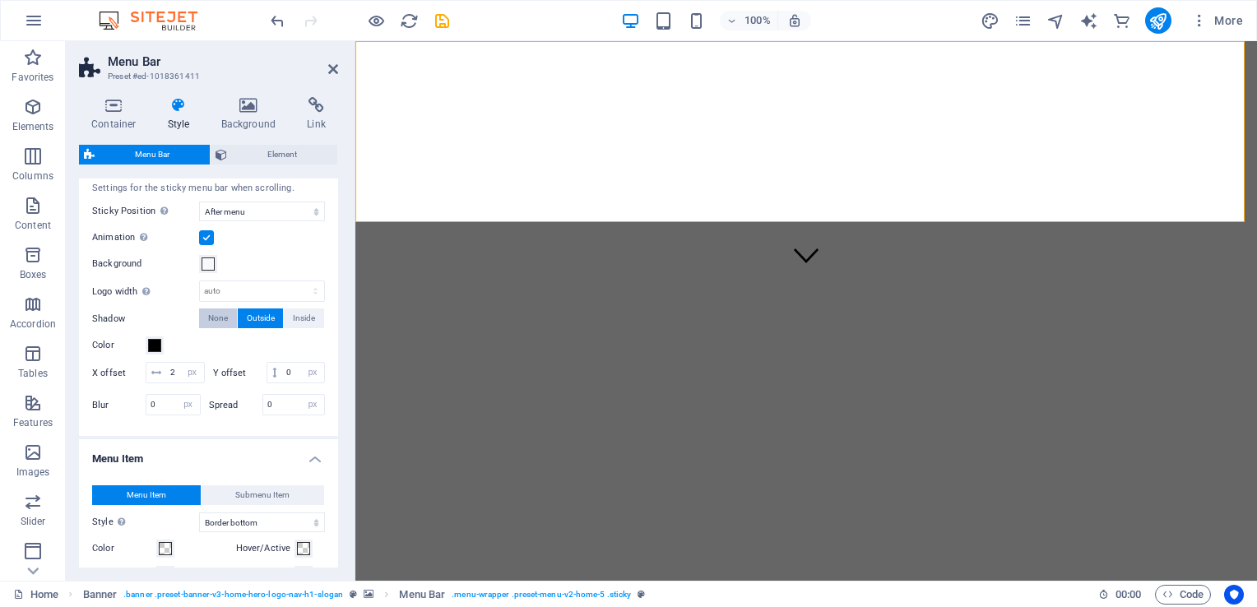
click at [221, 316] on span "None" at bounding box center [218, 319] width 20 height 20
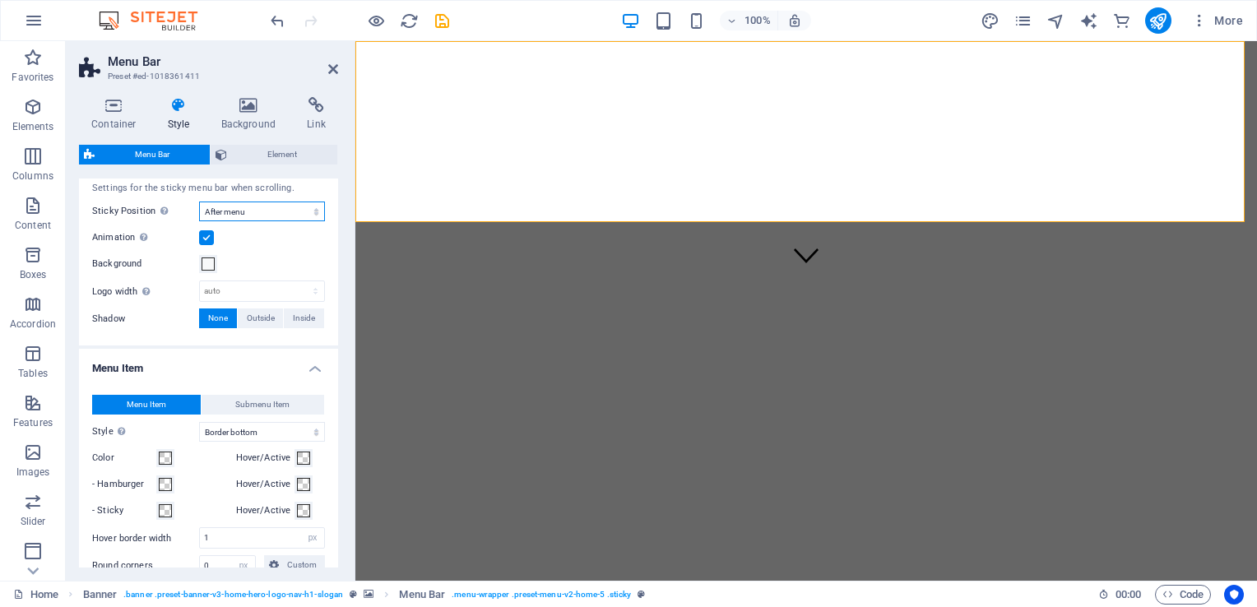
click at [302, 212] on select "Off Instant After menu After banner When scrolling up" at bounding box center [262, 212] width 126 height 20
select select
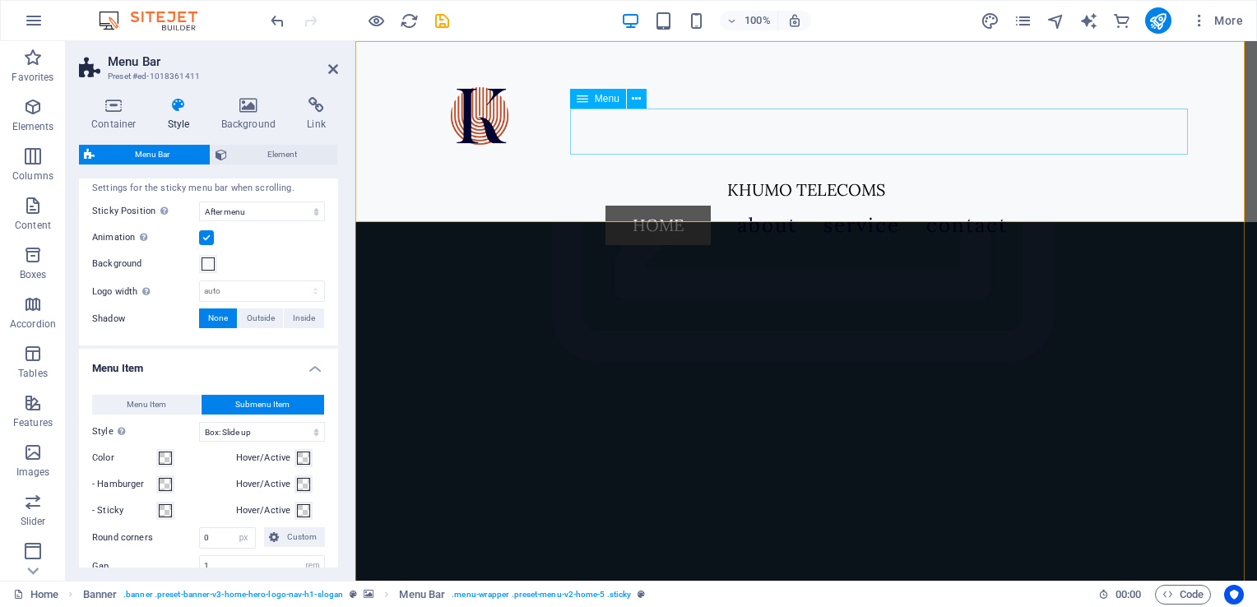
click at [820, 202] on nav "Home About Service Contact" at bounding box center [806, 225] width 777 height 46
select select
select select "default"
select select
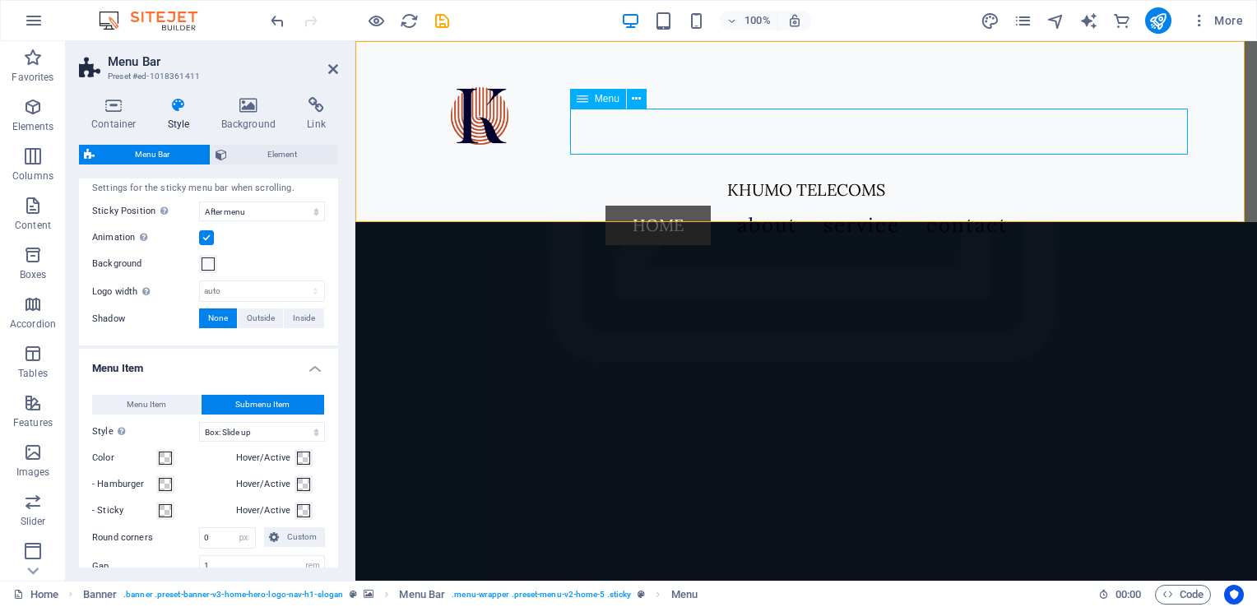
select select
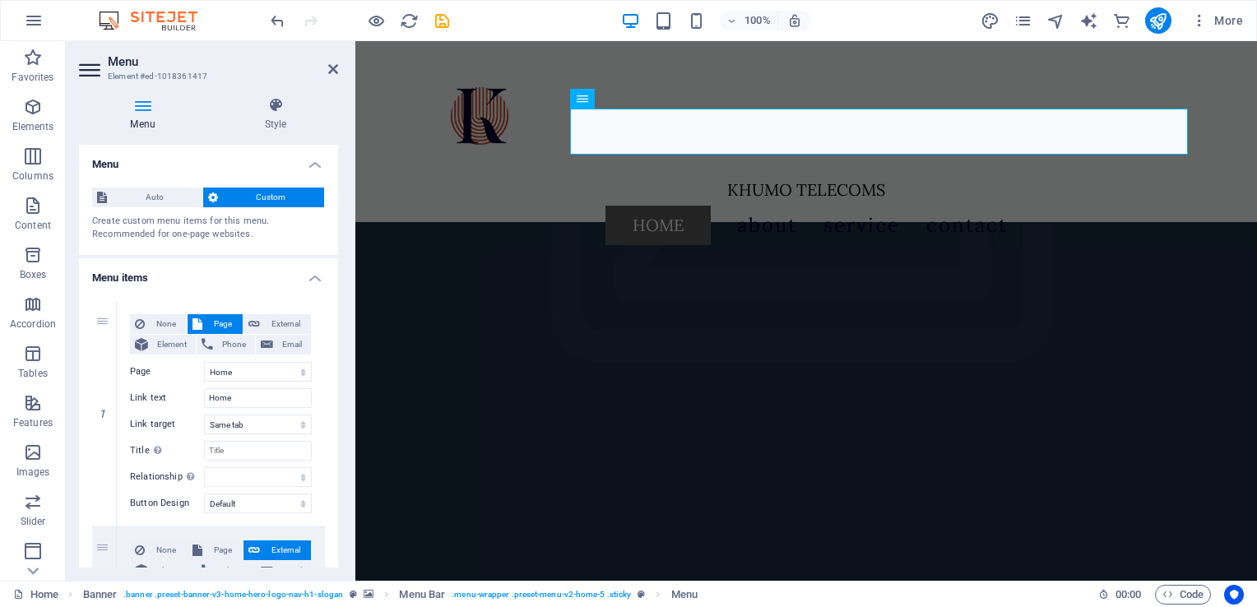
drag, startPoint x: 338, startPoint y: 278, endPoint x: 337, endPoint y: 362, distance: 83.9
click at [337, 362] on div "Menu Style Menu Auto Custom Create custom menu items for this menu. Recommended…" at bounding box center [209, 332] width 286 height 497
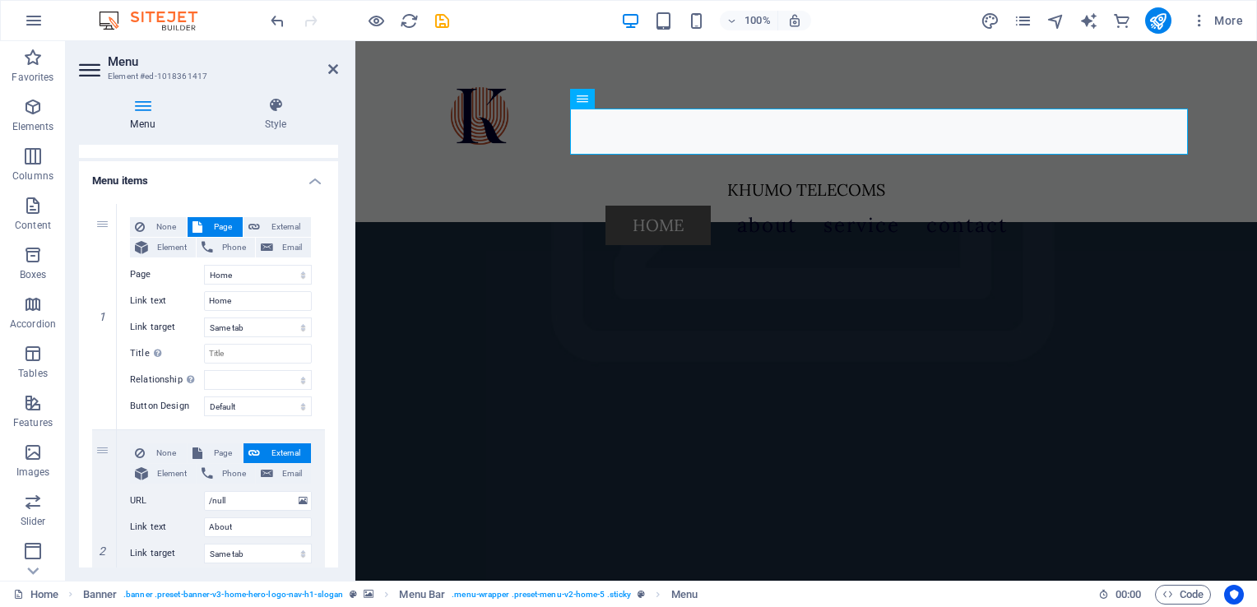
scroll to position [0, 0]
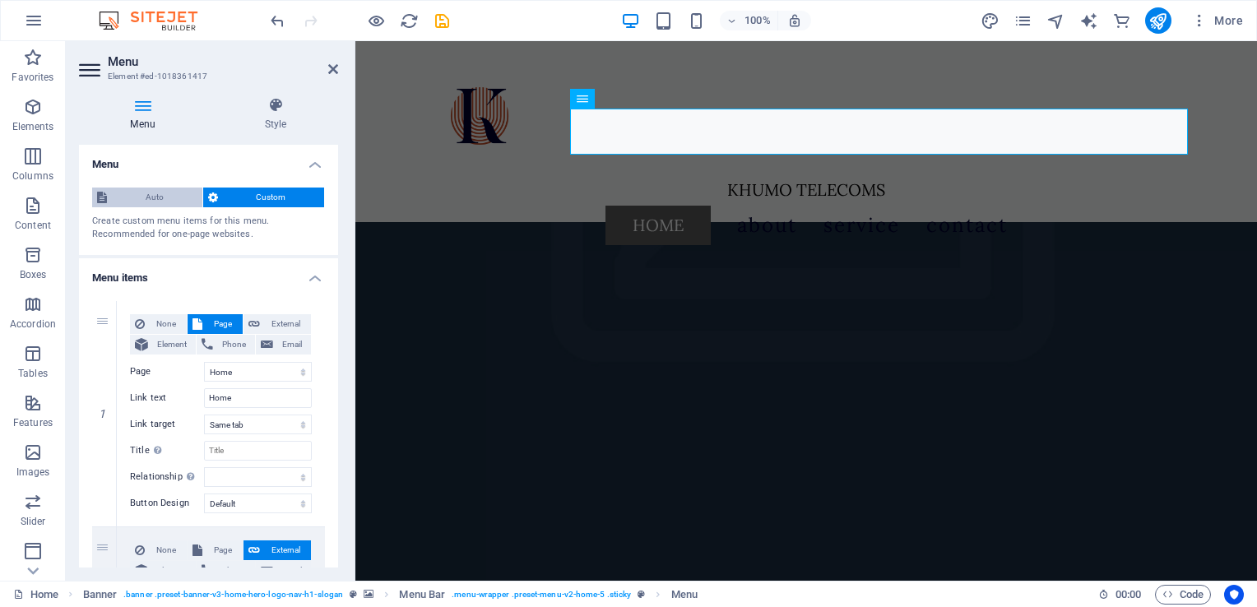
click at [142, 191] on span "Auto" at bounding box center [155, 198] width 86 height 20
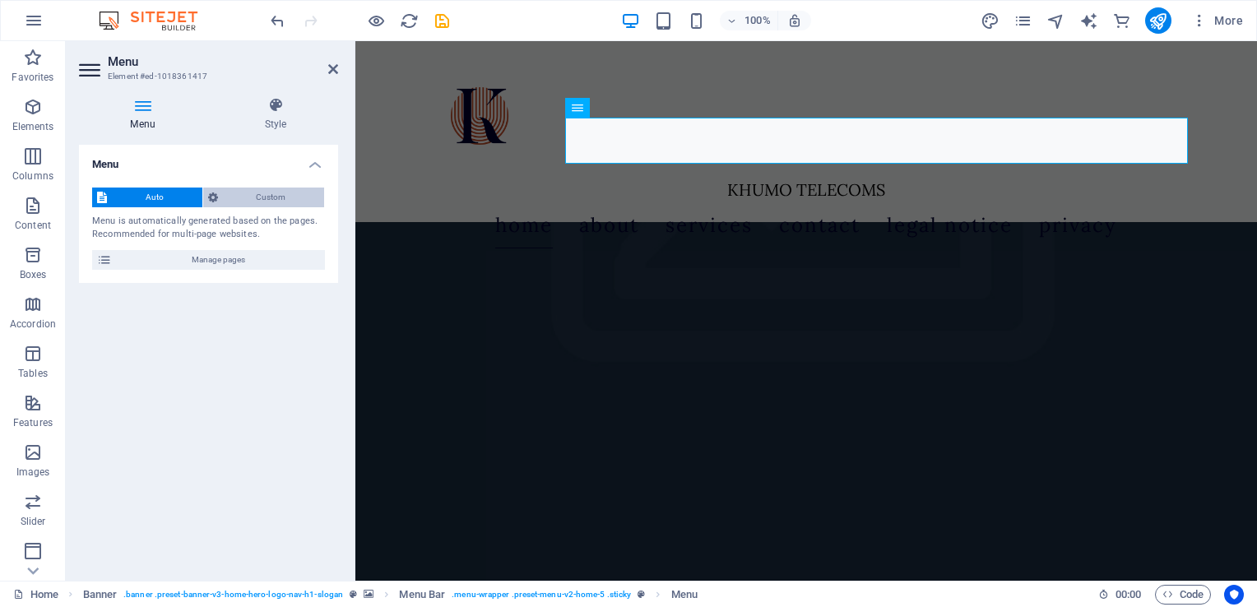
click at [235, 193] on span "Custom" at bounding box center [271, 198] width 97 height 20
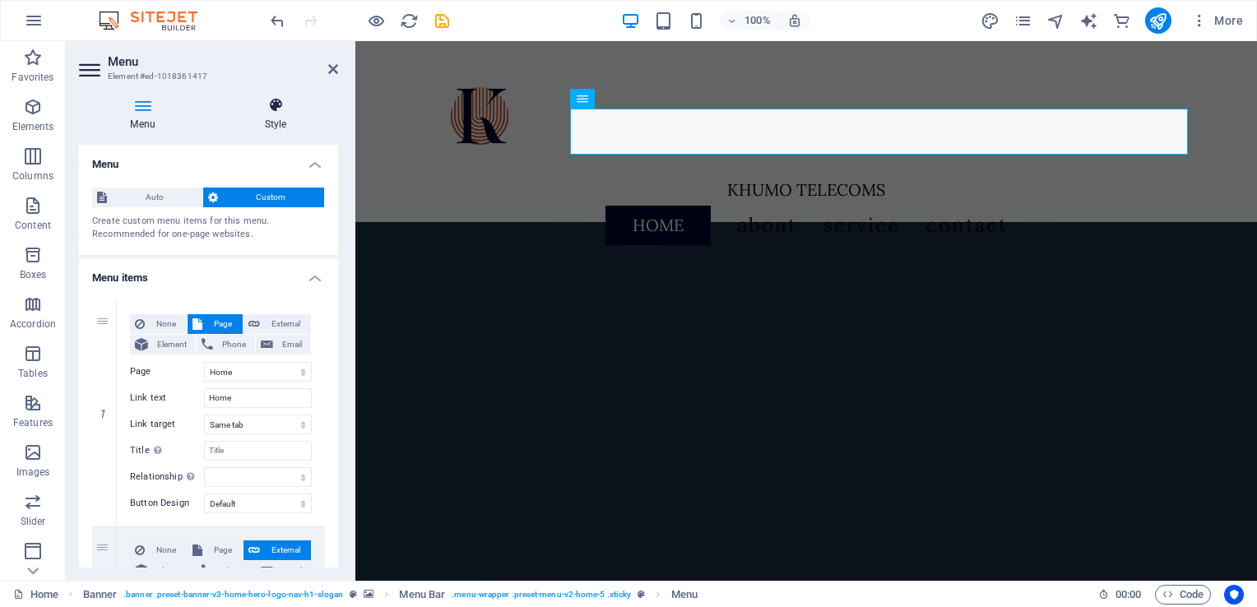
click at [256, 123] on h4 "Style" at bounding box center [275, 114] width 125 height 35
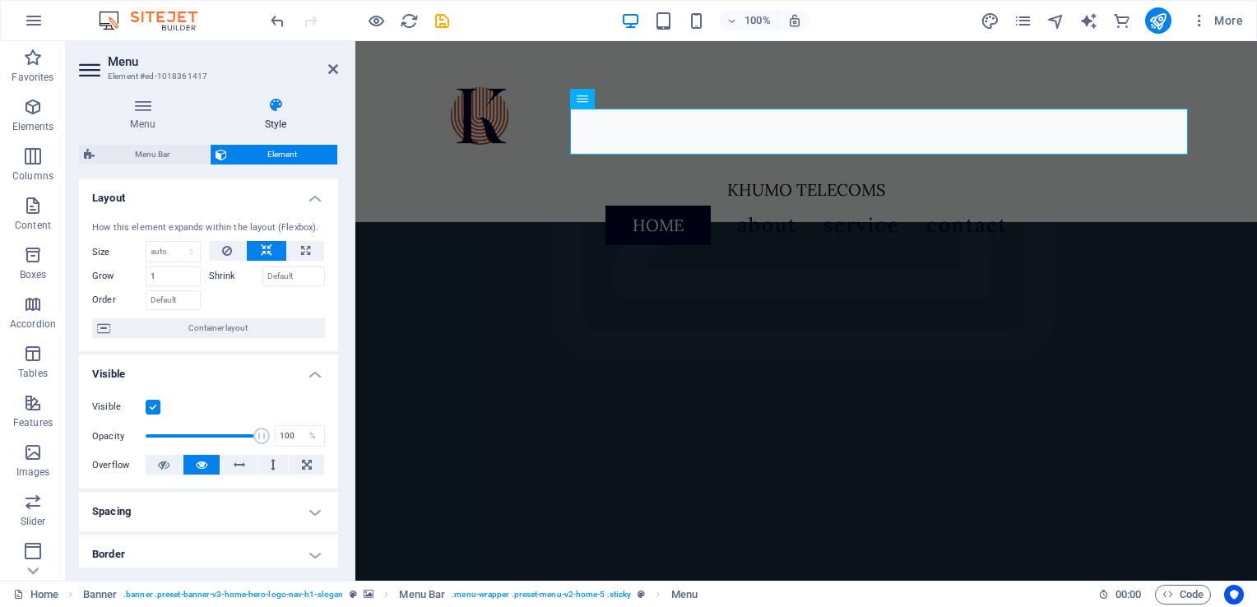
drag, startPoint x: 339, startPoint y: 249, endPoint x: 352, endPoint y: 346, distance: 98.0
click at [352, 346] on aside "Menu Element #ed-1018361417 Menu Style Menu Auto Custom Create custom menu item…" at bounding box center [211, 311] width 290 height 540
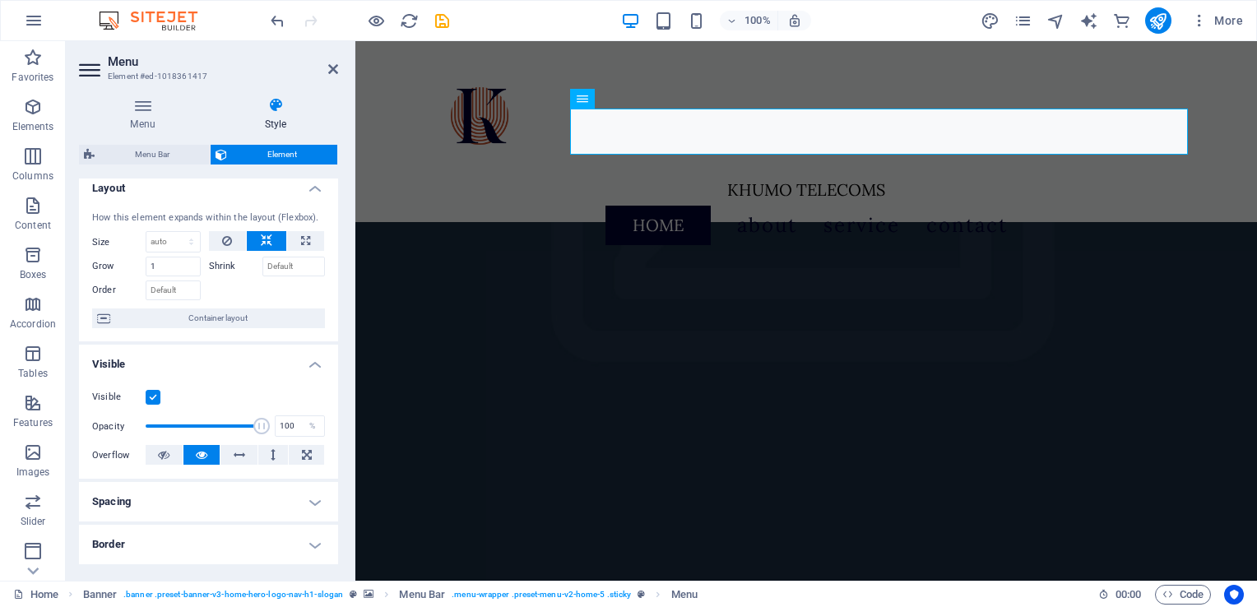
scroll to position [8, 0]
click at [151, 396] on label at bounding box center [153, 399] width 15 height 15
click at [0, 0] on input "Visible" at bounding box center [0, 0] width 0 height 0
click at [151, 396] on label at bounding box center [153, 399] width 15 height 15
click at [0, 0] on input "Visible" at bounding box center [0, 0] width 0 height 0
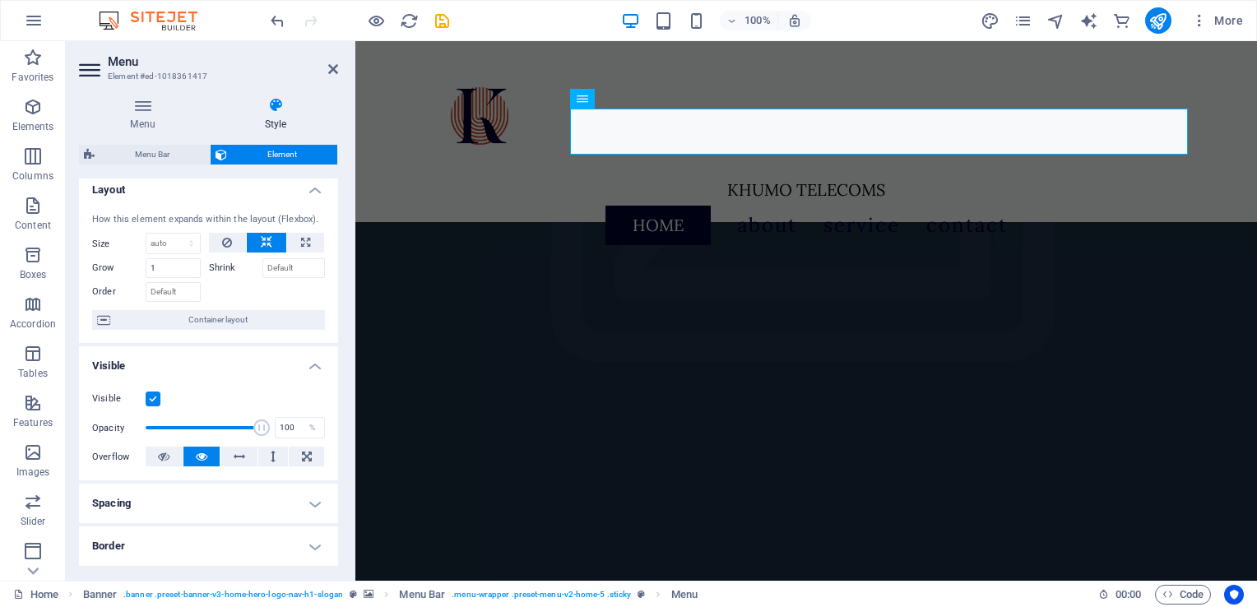
drag, startPoint x: 341, startPoint y: 199, endPoint x: 322, endPoint y: 341, distance: 142.8
click at [322, 341] on div "Menu Style Menu Auto Custom Create custom menu items for this menu. Recommended…" at bounding box center [209, 332] width 286 height 497
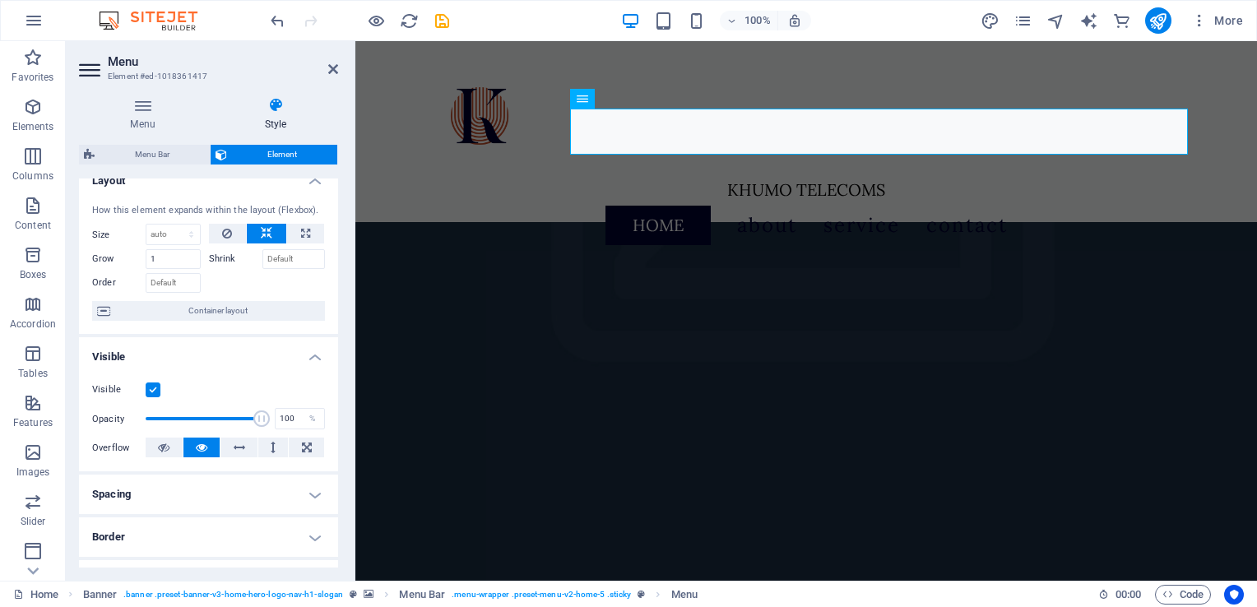
scroll to position [0, 0]
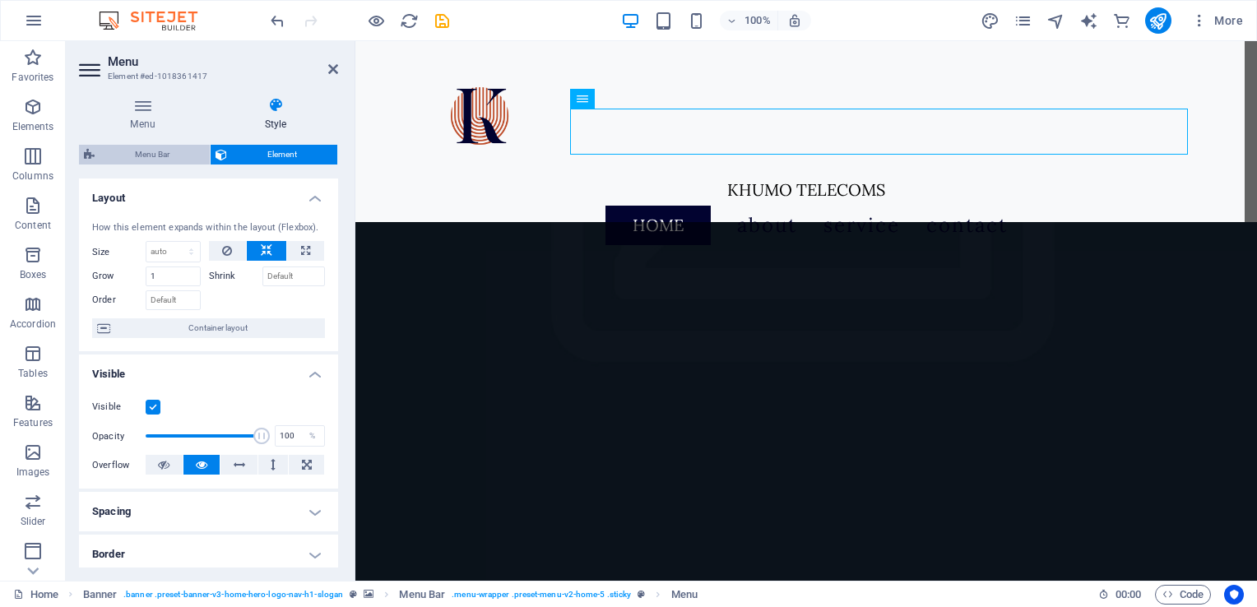
click at [168, 150] on span "Menu Bar" at bounding box center [152, 155] width 105 height 20
select select "rem"
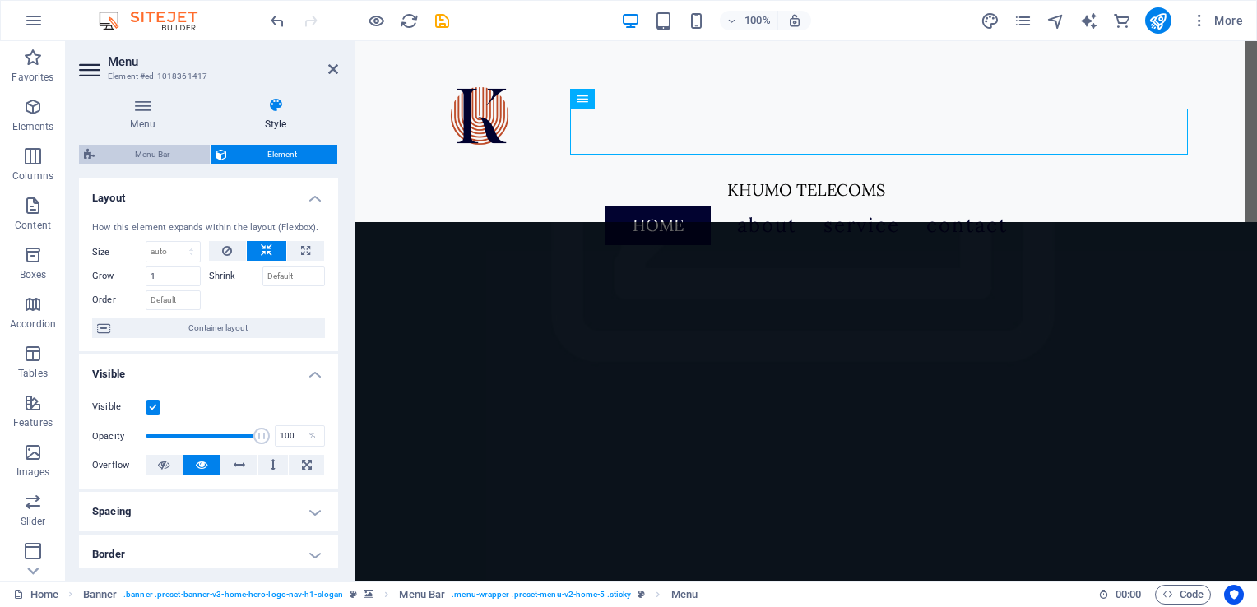
select select "rem"
select select "sticky_menu"
select select "px"
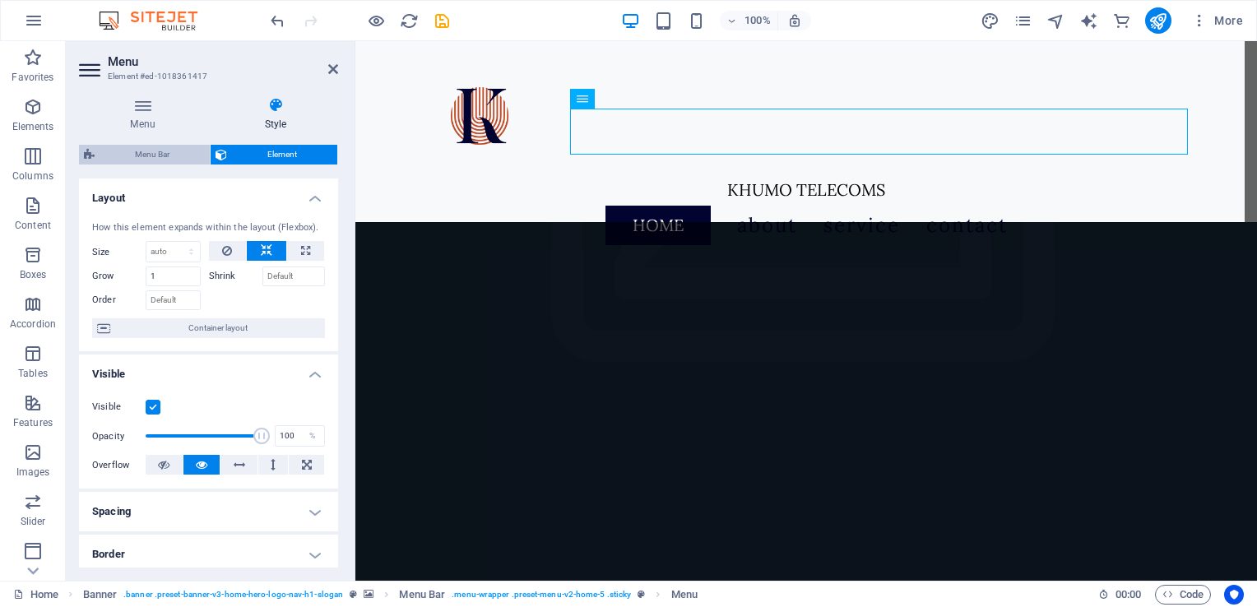
select select "px"
select select "hover_border_bottom"
select select "px"
select select "rem"
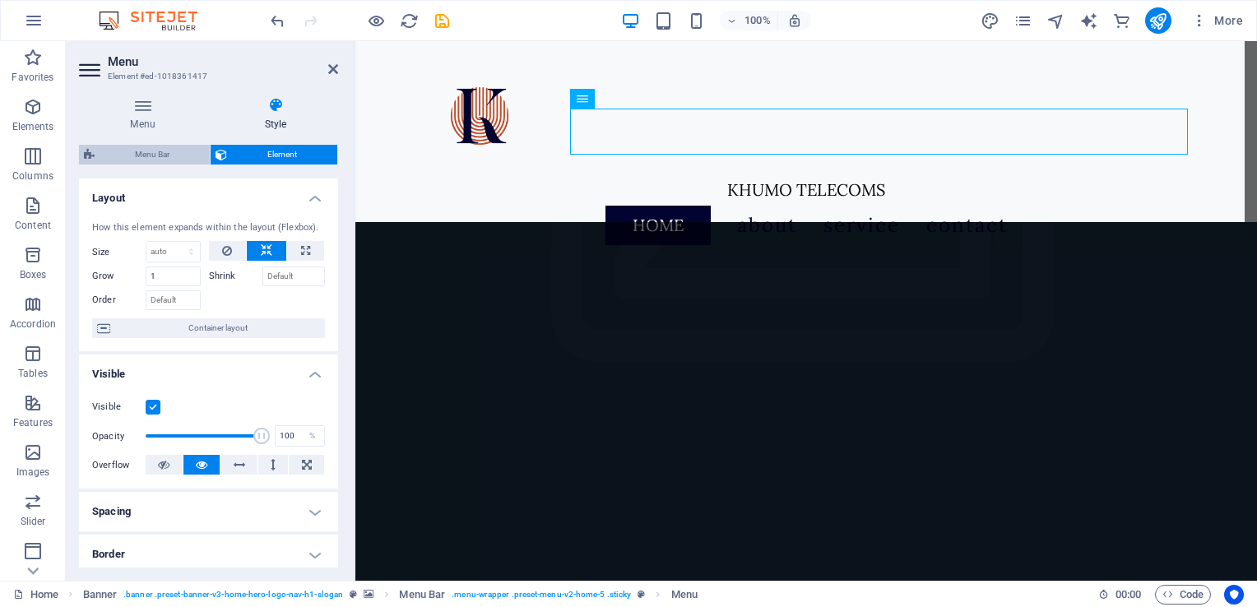
select select "rem"
select select "link-special-font"
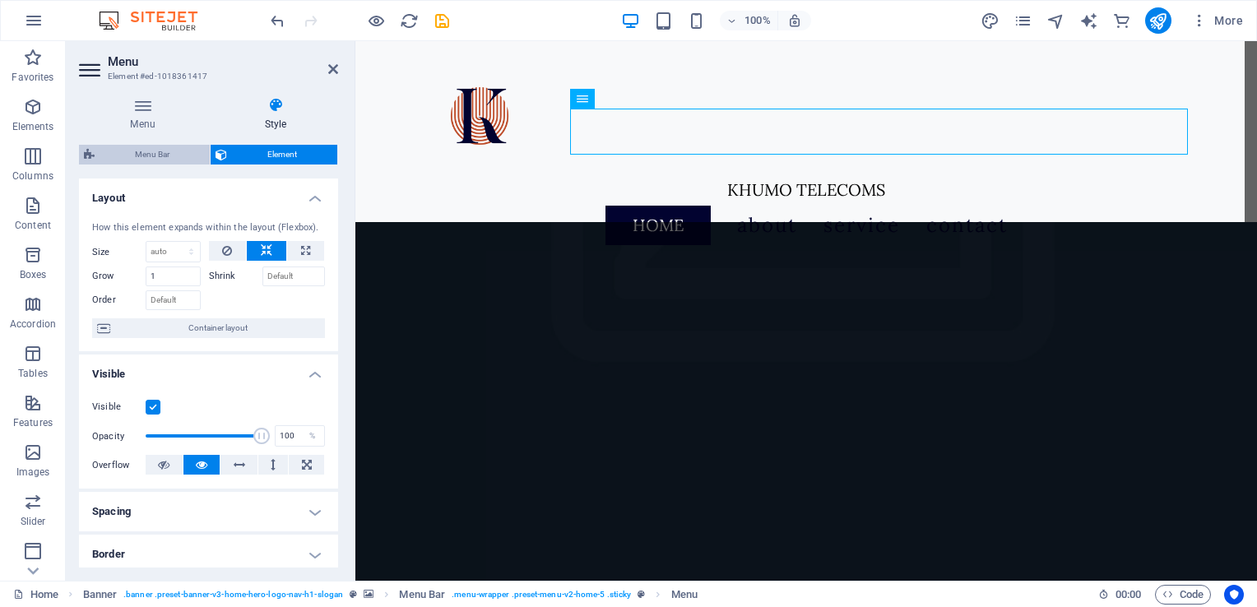
select select "rem"
select select "200"
select select "px"
select select "hover_box_bottom"
select select "px"
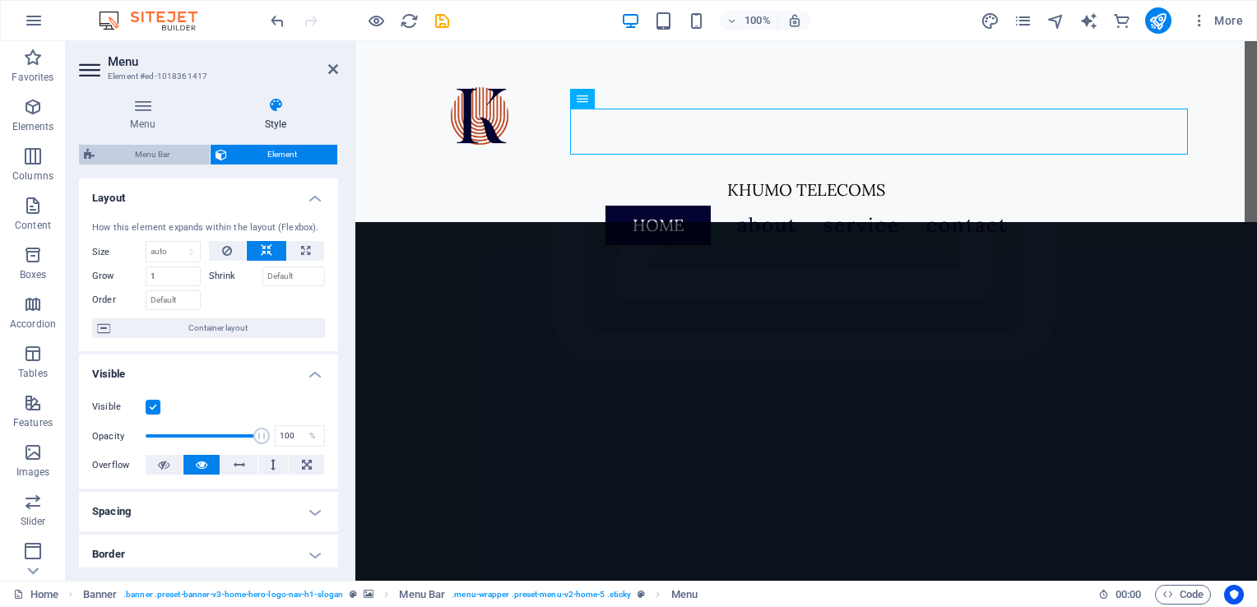
select select "rem"
select select
select select "px"
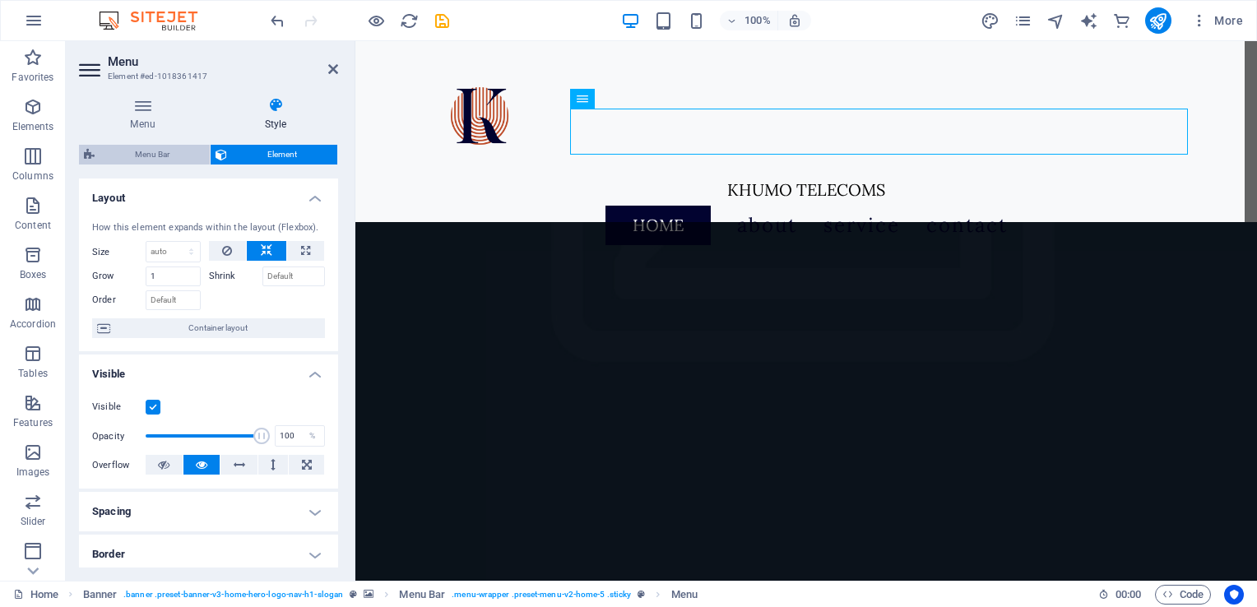
select select "preset-menu-v2-home-5"
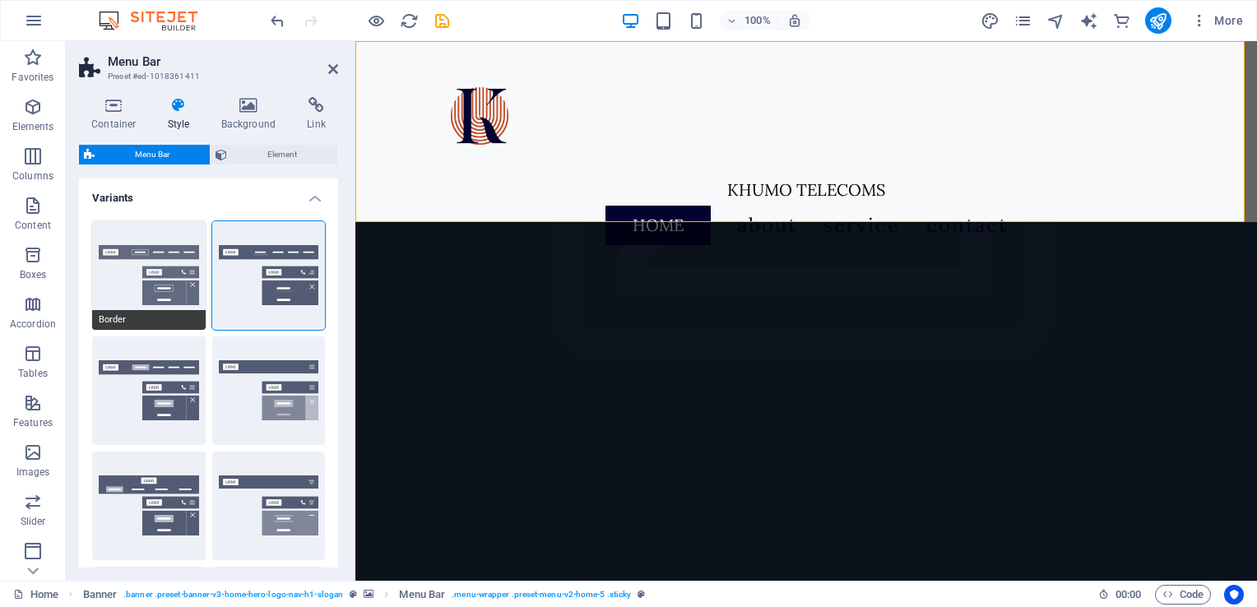
click at [166, 284] on button "Border" at bounding box center [149, 275] width 114 height 109
select select "sticky_reverse"
type input "2"
select select "hover_border"
type input "1"
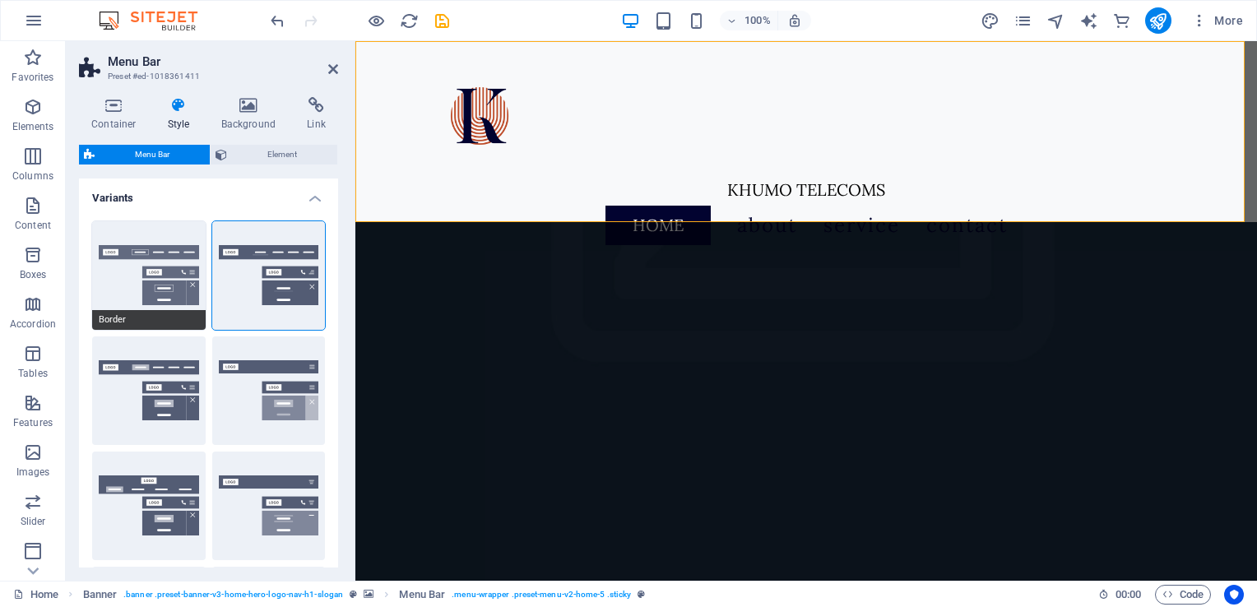
type input "3"
type input "1"
select select "rem"
type input "1"
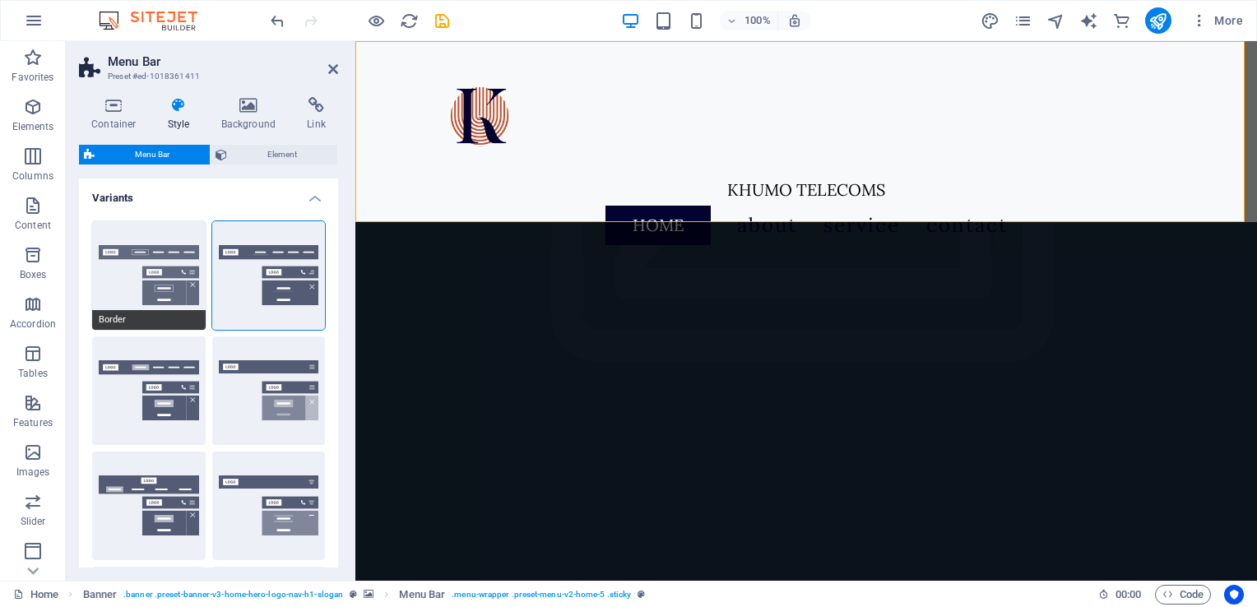
type input "1"
select select "link-special-font"
type input "1.1"
select select "rem"
select select
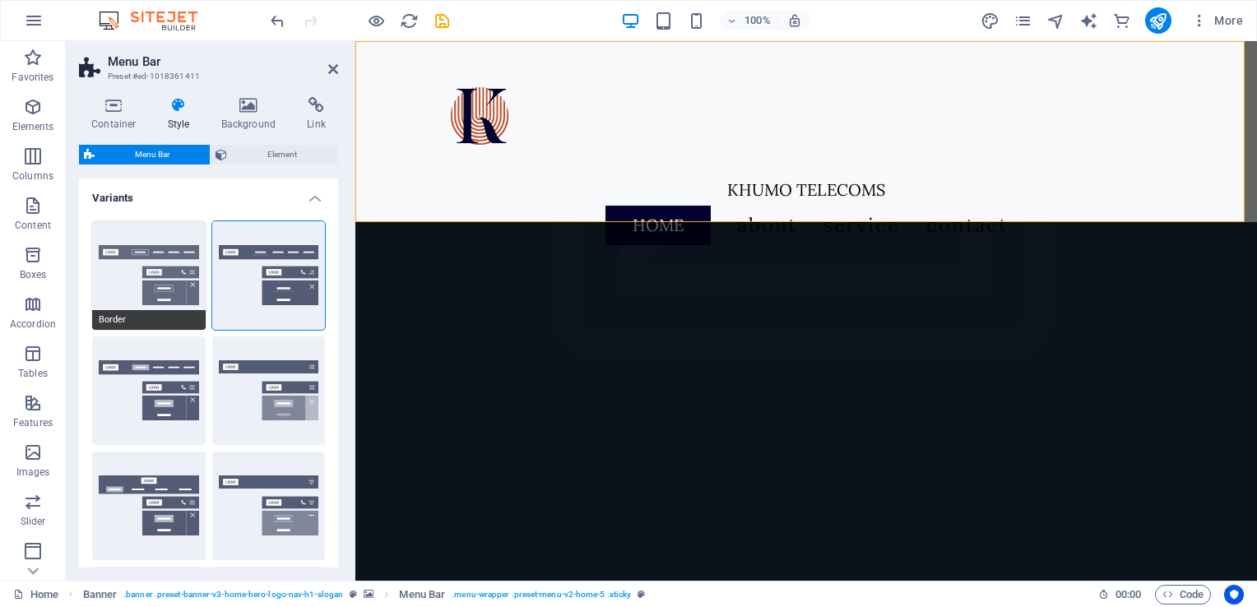
type input "1"
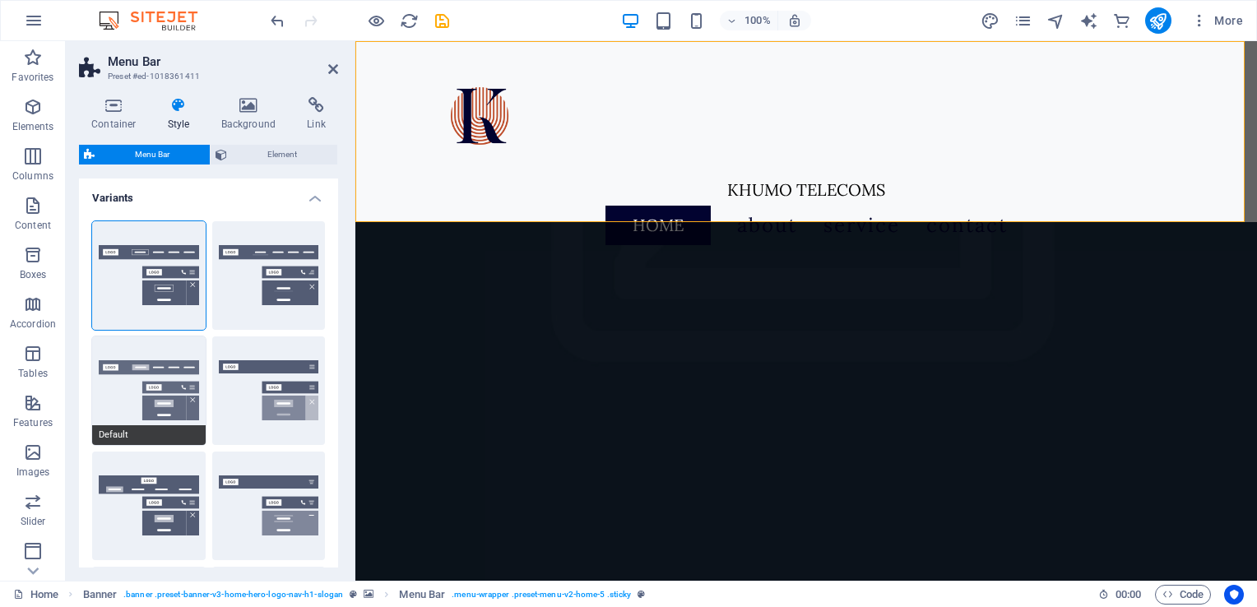
click at [155, 397] on button "Default" at bounding box center [149, 391] width 114 height 109
select select "sticky_menu"
select select "hover_box_bottom"
type input "0"
type input "2"
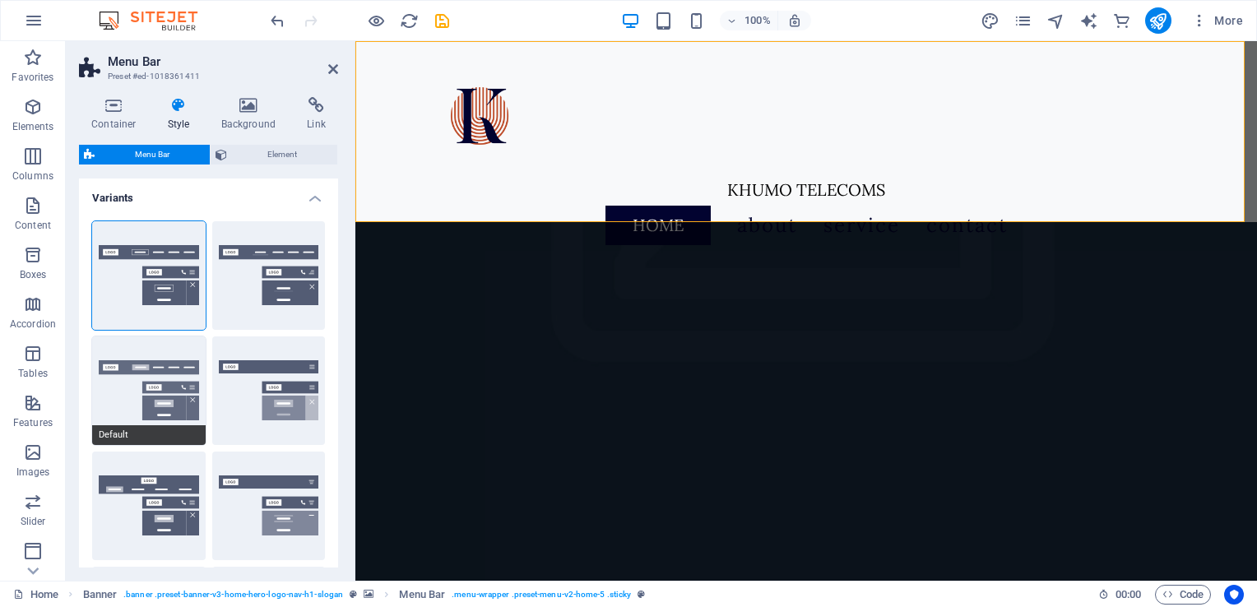
select select "link-default-font"
select select "px"
select select
type input "0"
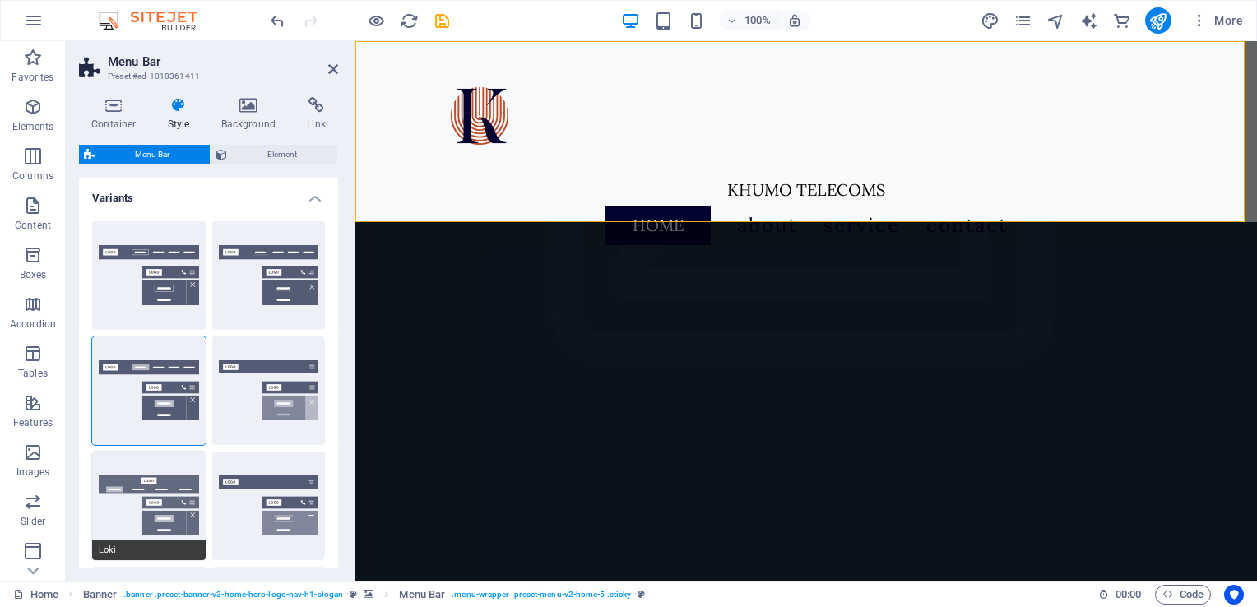
click at [146, 506] on button "Loki" at bounding box center [149, 506] width 114 height 109
type input "0"
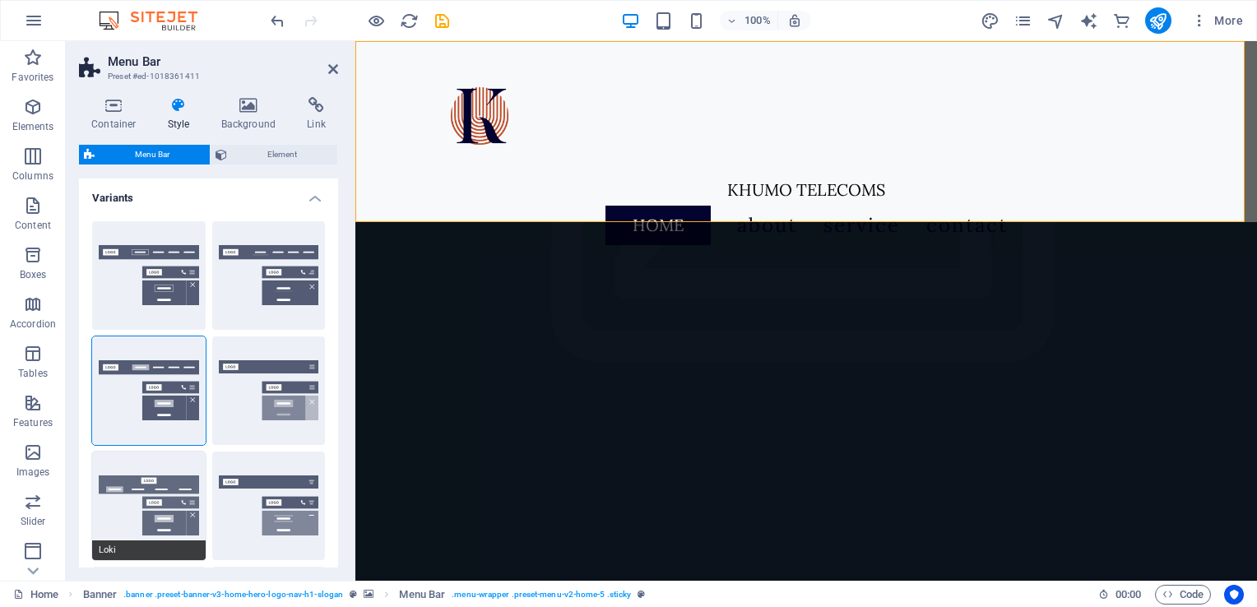
type input "0"
select select "DISABLED_OPTION_VALUE"
type input "2"
type input "1"
type input "2"
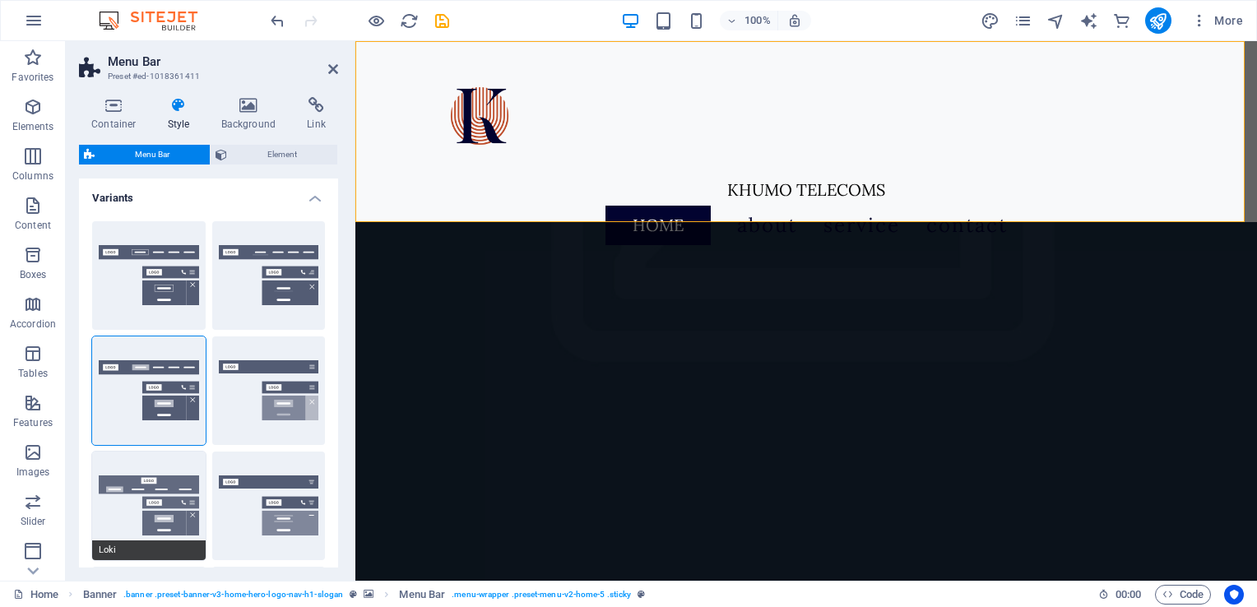
type input "4"
select select
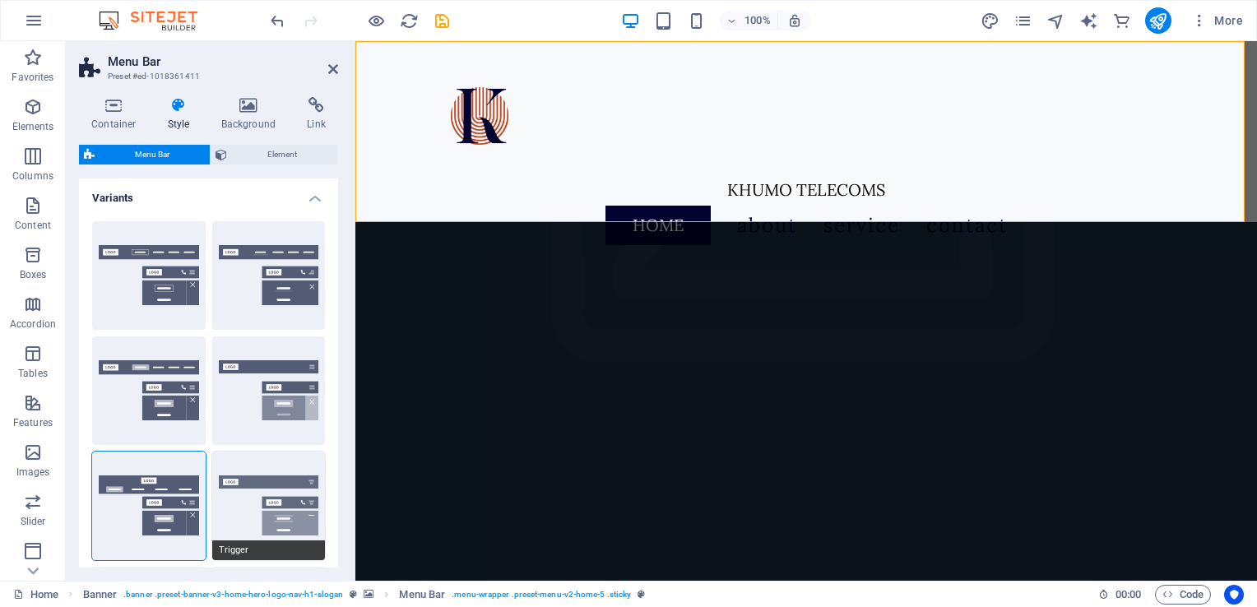
click at [269, 499] on button "Trigger" at bounding box center [269, 506] width 114 height 109
type input "1"
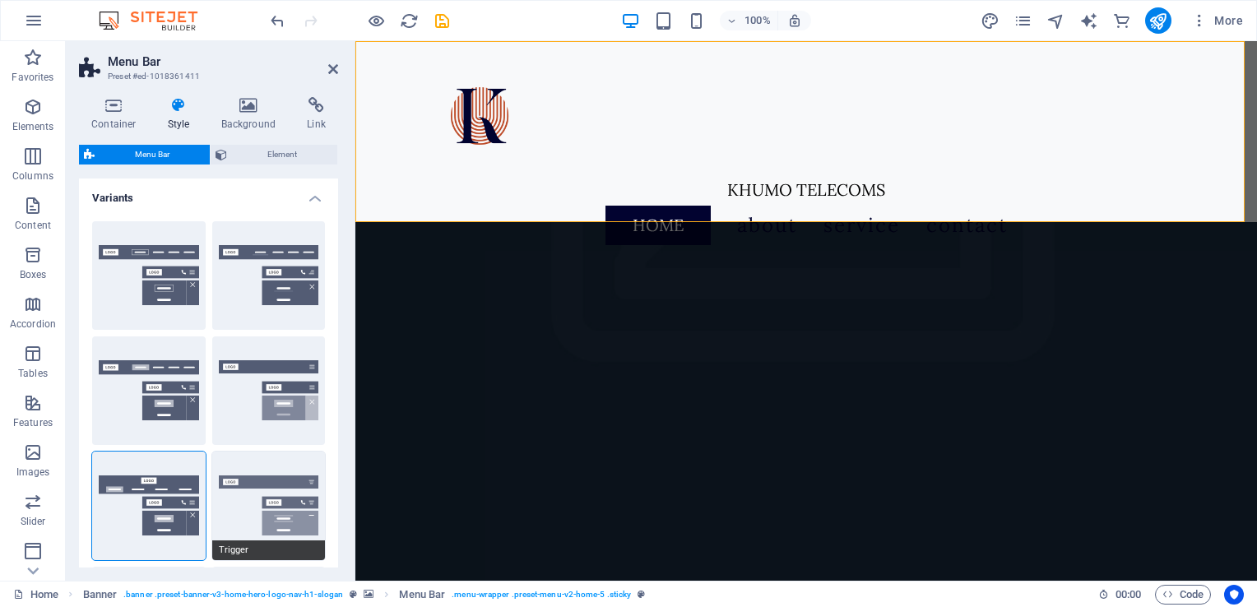
type input "1"
type input "0"
select select "hover_border_vertical"
type input "1"
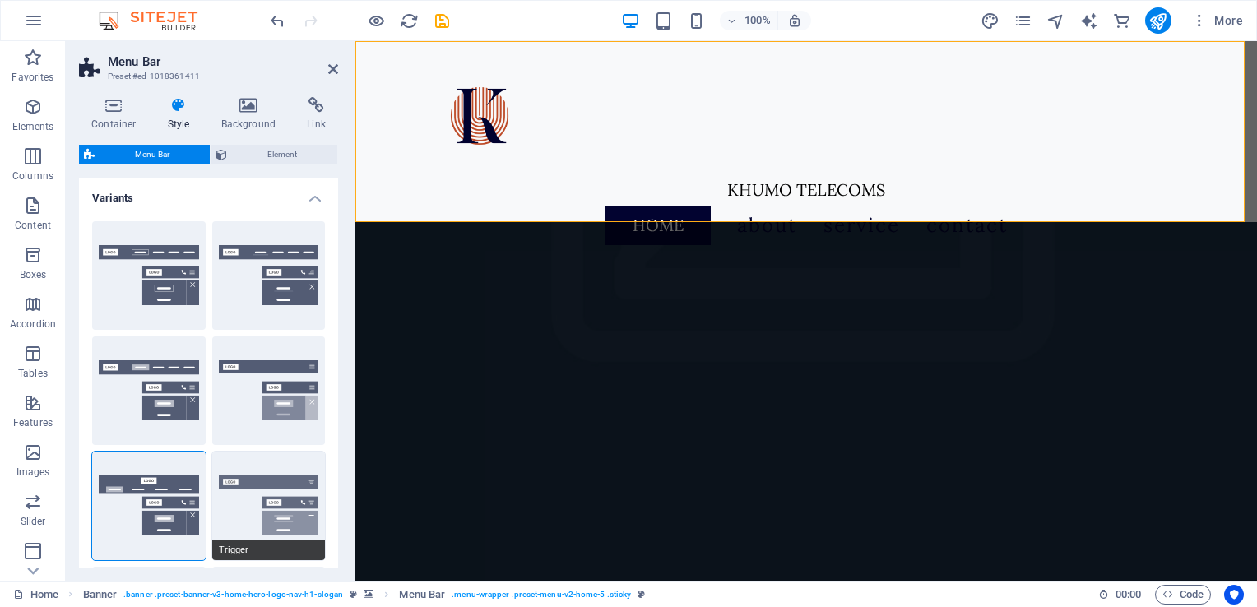
select select "link-special-font"
type input "1.5"
select select "rem"
select select "700"
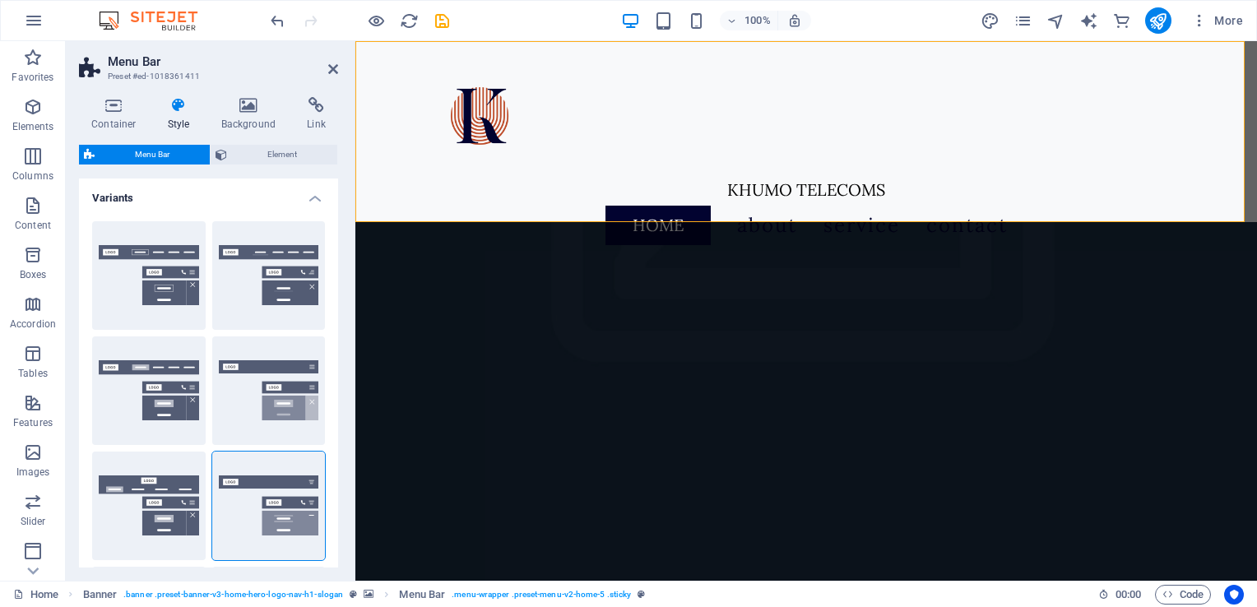
drag, startPoint x: 334, startPoint y: 234, endPoint x: 342, endPoint y: 367, distance: 133.6
click at [342, 367] on div "Container Style Background Link Size Height 220 Default px rem % vh vw Min. hei…" at bounding box center [209, 332] width 286 height 497
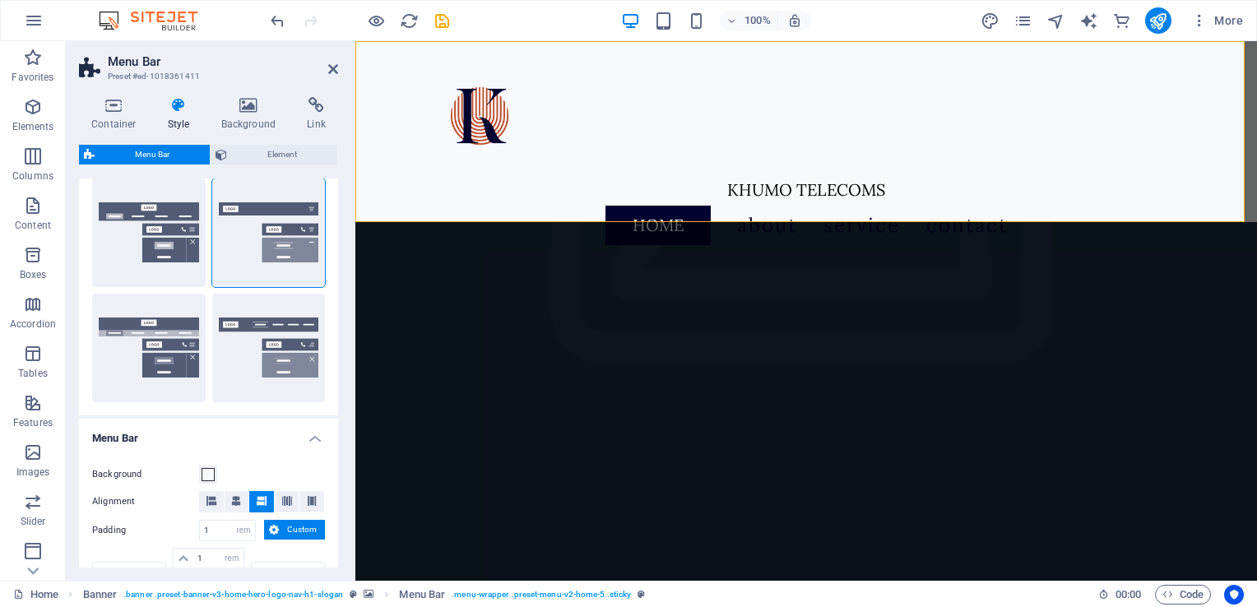
scroll to position [222, 0]
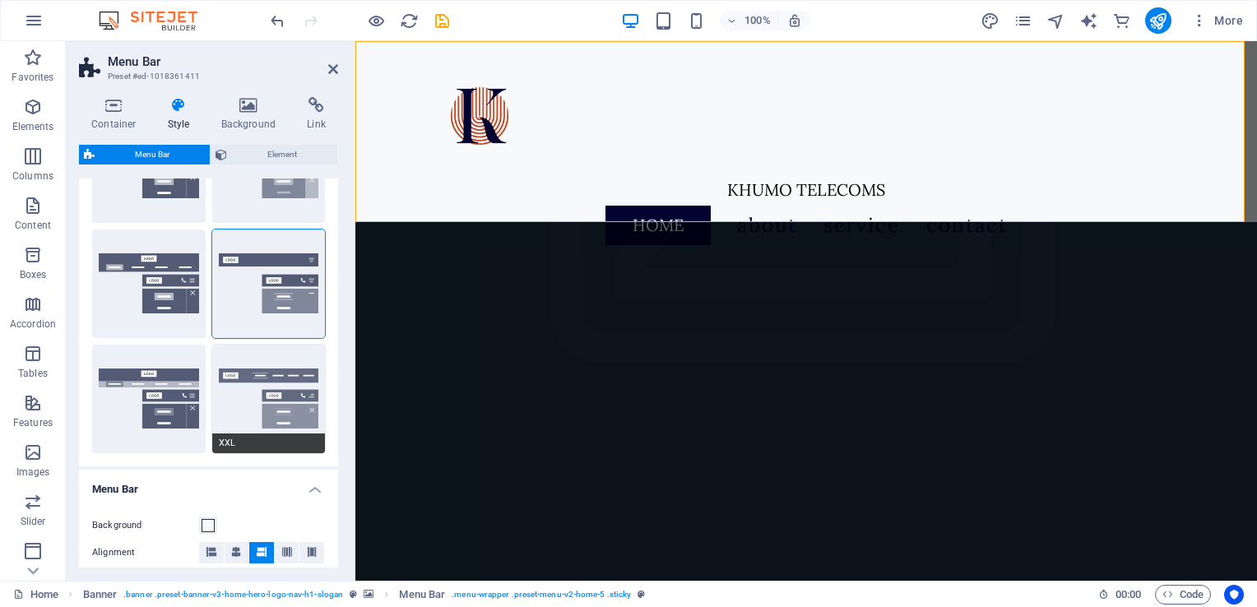
click at [253, 396] on button "XXL" at bounding box center [269, 399] width 114 height 109
select select "hover_border_vertical"
type input "2"
type input "1.5"
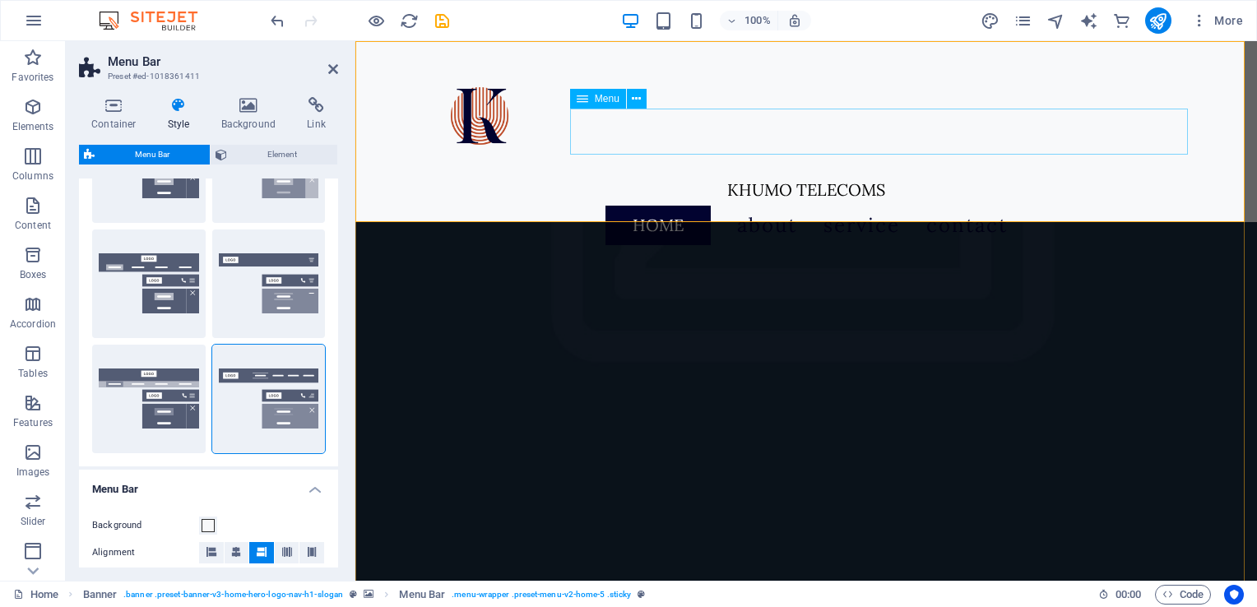
click at [834, 202] on nav "Home About Service Contact" at bounding box center [806, 225] width 777 height 46
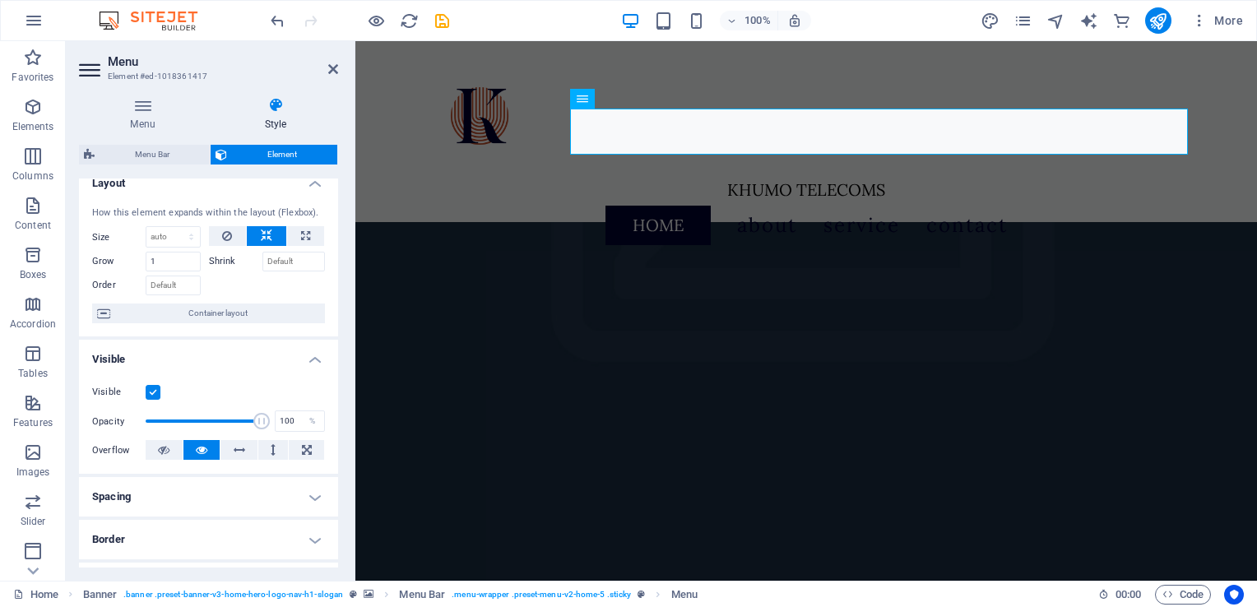
scroll to position [0, 0]
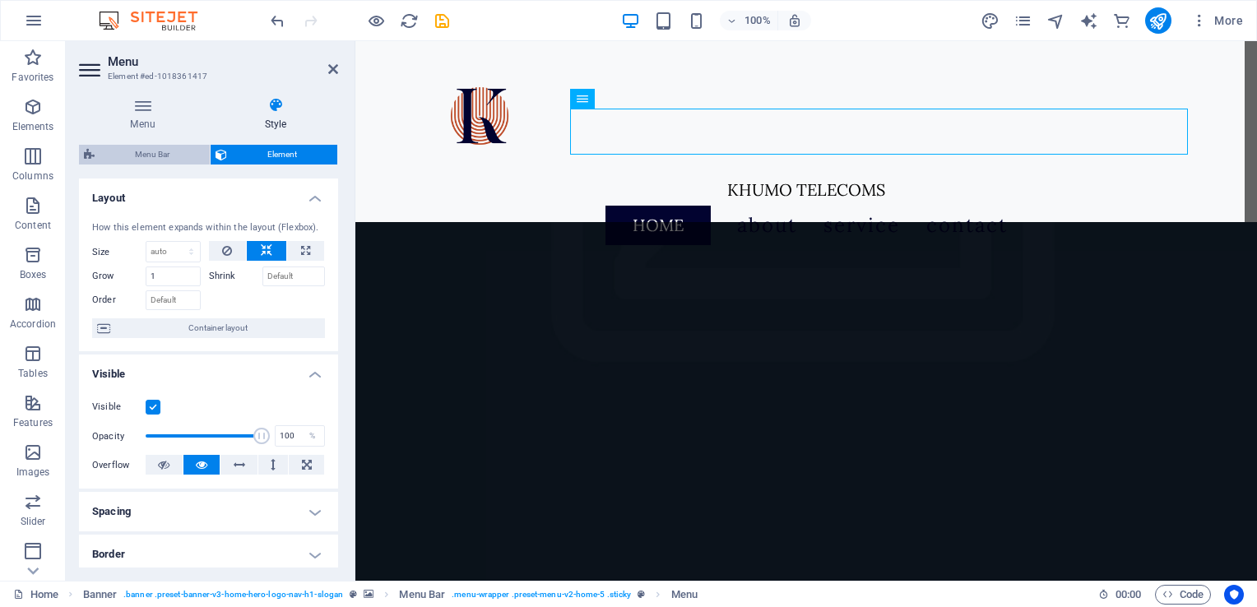
click at [128, 151] on span "Menu Bar" at bounding box center [152, 155] width 105 height 20
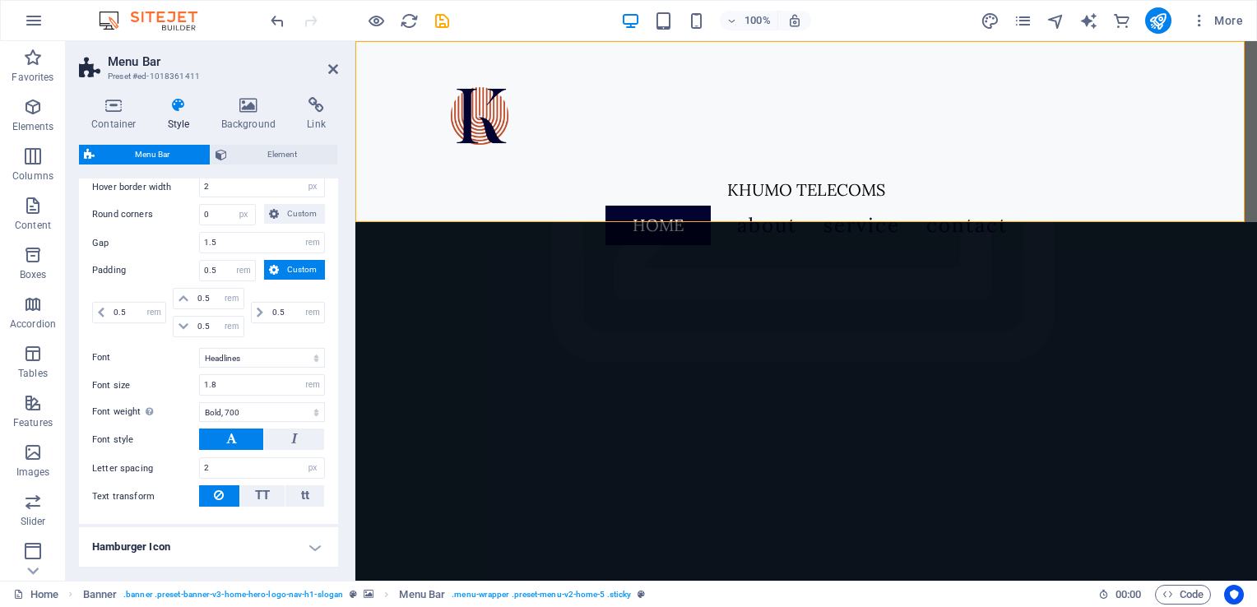
scroll to position [1231, 0]
click at [131, 557] on h4 "Hamburger Icon" at bounding box center [208, 544] width 259 height 40
drag, startPoint x: 339, startPoint y: 444, endPoint x: 339, endPoint y: 494, distance: 49.4
click at [339, 494] on div "Container Style Background Link Size Height 220 Default px rem % vh vw Min. hei…" at bounding box center [209, 332] width 286 height 497
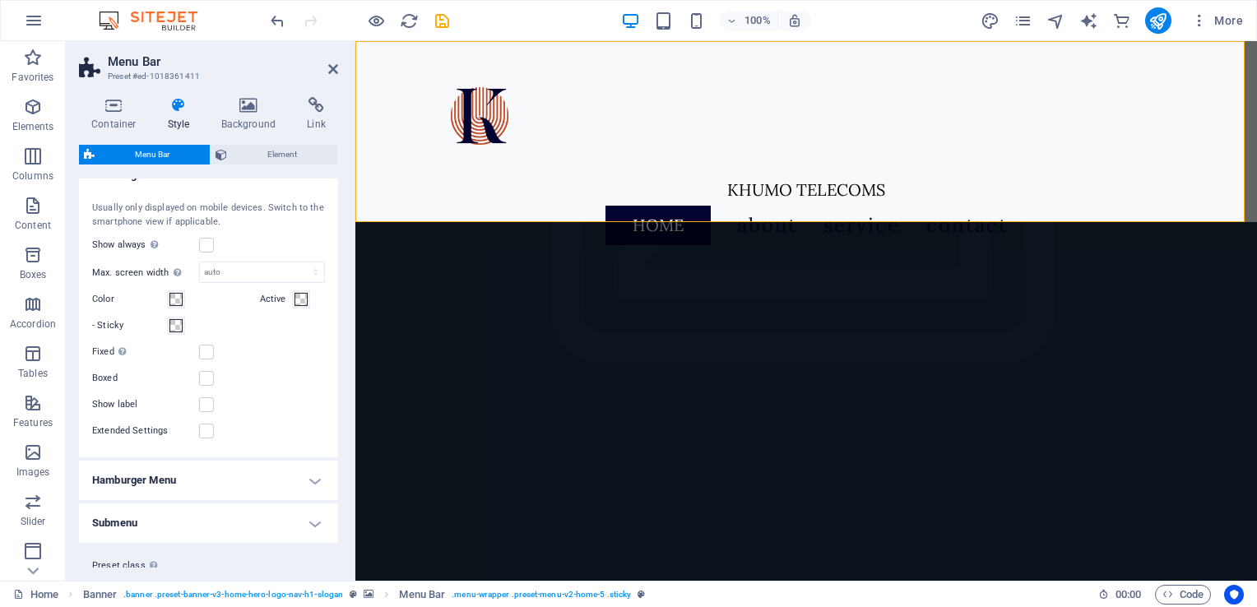
scroll to position [1603, 0]
click at [173, 329] on span at bounding box center [176, 322] width 13 height 13
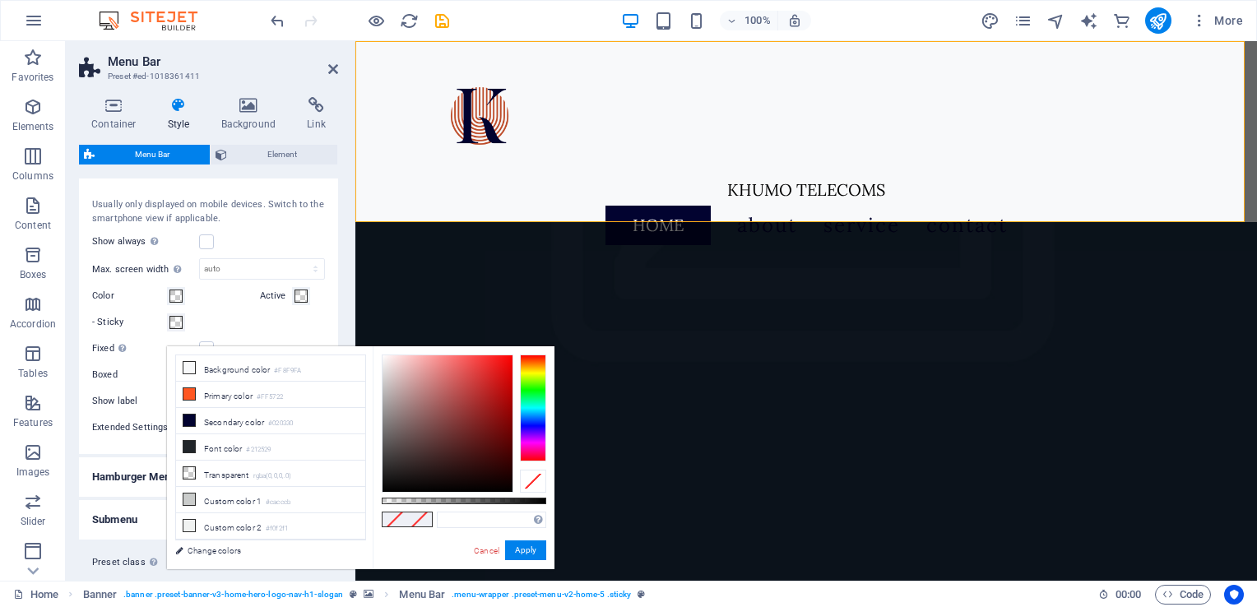
click at [173, 329] on span at bounding box center [176, 322] width 13 height 13
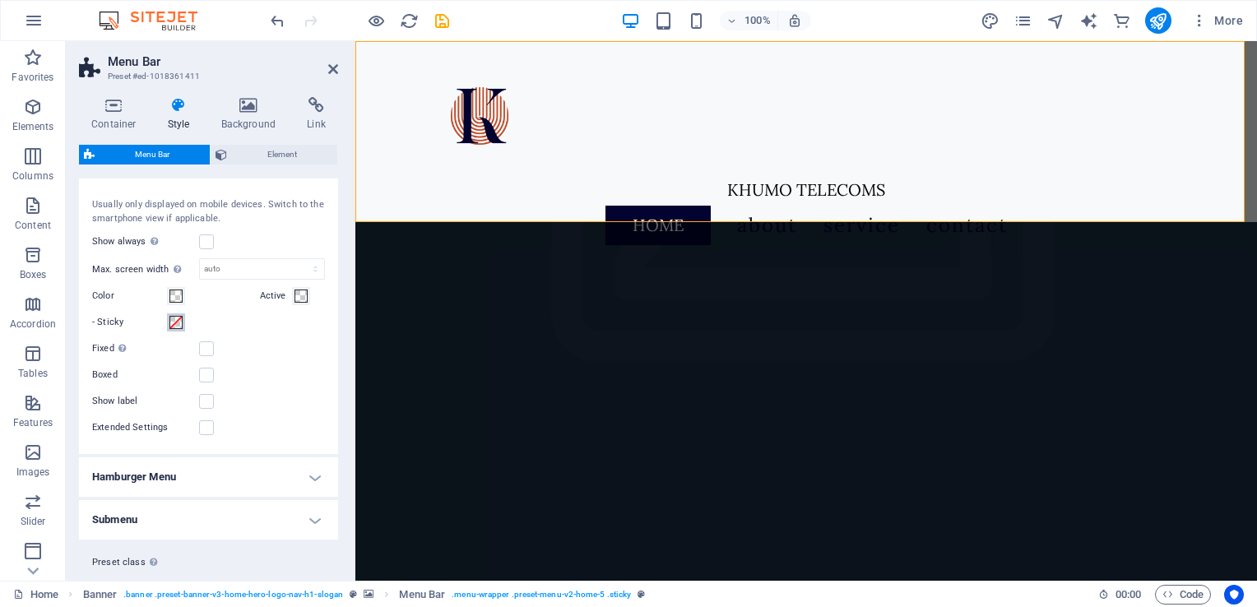
scroll to position [1656, 0]
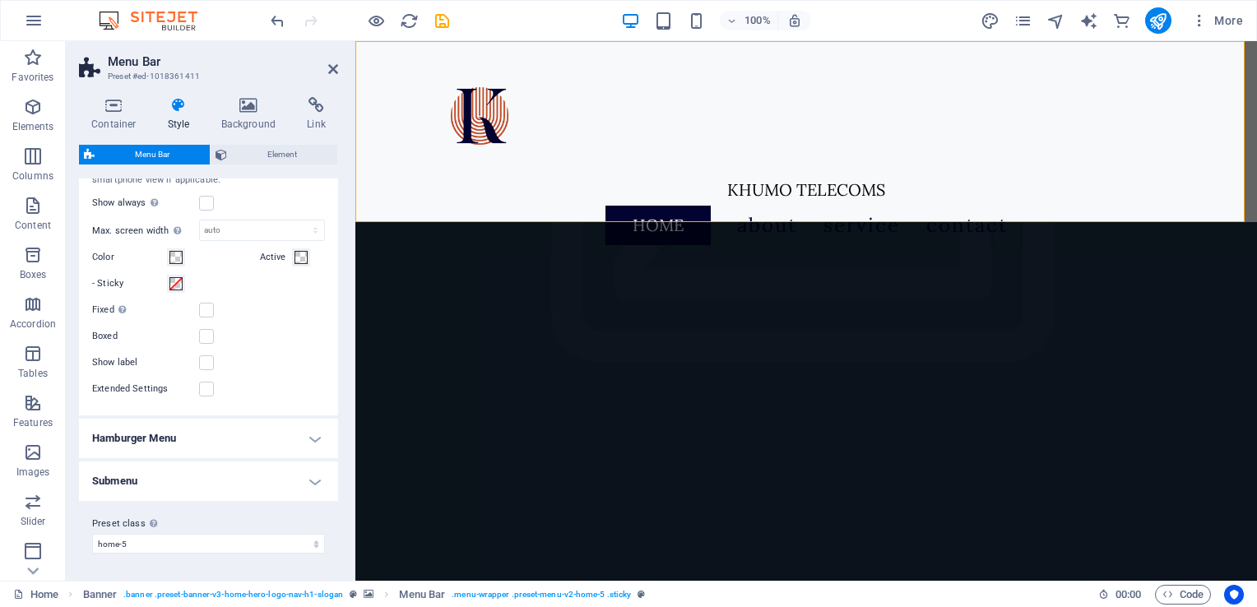
click at [284, 444] on h4 "Hamburger Menu" at bounding box center [208, 439] width 259 height 40
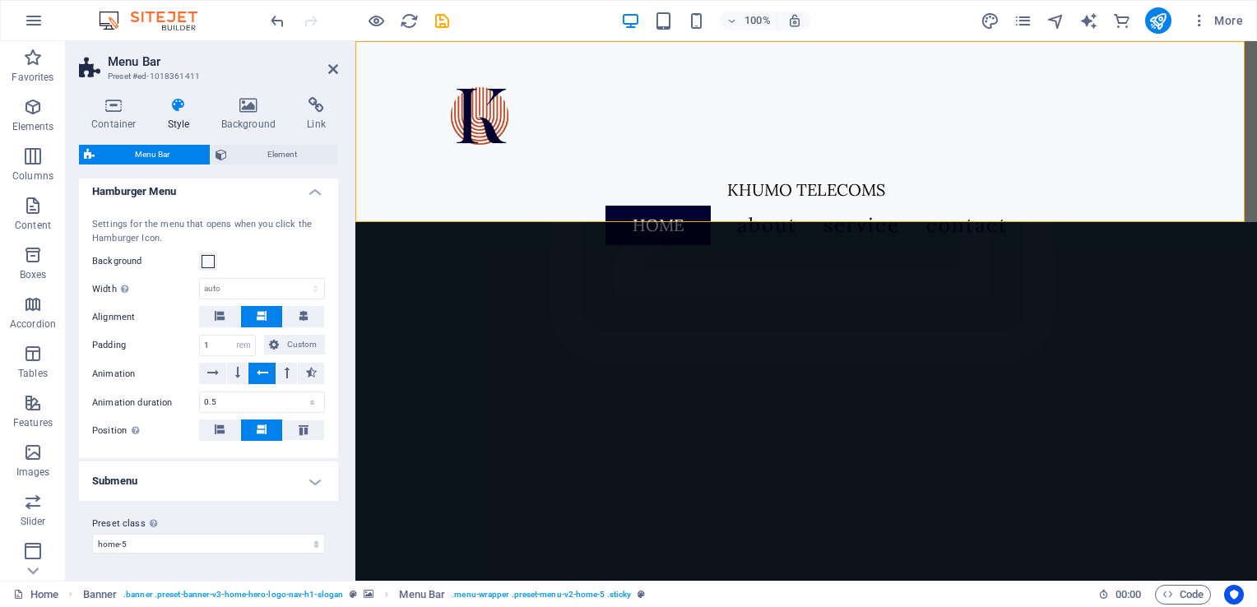
scroll to position [1900, 0]
click at [104, 114] on h4 "Container" at bounding box center [117, 114] width 77 height 35
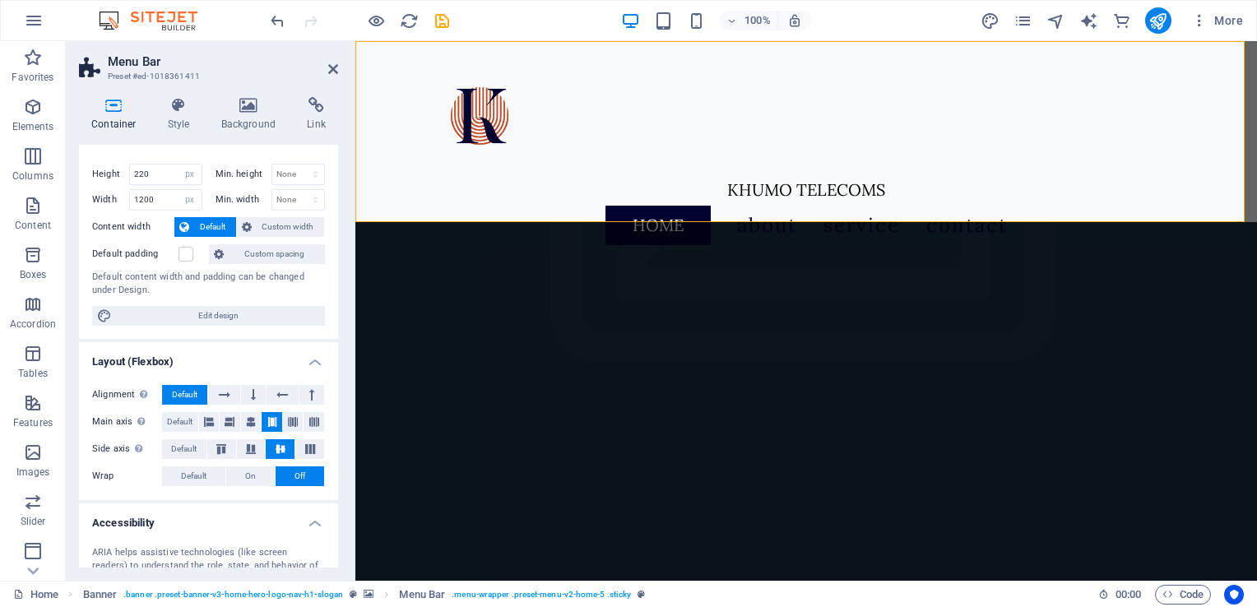
scroll to position [0, 0]
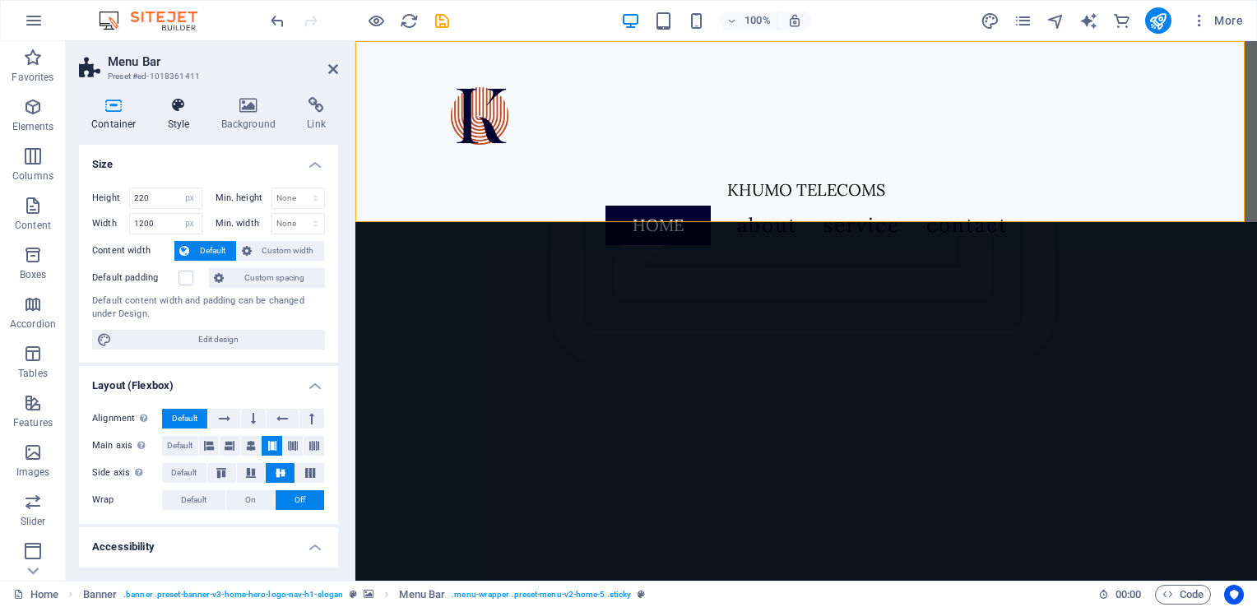
click at [178, 110] on icon at bounding box center [179, 105] width 47 height 16
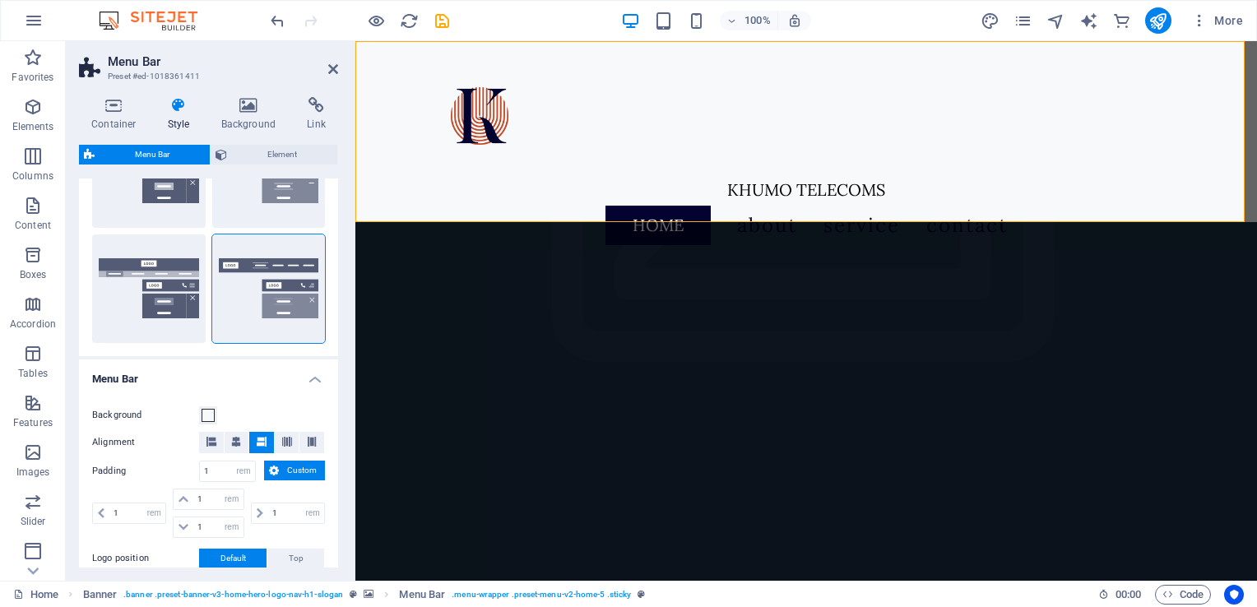
scroll to position [142, 0]
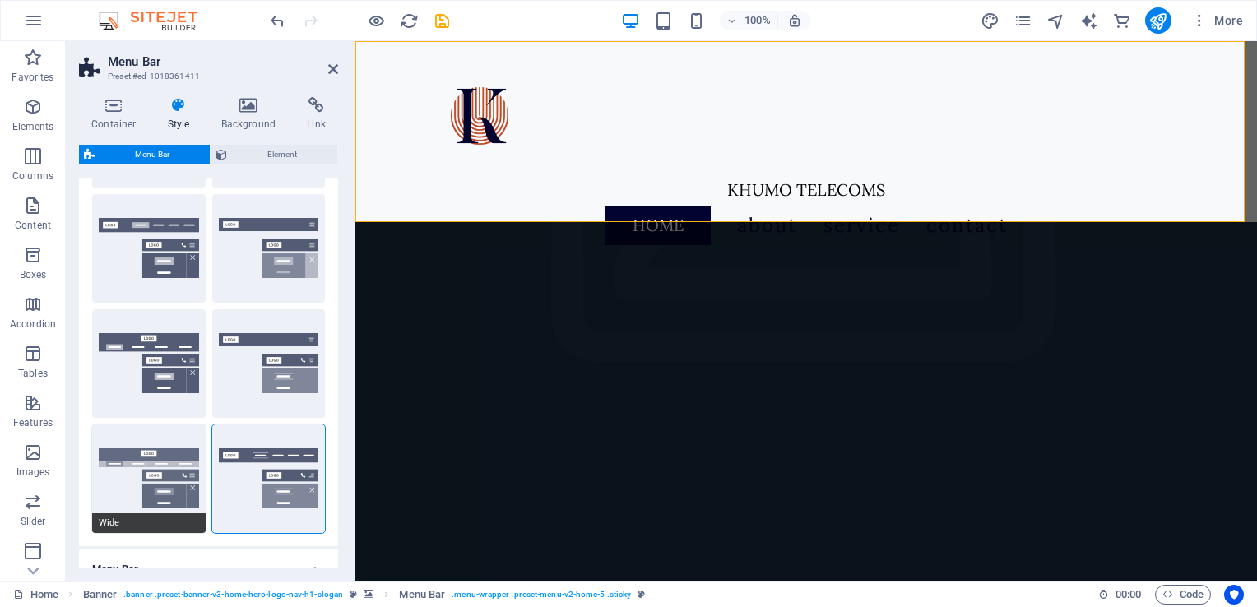
click at [146, 476] on button "Wide" at bounding box center [149, 479] width 114 height 109
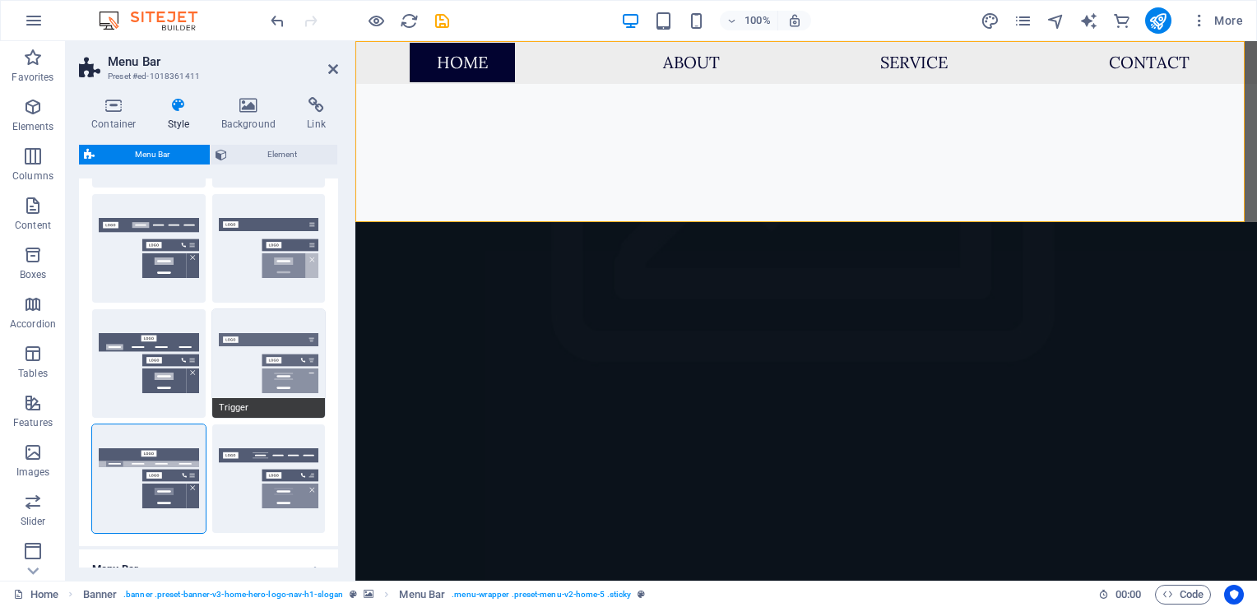
click at [273, 361] on button "Trigger" at bounding box center [269, 363] width 114 height 109
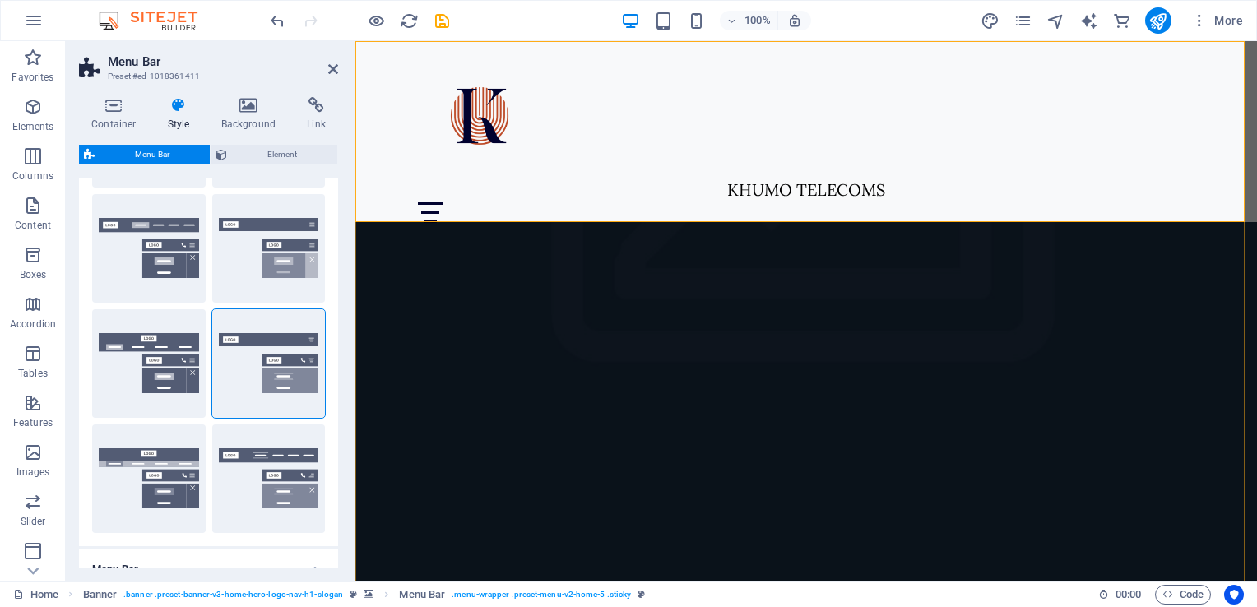
click at [960, 123] on div "KHUMO TELECOMS Home About Service Contact Menu" at bounding box center [807, 131] width 902 height 181
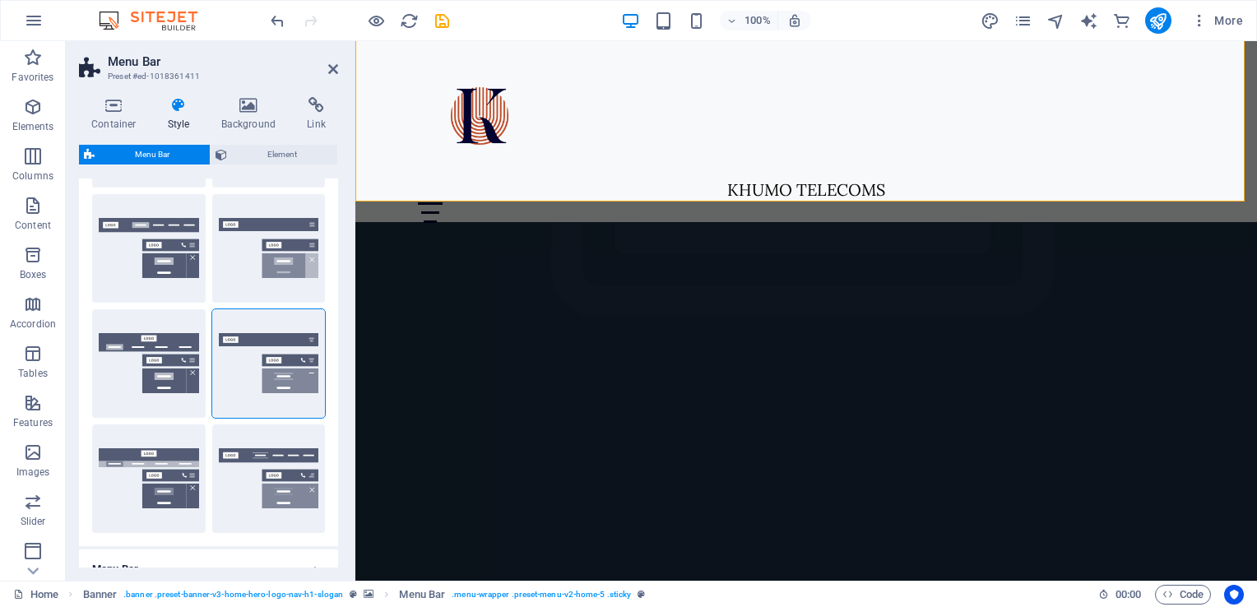
scroll to position [313, 0]
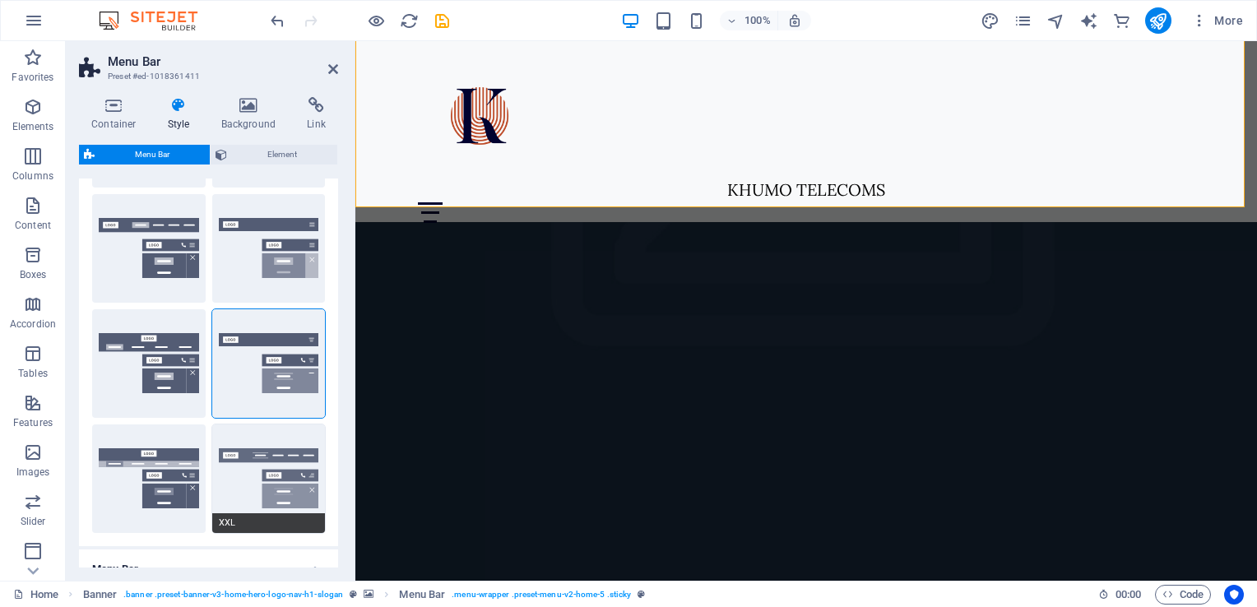
click at [277, 465] on button "XXL" at bounding box center [269, 479] width 114 height 109
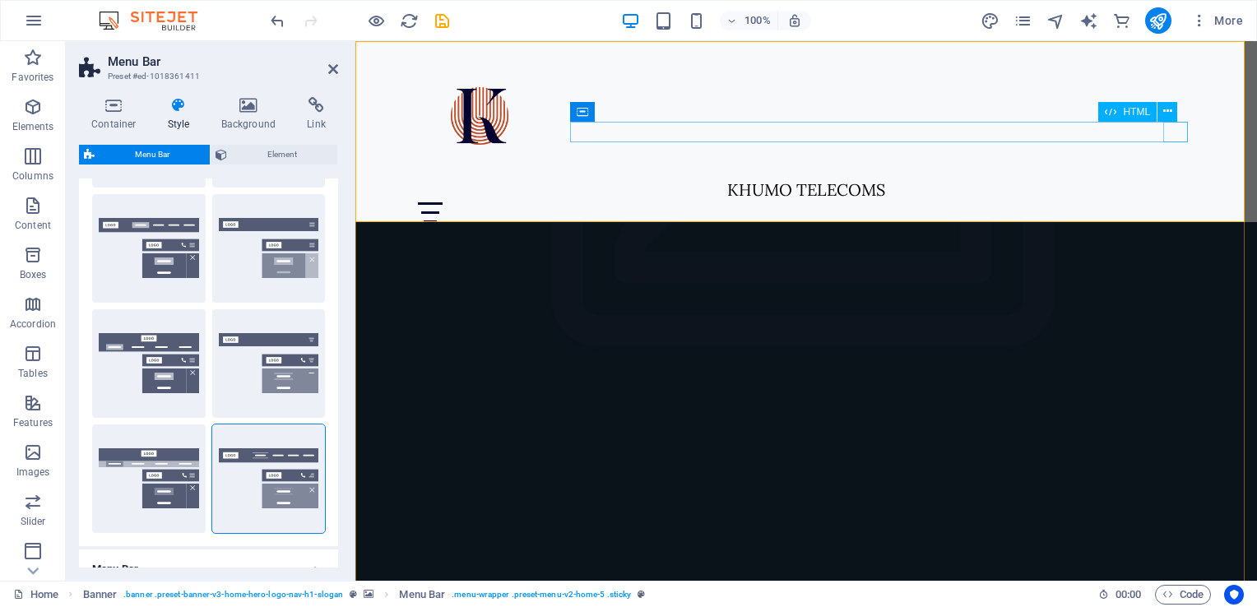
click at [960, 202] on div "Menu" at bounding box center [806, 212] width 777 height 21
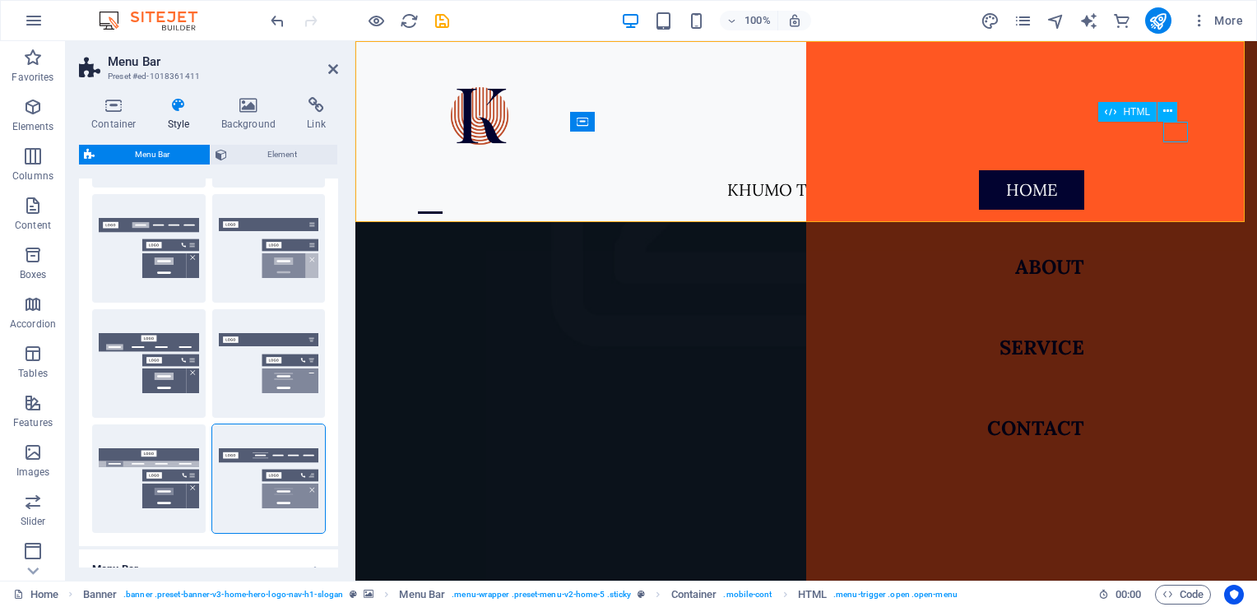
click at [443, 202] on div "Menu" at bounding box center [430, 212] width 25 height 21
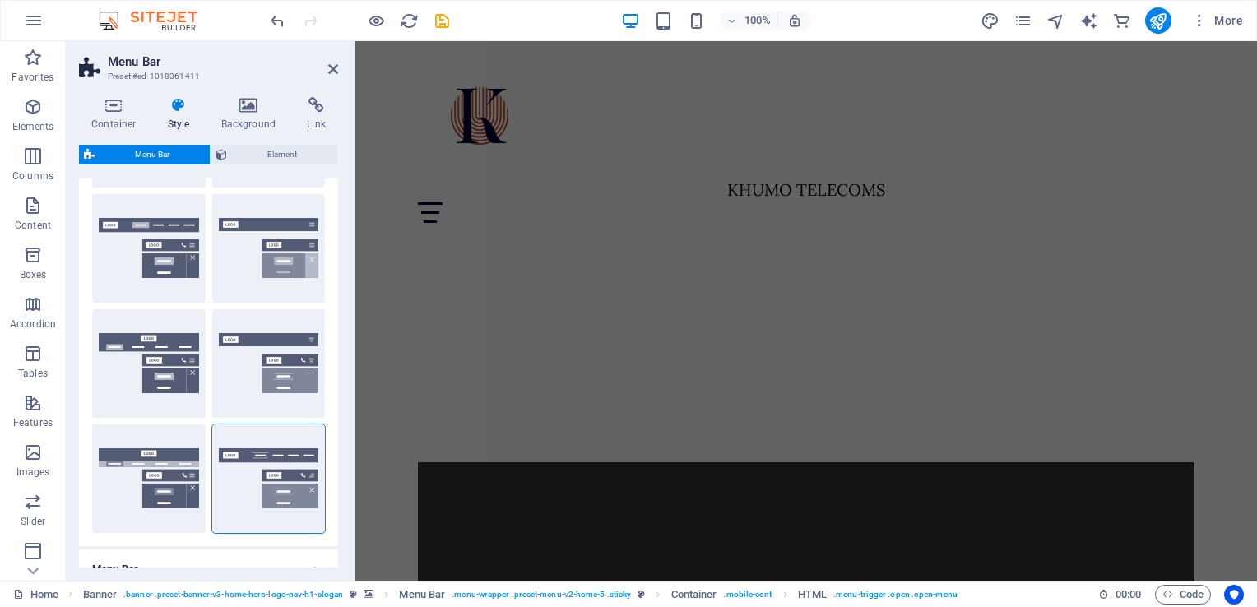
scroll to position [954, 0]
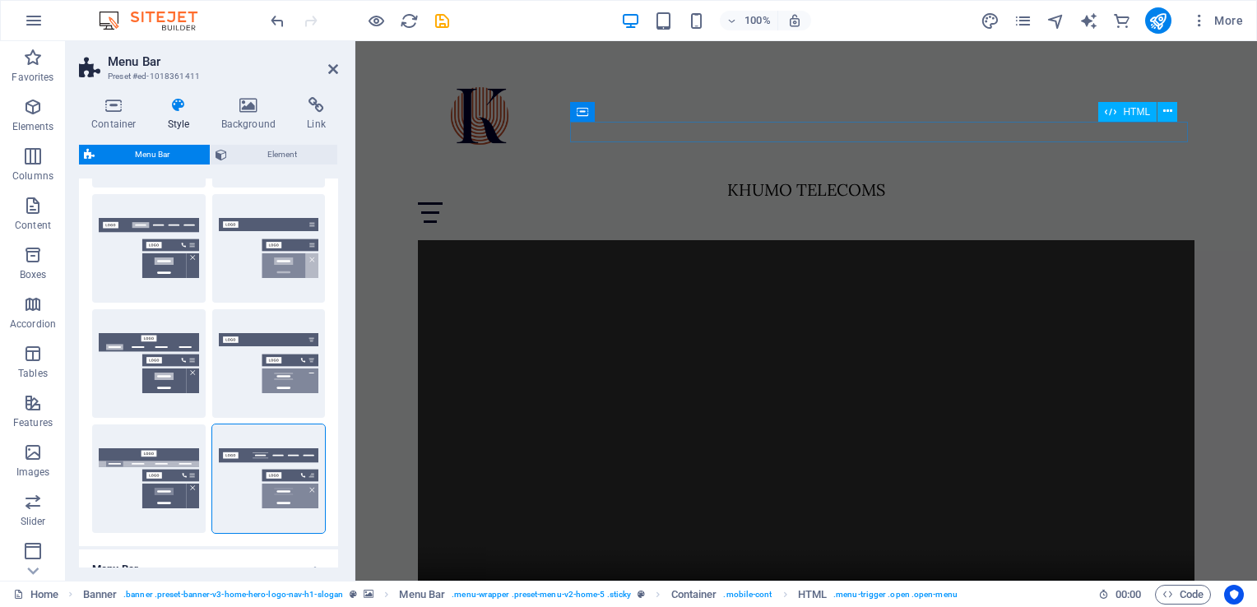
click at [960, 202] on div "Menu" at bounding box center [806, 212] width 777 height 21
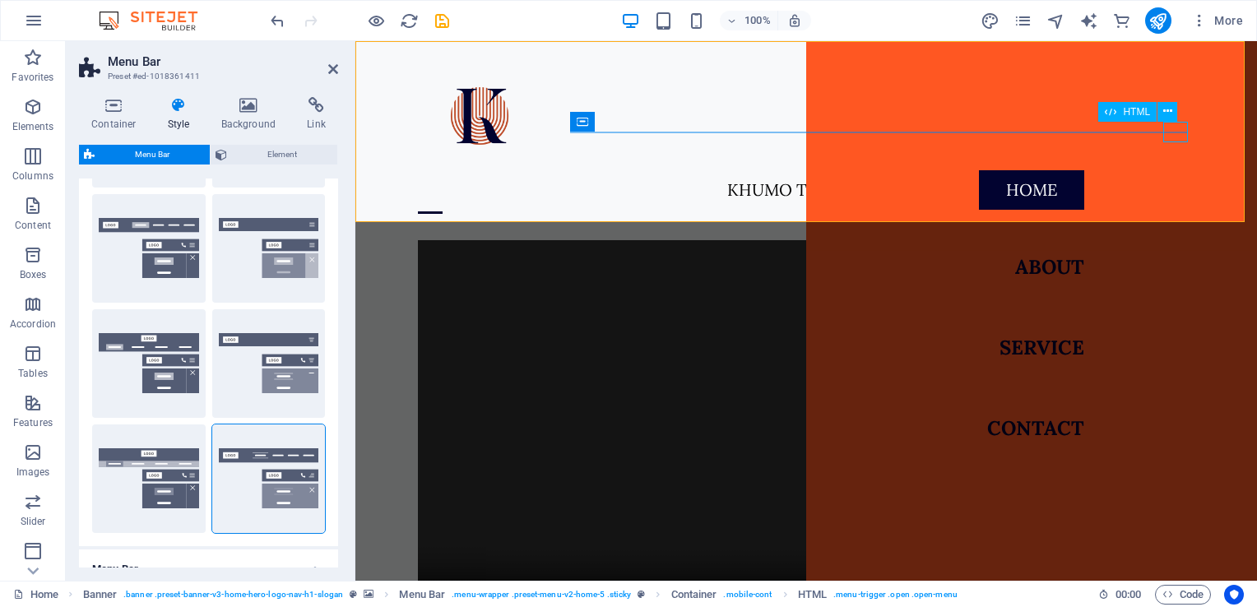
click at [443, 202] on div "Menu" at bounding box center [430, 212] width 25 height 21
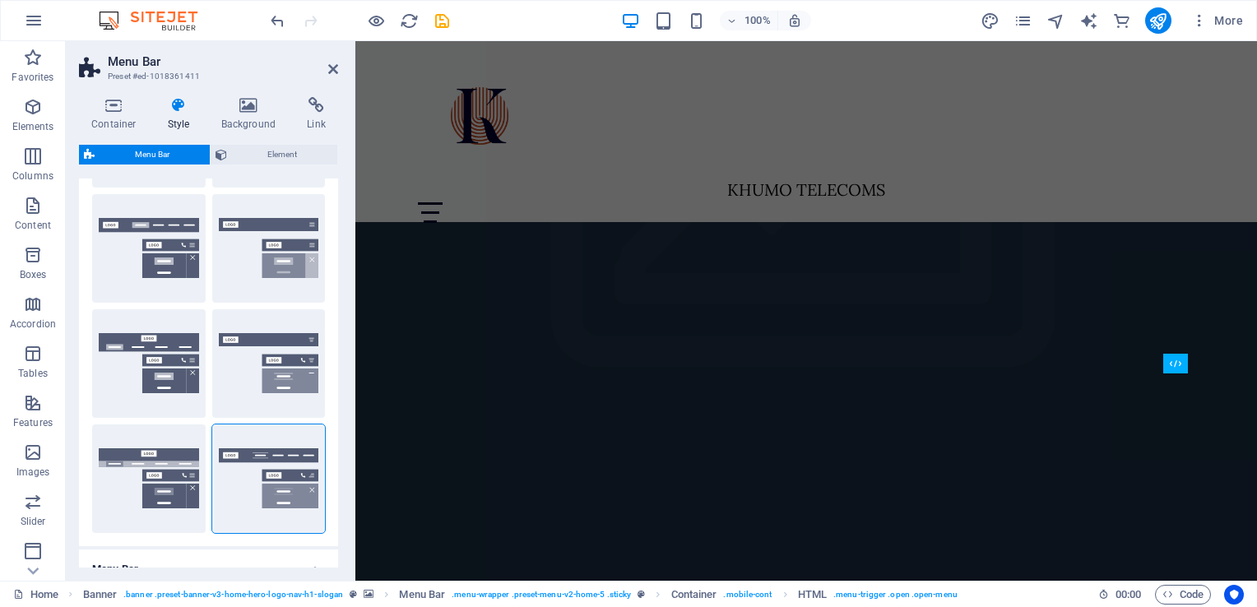
scroll to position [287, 0]
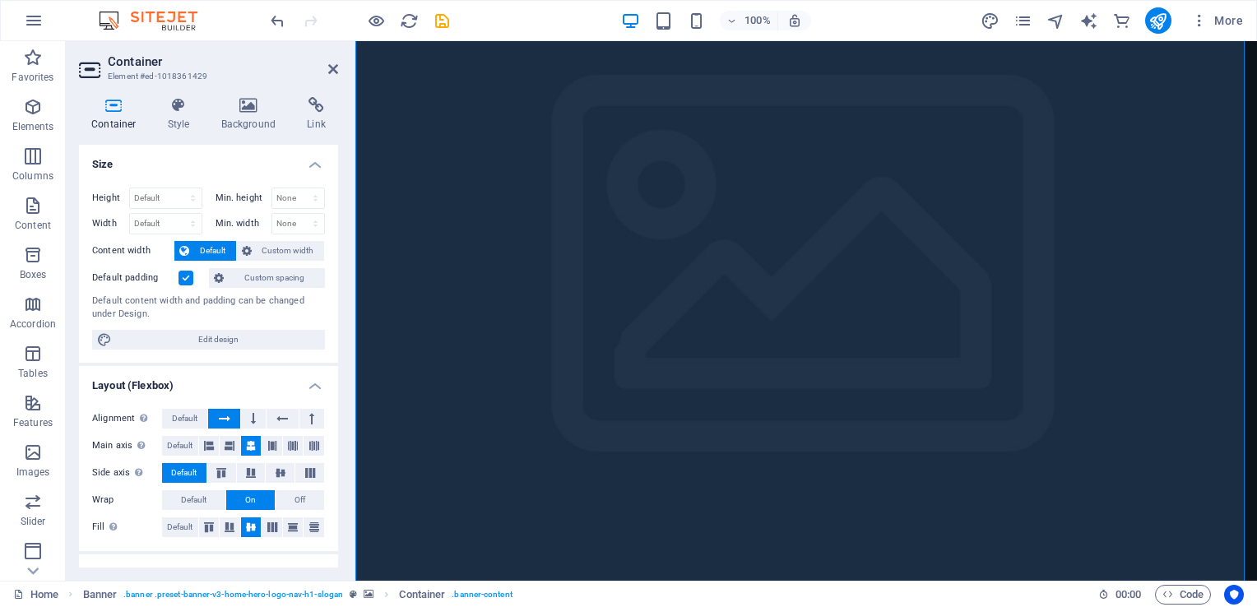
scroll to position [0, 0]
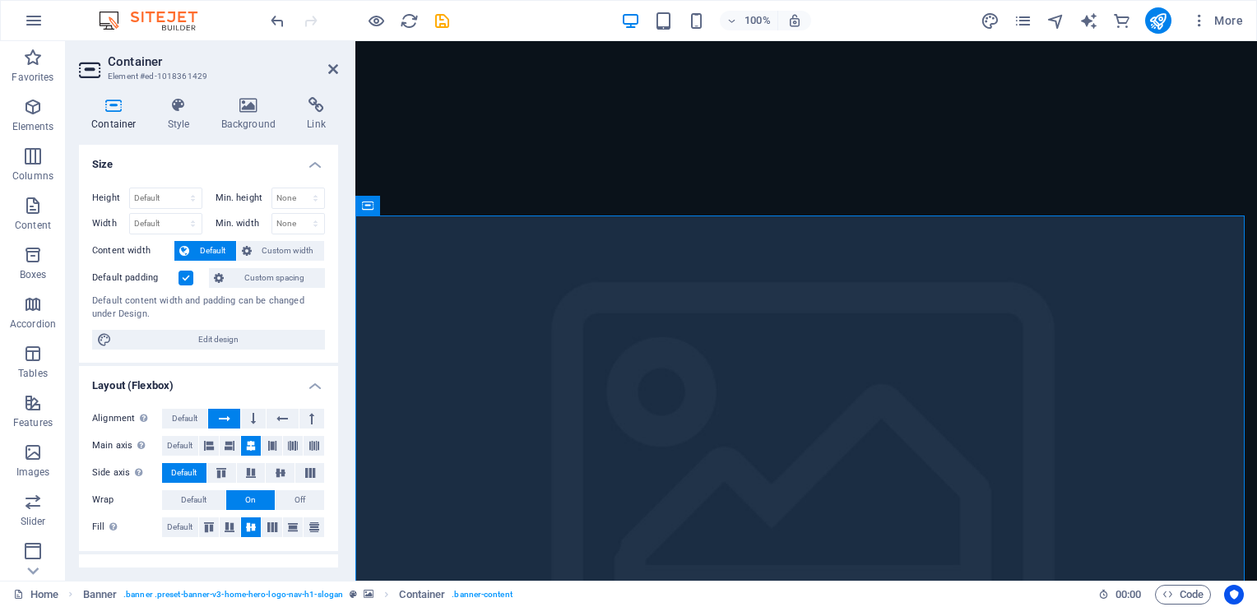
drag, startPoint x: 338, startPoint y: 221, endPoint x: 347, endPoint y: 275, distance: 55.1
click at [347, 275] on div "Container Style Background Link Size Height Default px rem % vh vw Min. height …" at bounding box center [209, 332] width 286 height 497
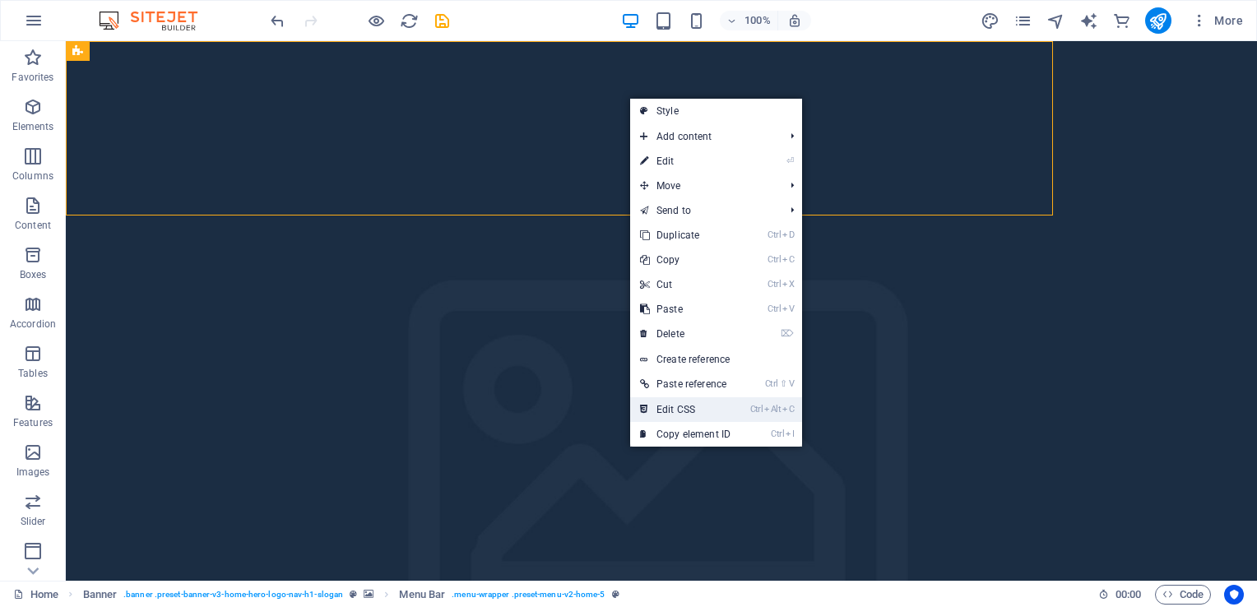
click at [677, 411] on link "Ctrl Alt C Edit CSS" at bounding box center [685, 409] width 110 height 25
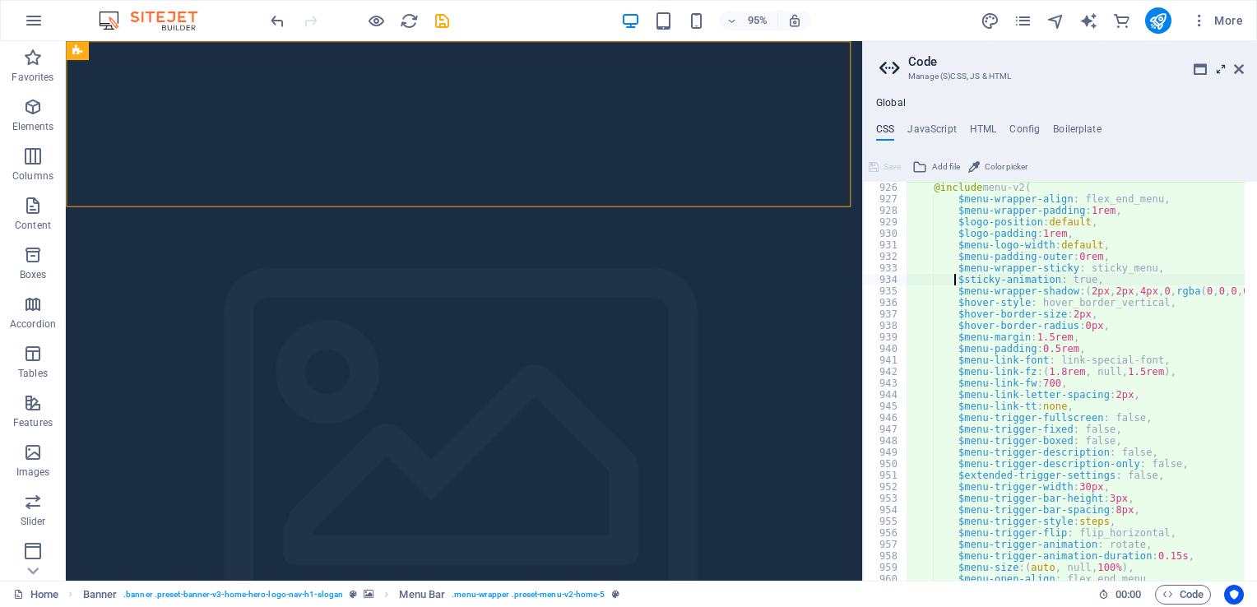
click at [960, 68] on icon at bounding box center [1221, 69] width 0 height 13
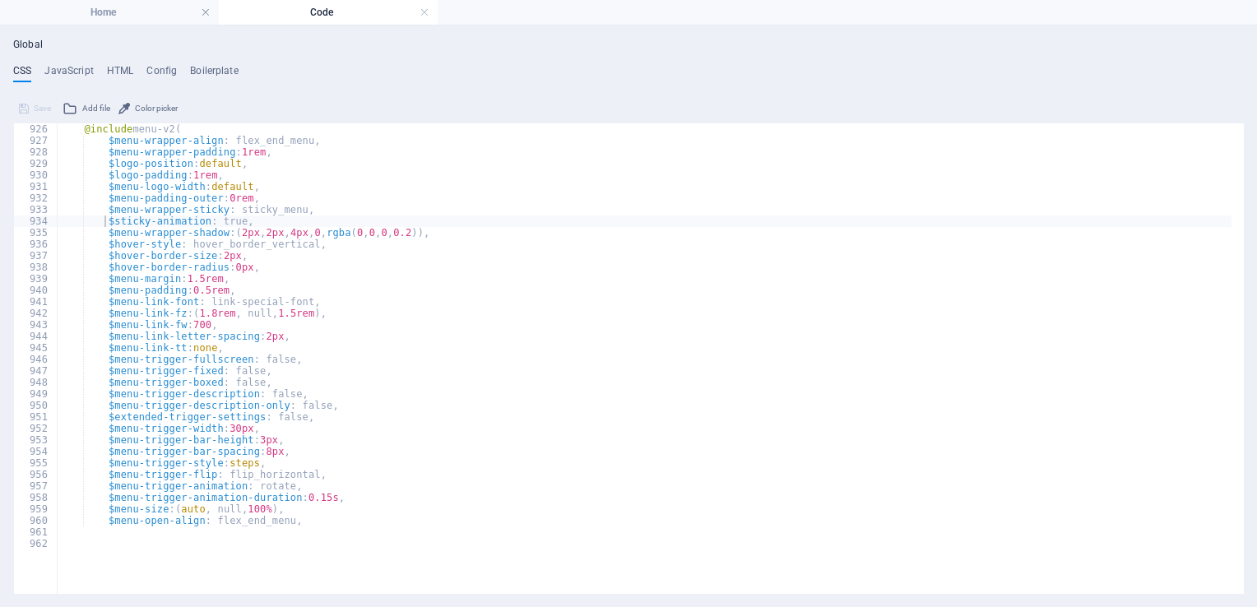
click at [960, 173] on div "Global CSS JavaScript HTML Config Boilerplate $sticky-animation: true, 926 927 …" at bounding box center [628, 317] width 1257 height 582
click at [286, 211] on div "@include menu-v2 ( $menu-wrapper-align : flex_end_menu, $menu-wrapper-padding :…" at bounding box center [644, 328] width 1175 height 411
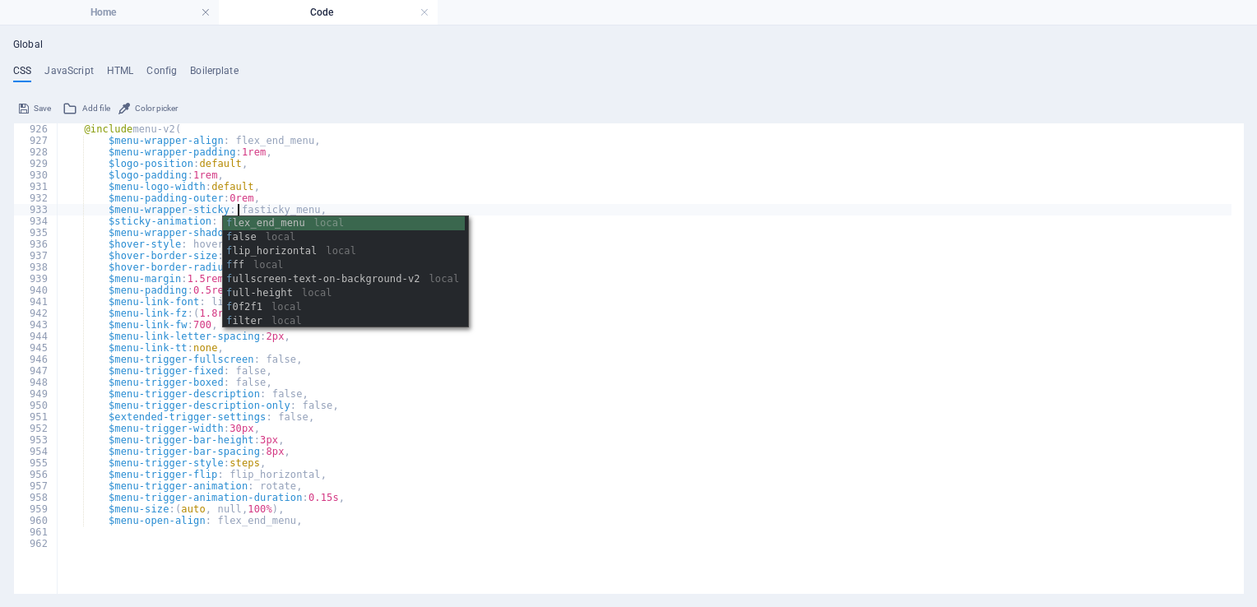
scroll to position [0, 17]
click at [286, 224] on div "fa lse local fa de local de fa ult local f lip_horizont a l local in f o-b a r-…" at bounding box center [344, 286] width 242 height 140
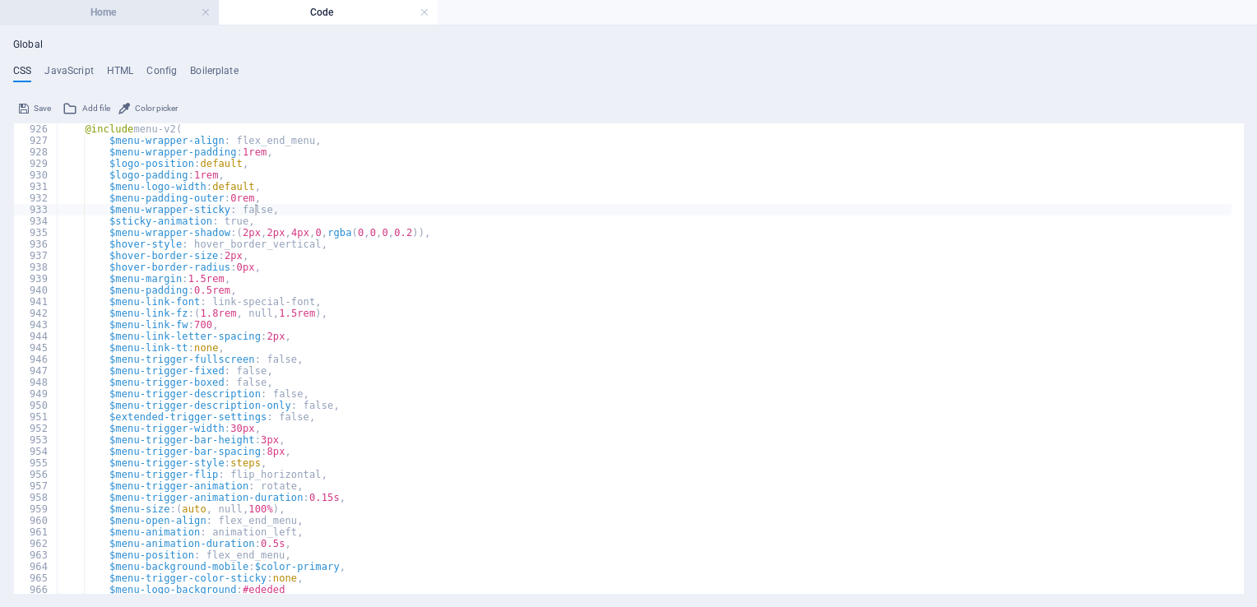
scroll to position [956, 0]
click at [167, 17] on h4 "Home" at bounding box center [109, 12] width 219 height 18
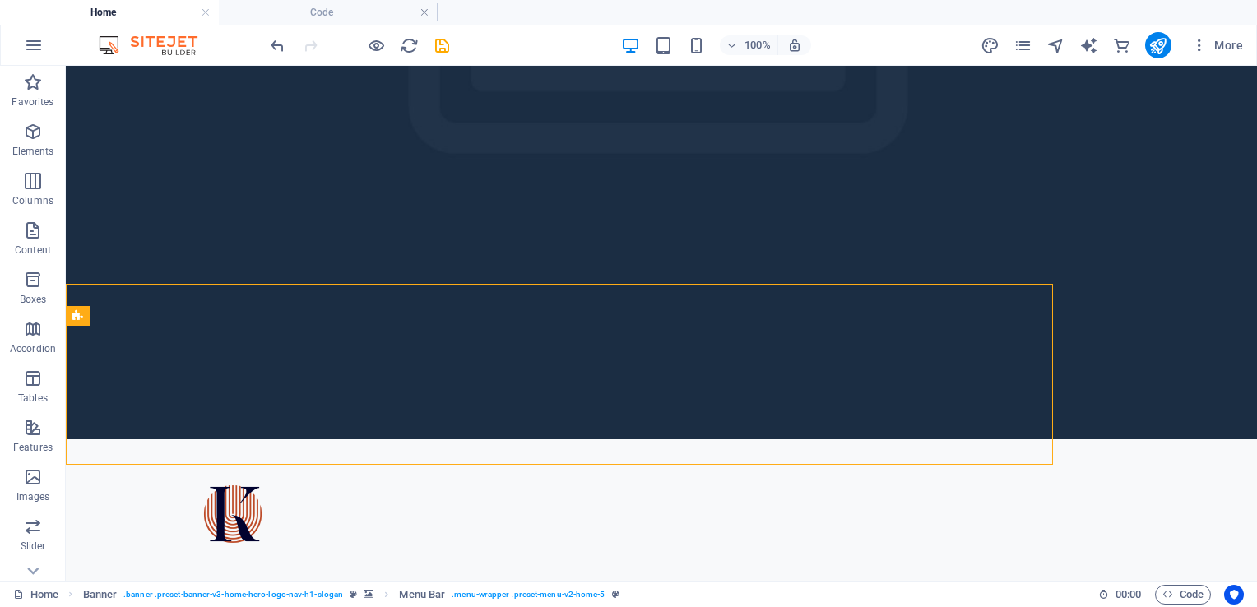
scroll to position [0, 0]
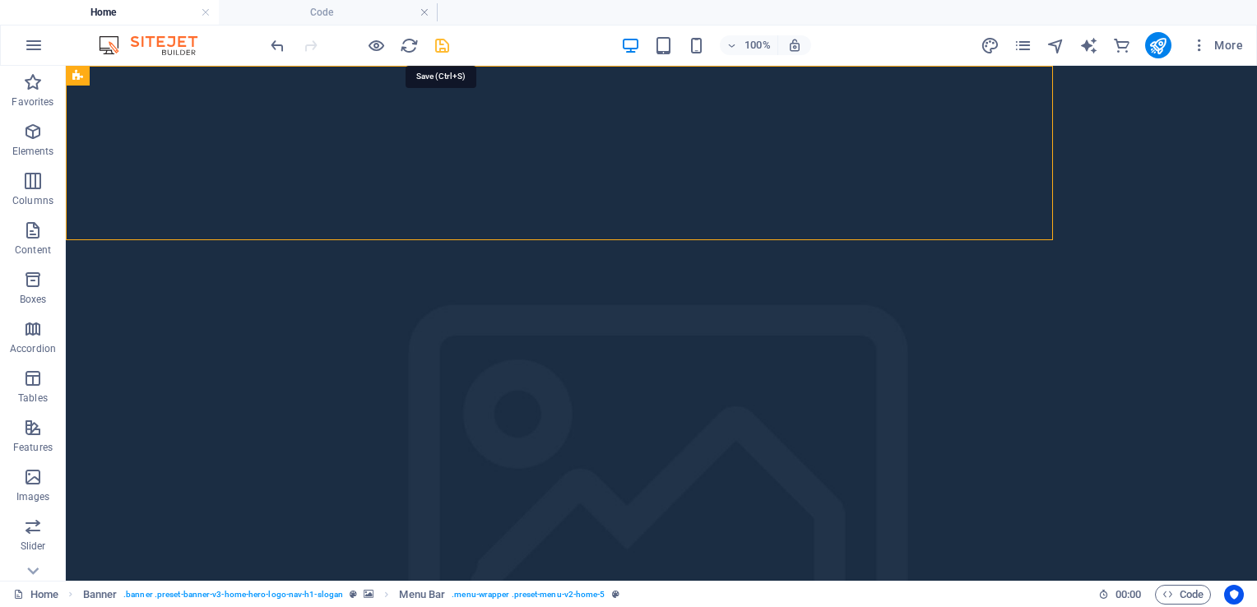
click at [444, 44] on icon "save" at bounding box center [442, 45] width 19 height 19
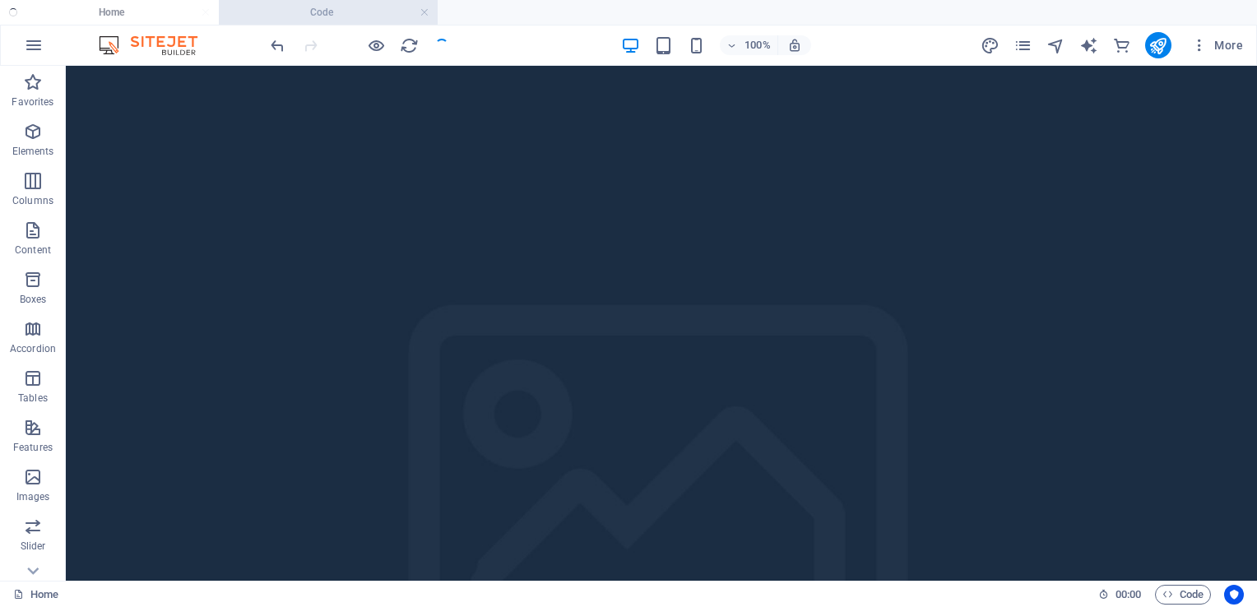
click at [345, 7] on h4 "Code" at bounding box center [328, 12] width 219 height 18
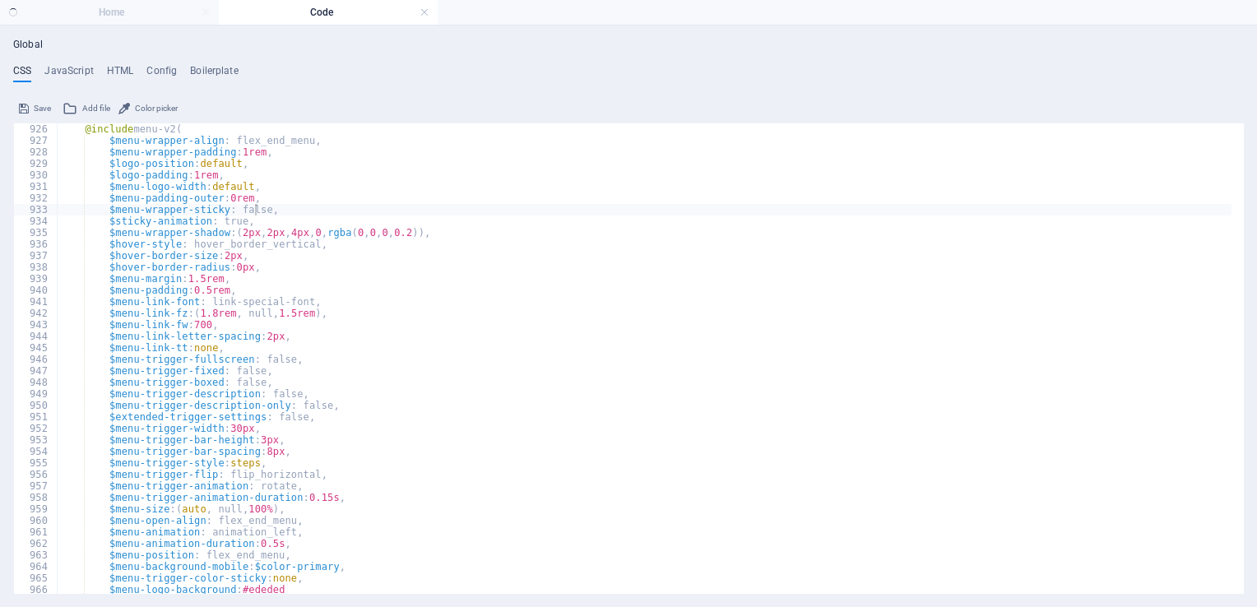
click at [26, 108] on icon at bounding box center [24, 109] width 10 height 20
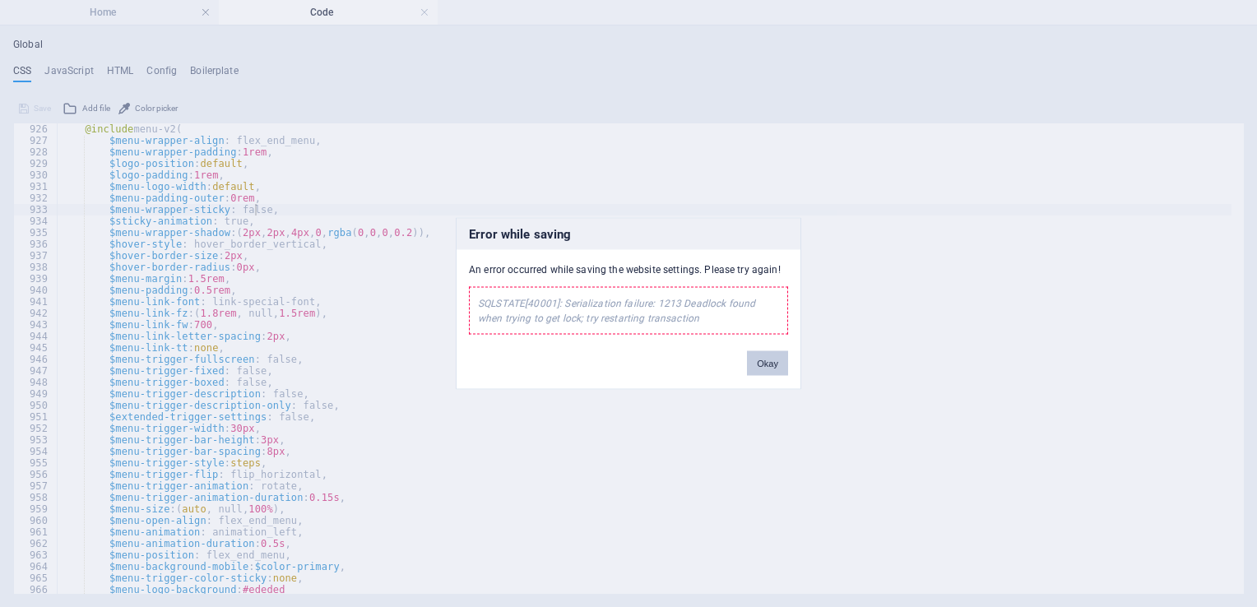
click at [763, 361] on button "Okay" at bounding box center [767, 363] width 41 height 25
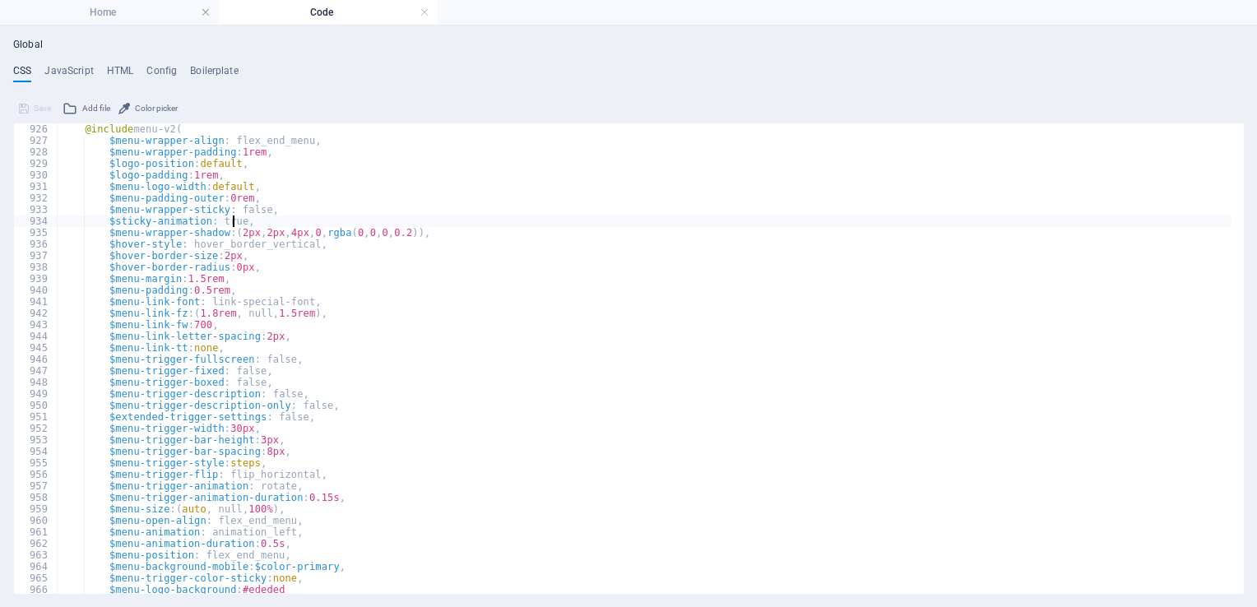
scroll to position [0, 16]
click at [233, 220] on div "@include menu-v2 ( $menu-wrapper-align : flex_end_menu, $menu-wrapper-padding :…" at bounding box center [645, 364] width 1174 height 482
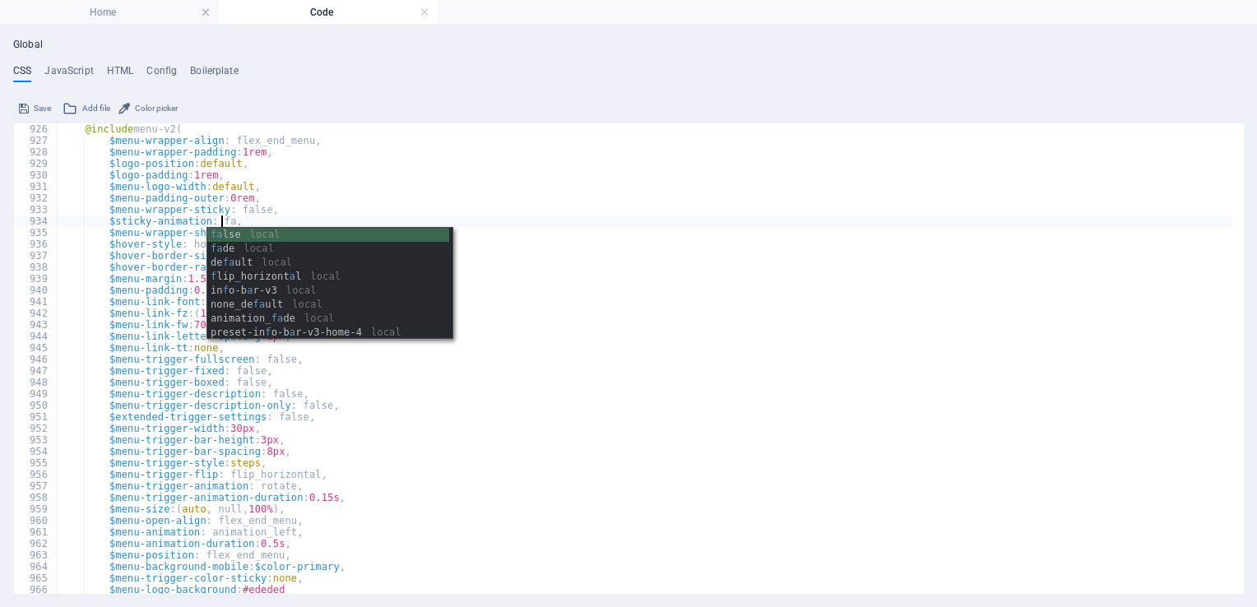
click at [232, 234] on div "fa lse local fa de local de fa ult local f lip_horizont a l local in f o-b a r-…" at bounding box center [328, 298] width 242 height 140
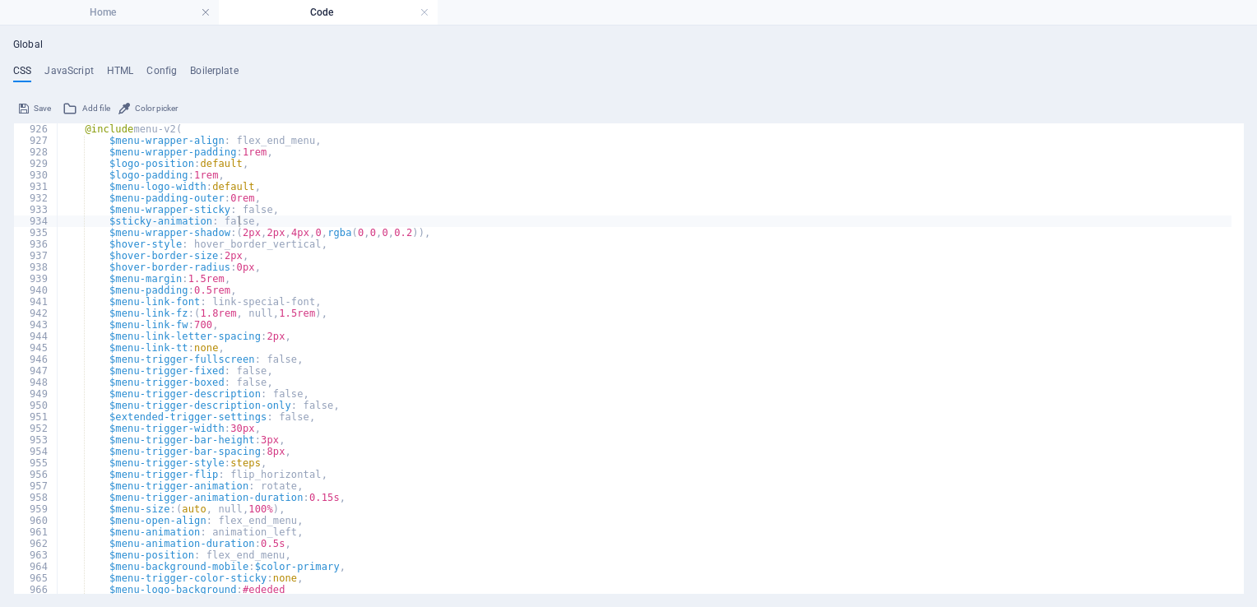
click at [44, 103] on span "Save" at bounding box center [42, 109] width 17 height 20
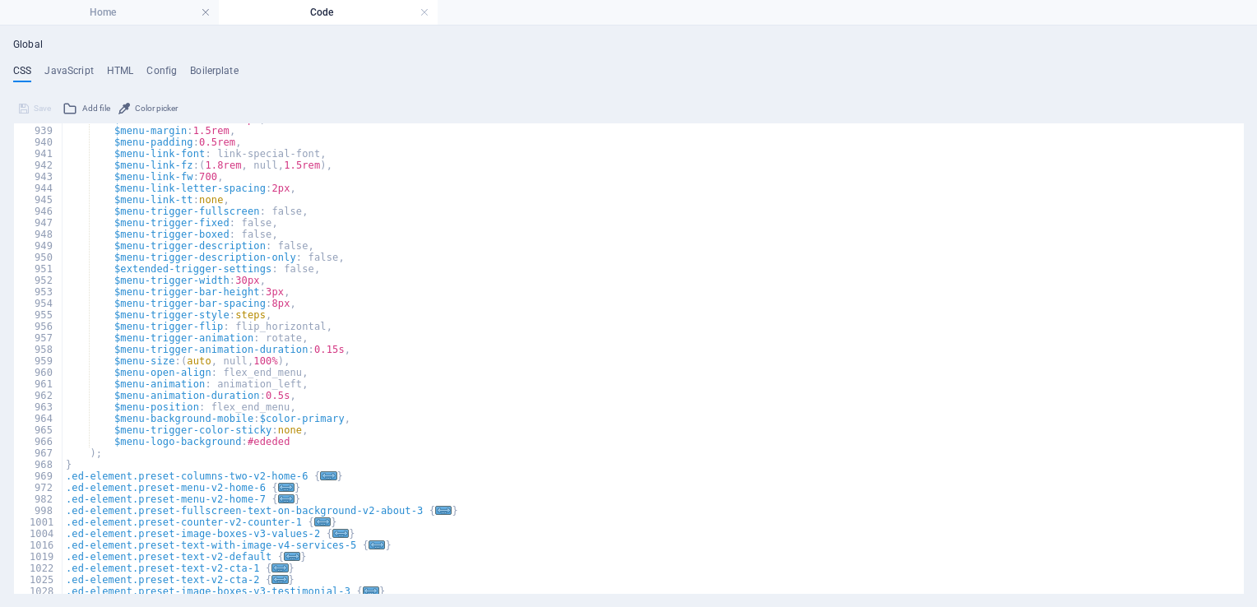
scroll to position [1112, 0]
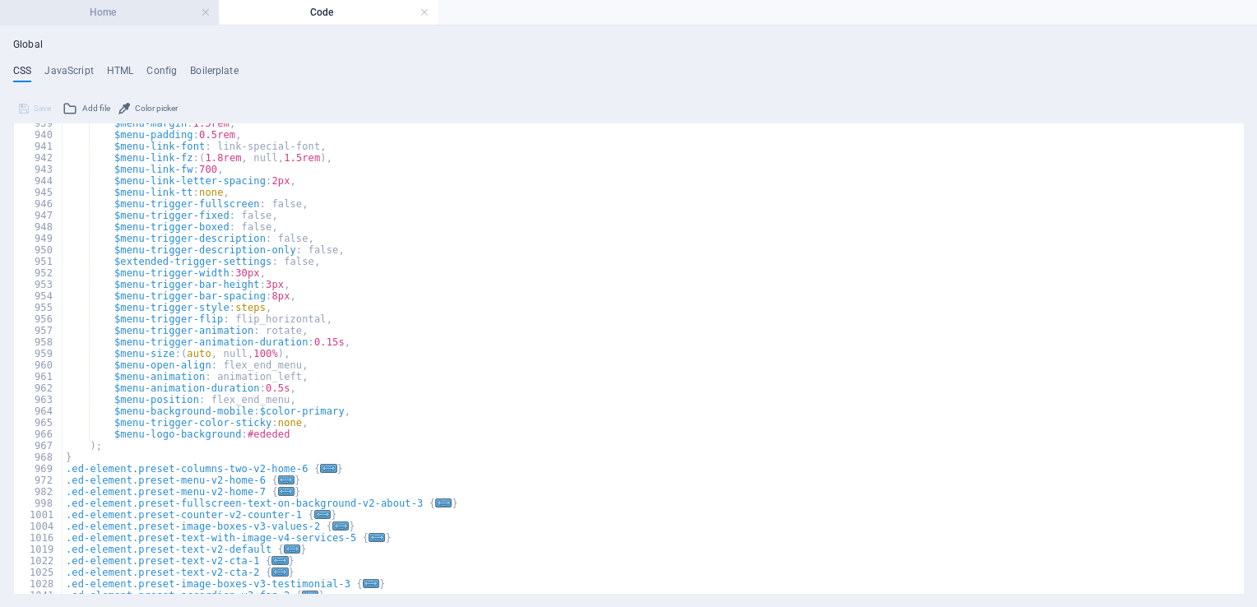
click at [56, 21] on h4 "Home" at bounding box center [109, 12] width 219 height 18
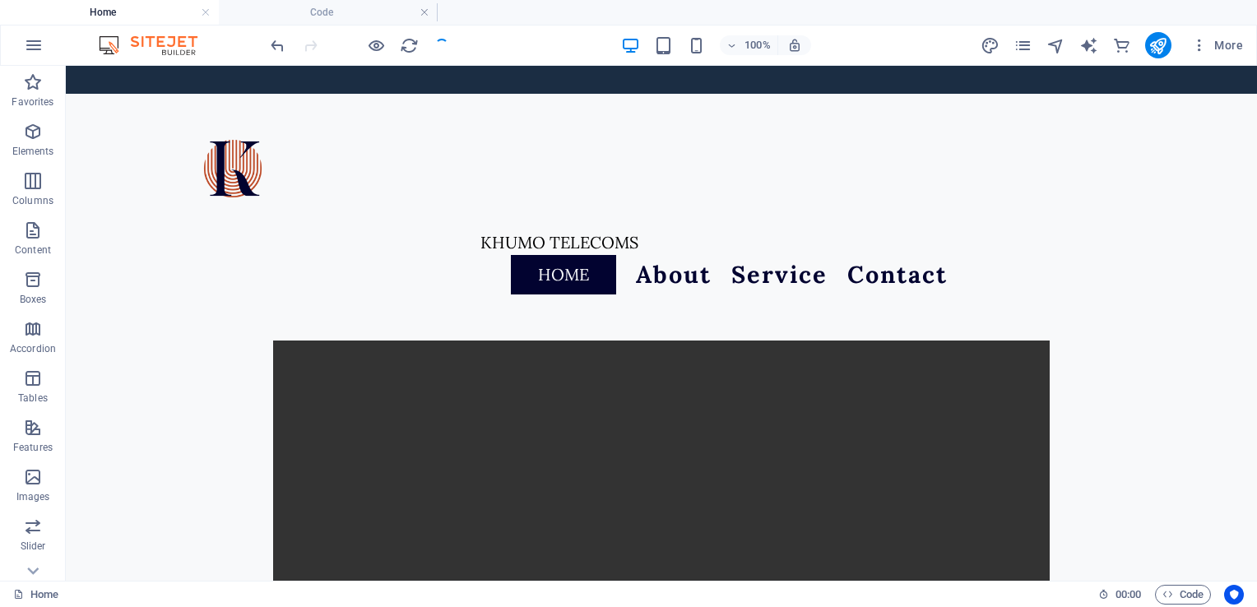
scroll to position [824, 0]
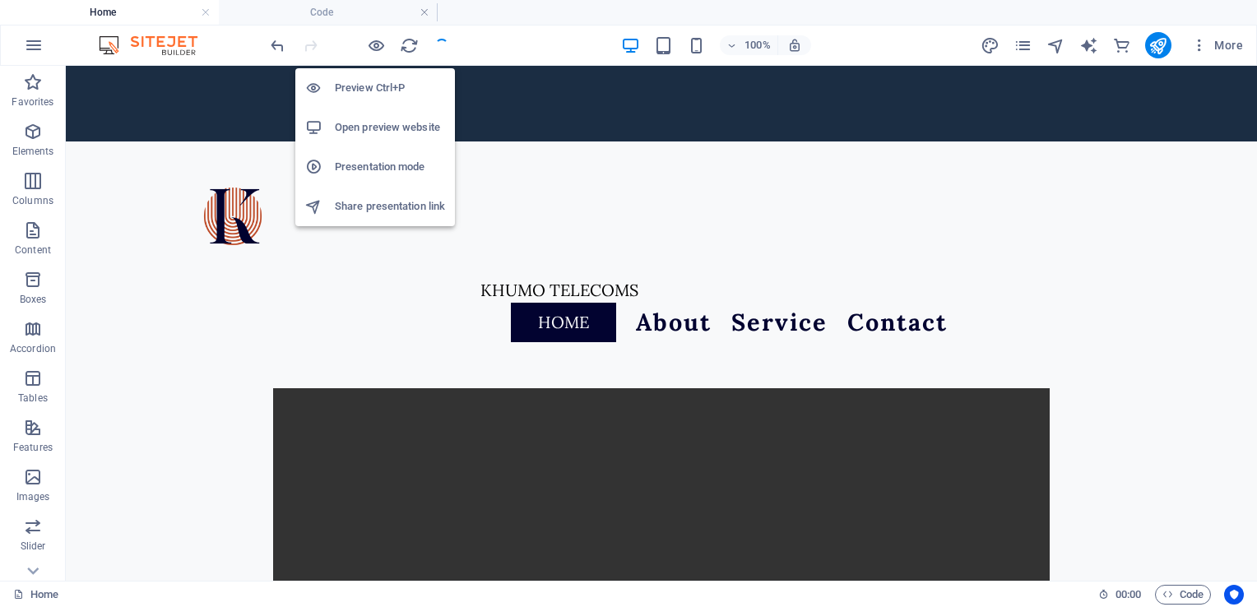
click at [369, 133] on h6 "Open preview website" at bounding box center [390, 128] width 110 height 20
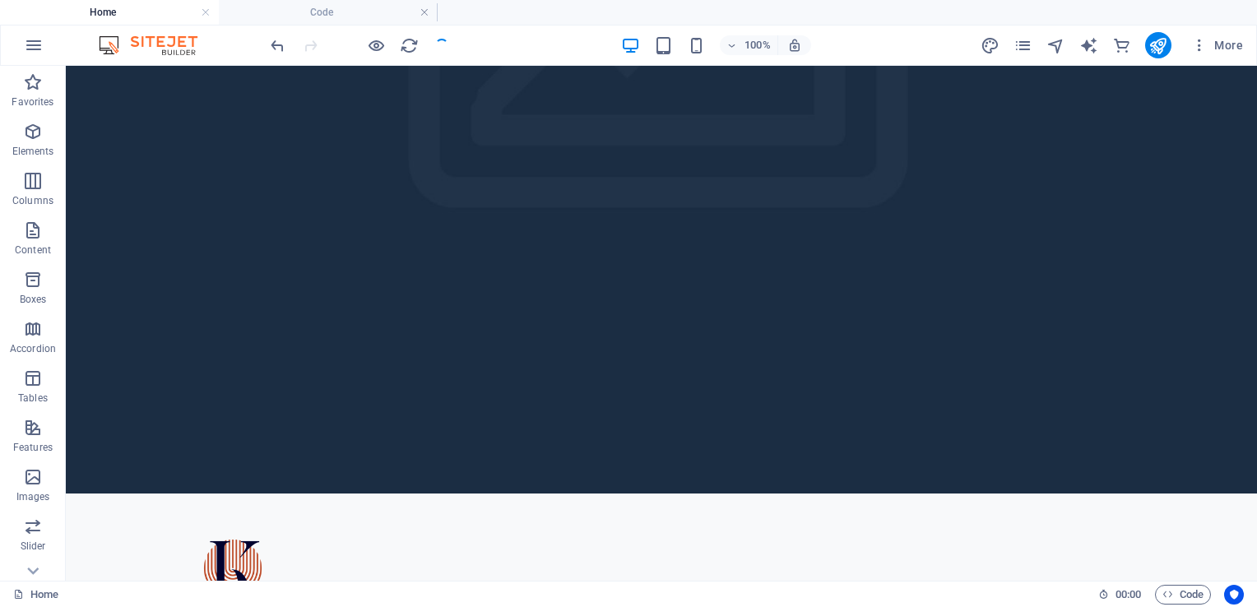
scroll to position [482, 0]
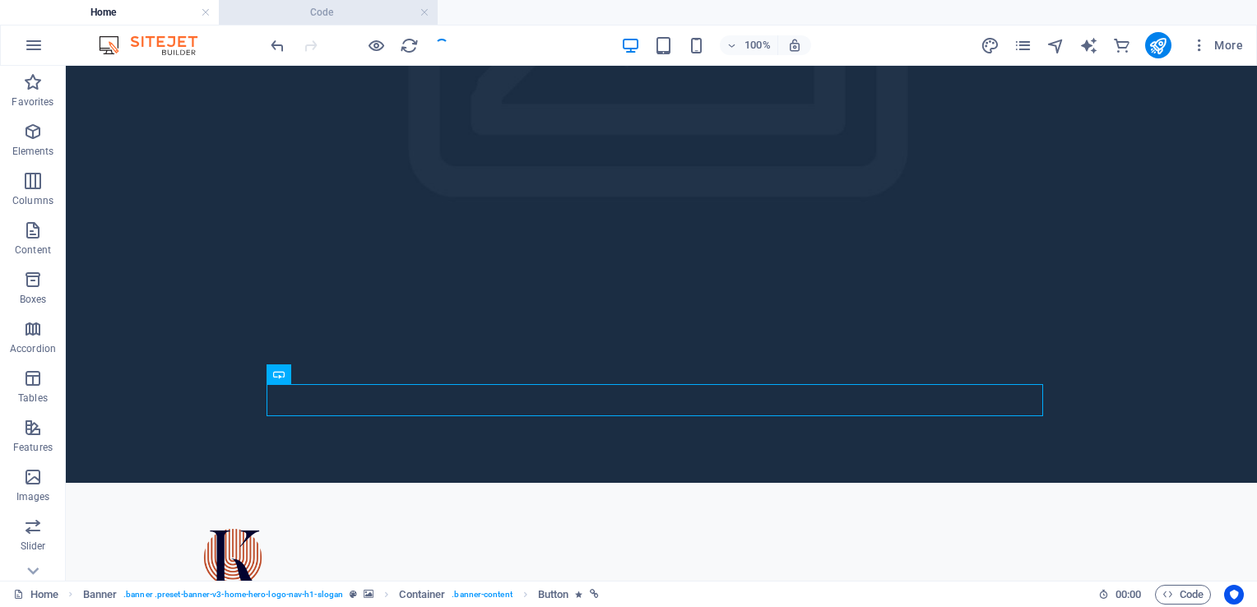
click at [298, 3] on h4 "Code" at bounding box center [328, 12] width 219 height 18
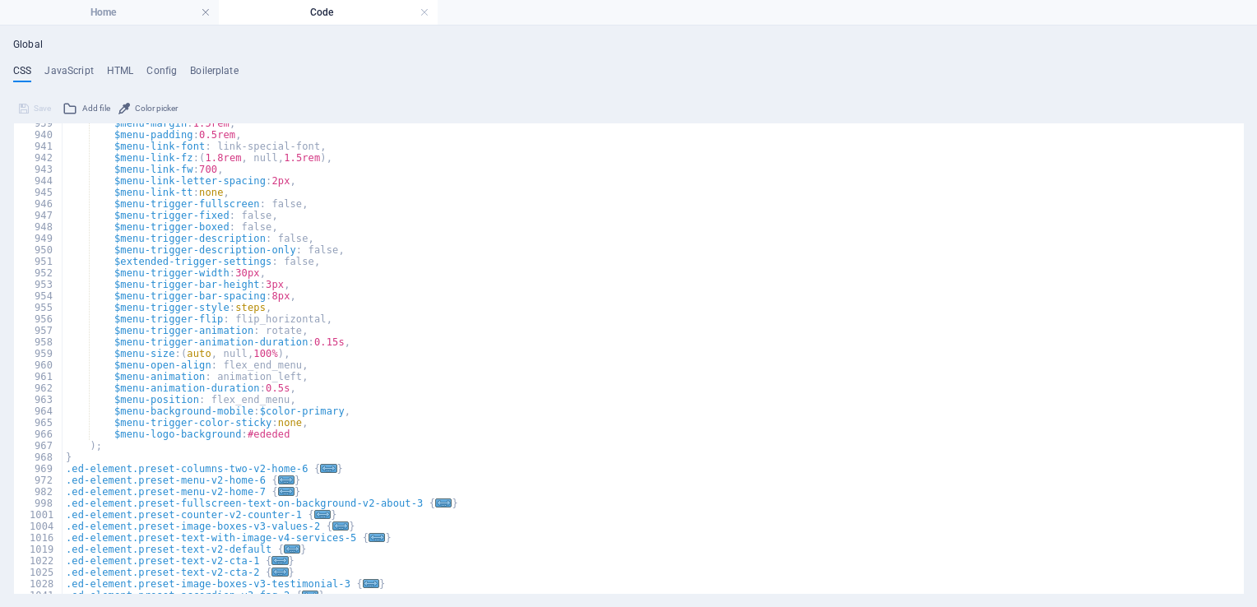
scroll to position [0, 0]
click at [59, 69] on h4 "JavaScript" at bounding box center [68, 74] width 49 height 18
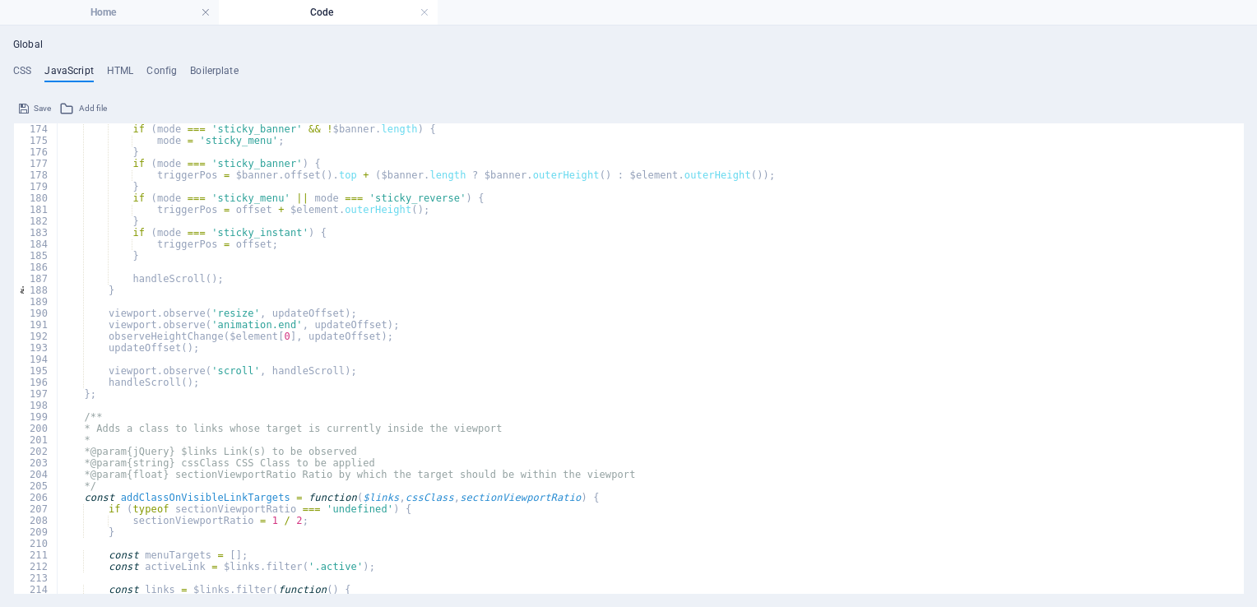
scroll to position [2029, 0]
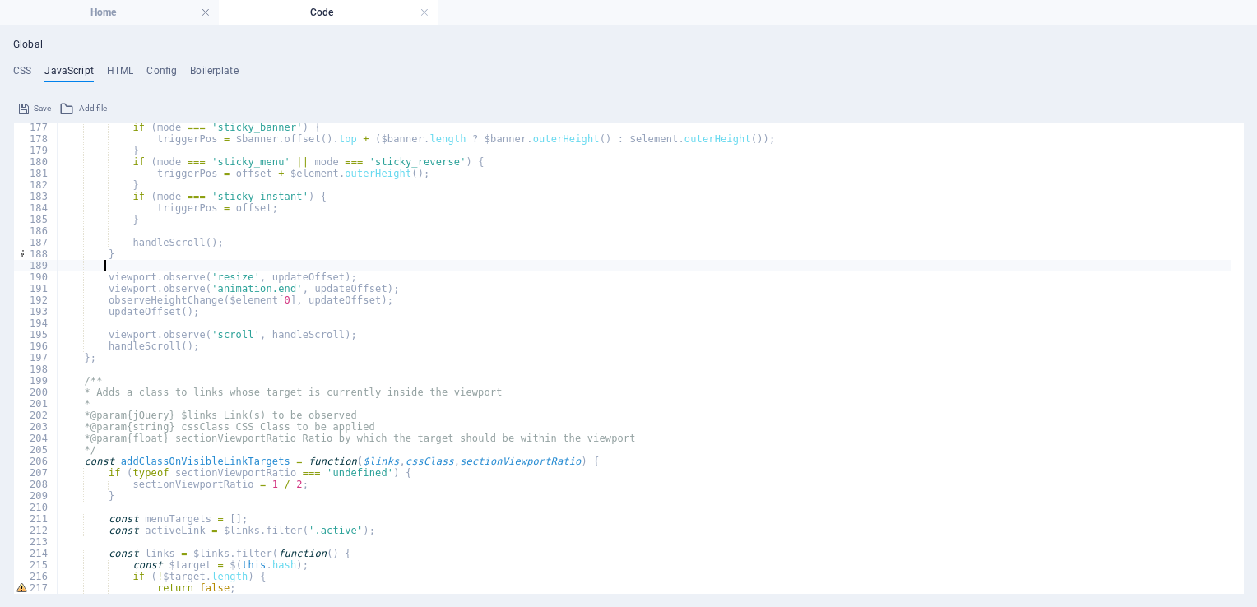
click at [625, 267] on div "if ( mode === 'sticky_banner' ) { triggerPos = $banner . offset ( ) . top + ( $…" at bounding box center [644, 369] width 1175 height 495
click at [960, 384] on div "if ( mode === 'sticky_banner' ) { triggerPos = $banner . offset ( ) . top + ( $…" at bounding box center [644, 369] width 1175 height 495
click at [95, 9] on h4 "Home" at bounding box center [109, 12] width 219 height 18
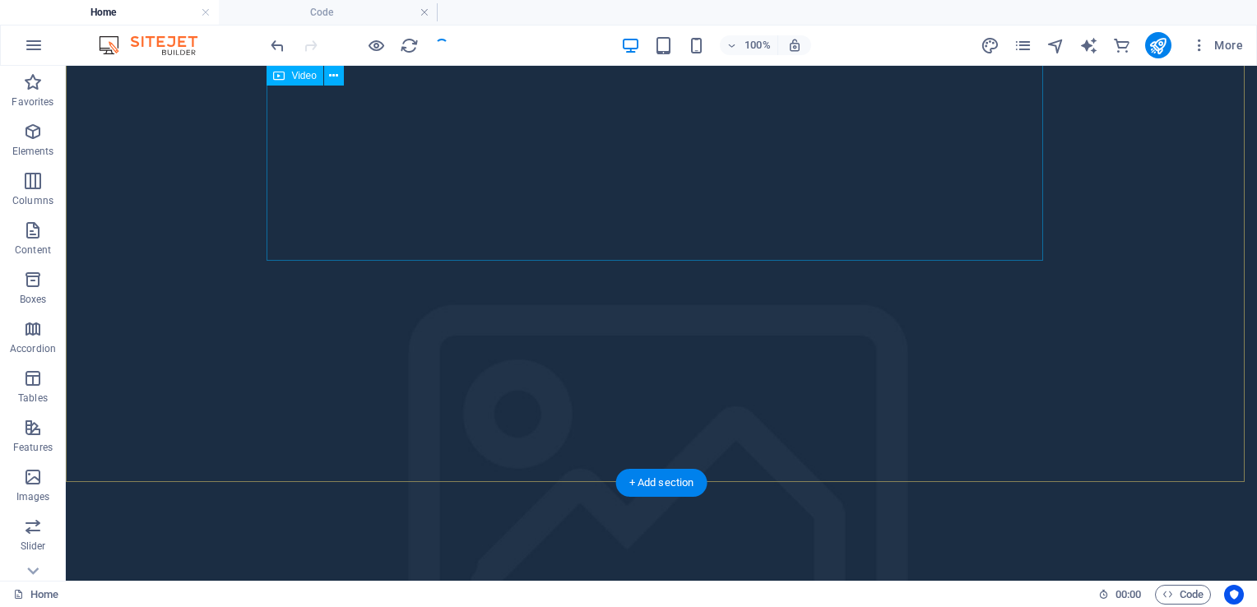
scroll to position [482, 0]
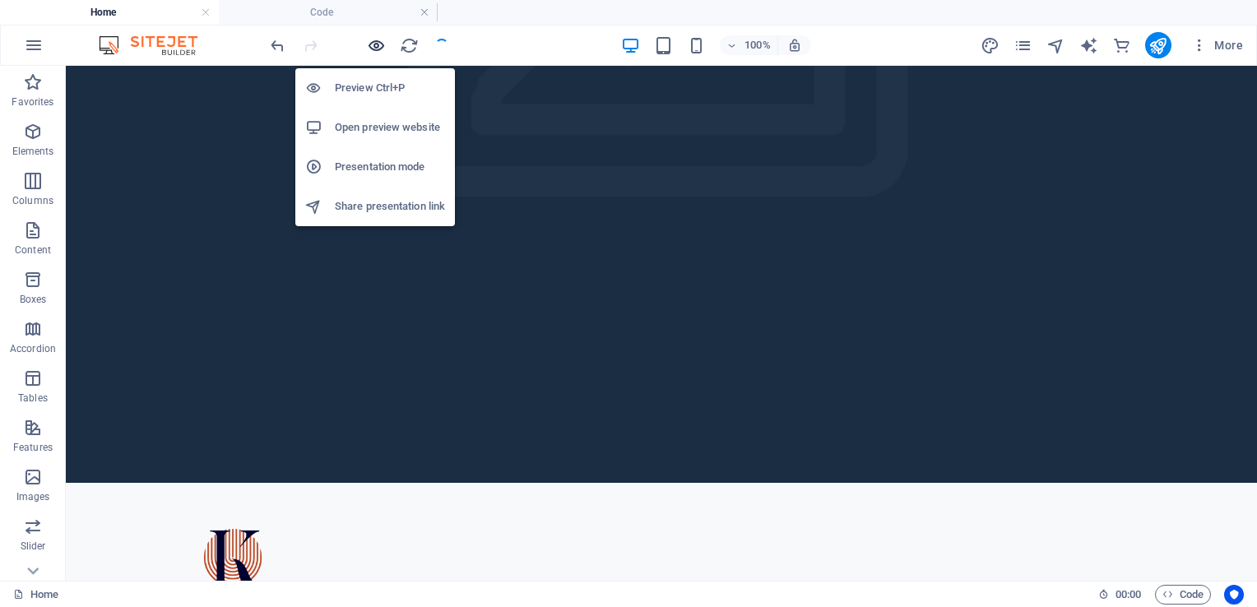
click at [375, 44] on icon "button" at bounding box center [376, 45] width 19 height 19
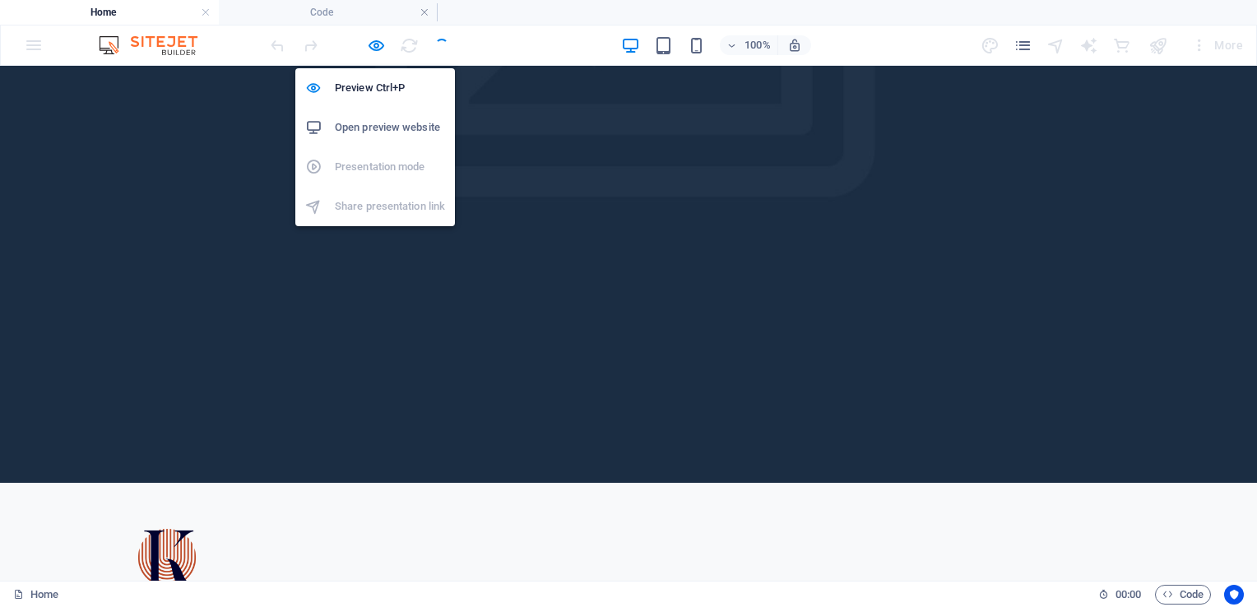
click at [372, 128] on h6 "Open preview website" at bounding box center [390, 128] width 110 height 20
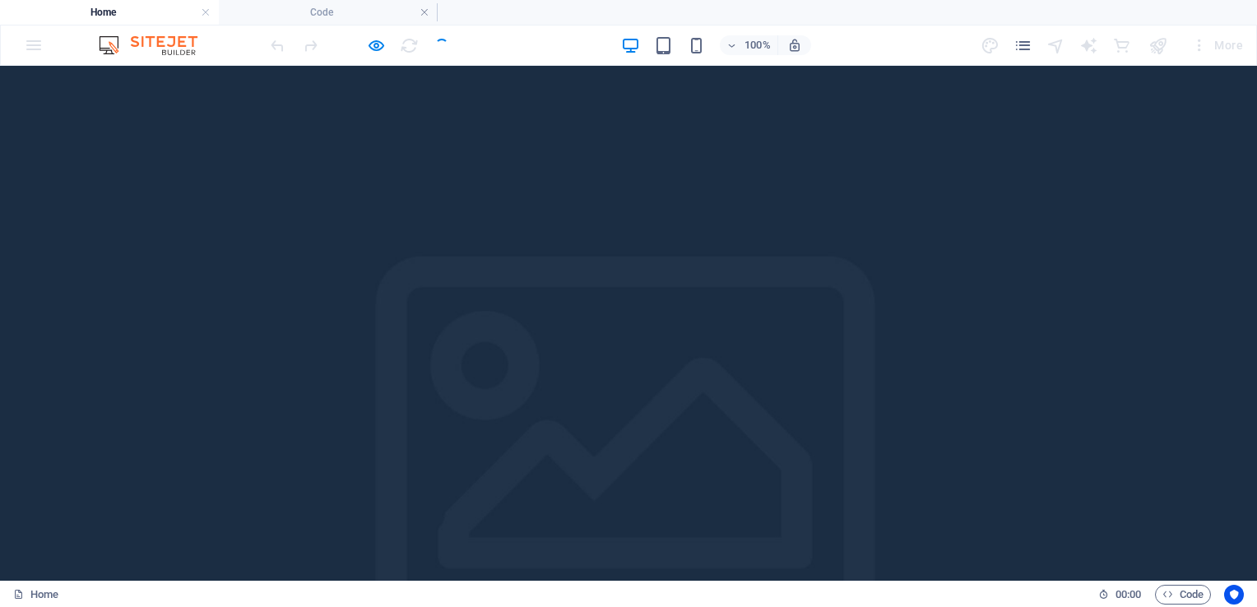
scroll to position [0, 0]
drag, startPoint x: 376, startPoint y: 127, endPoint x: 350, endPoint y: 188, distance: 66.3
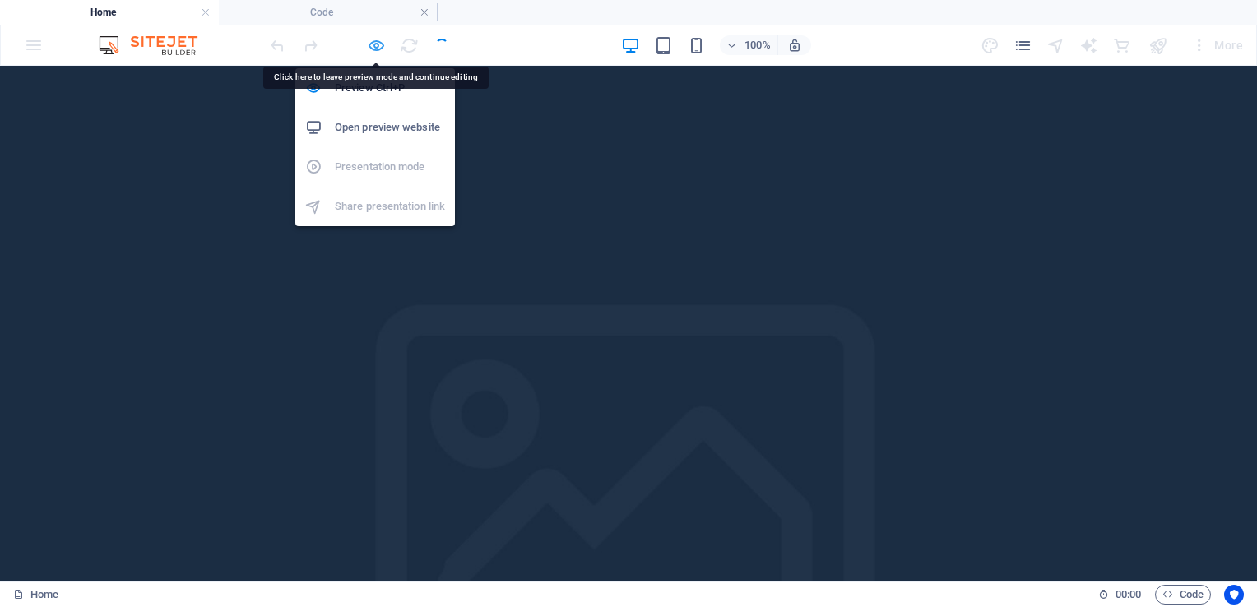
click at [369, 50] on icon "button" at bounding box center [376, 45] width 19 height 19
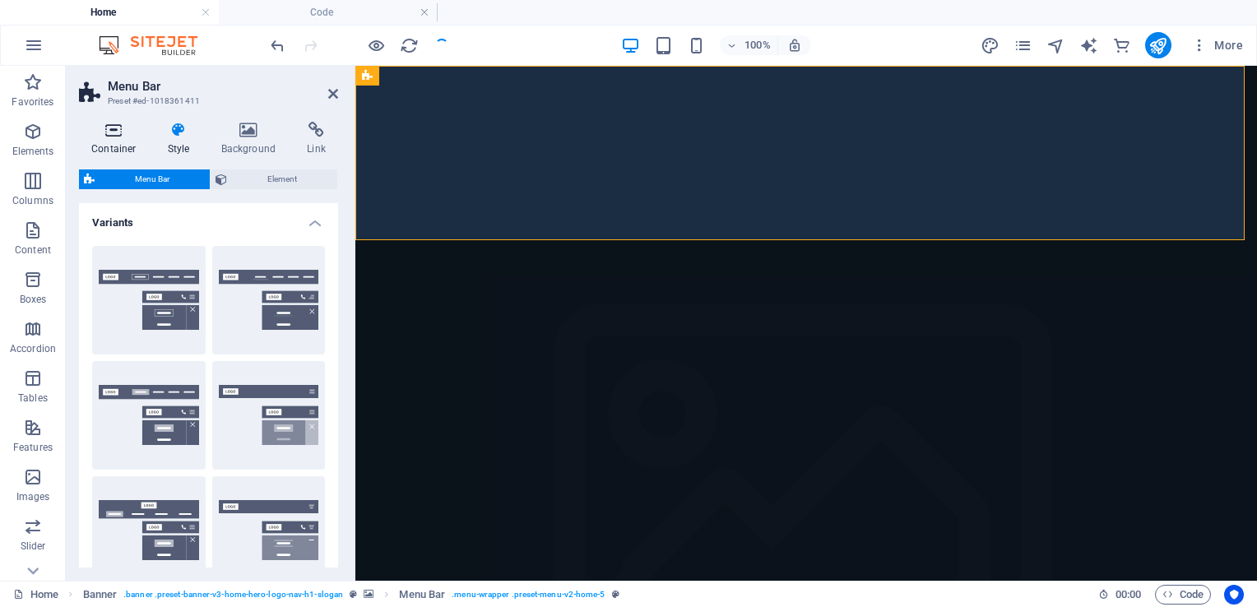
click at [112, 134] on icon at bounding box center [114, 130] width 70 height 16
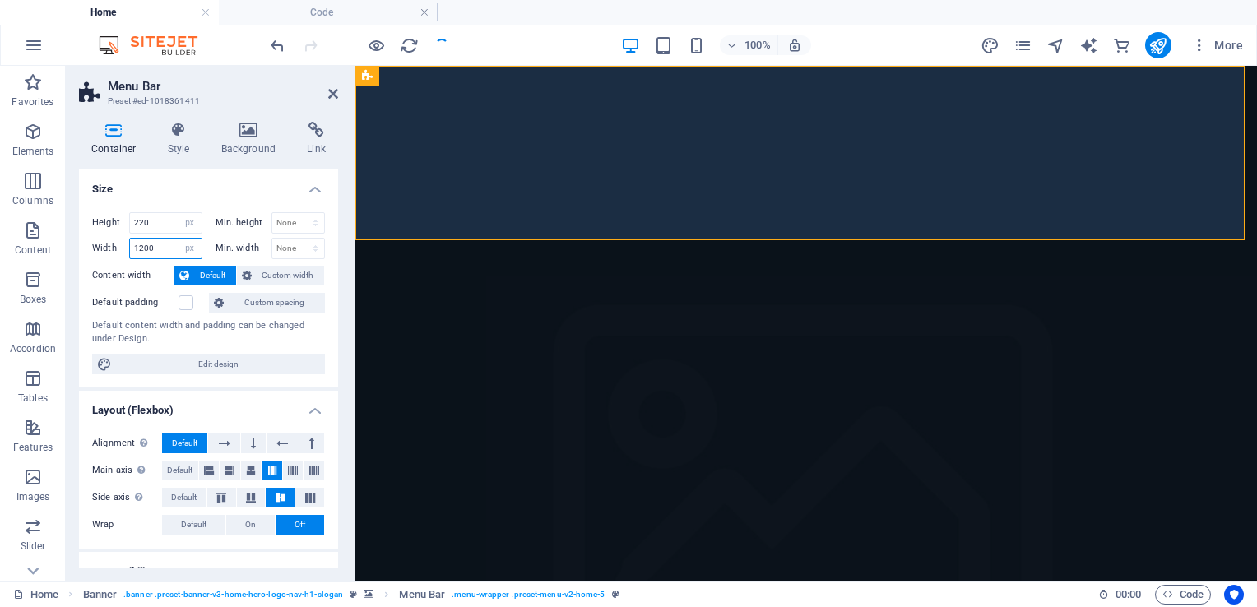
click at [158, 244] on input "1200" at bounding box center [166, 249] width 72 height 20
click at [349, 365] on div "Container Style Background Link Size Height 220 Default px rem % vh vw Min. hei…" at bounding box center [209, 345] width 286 height 472
